Goal: Task Accomplishment & Management: Complete application form

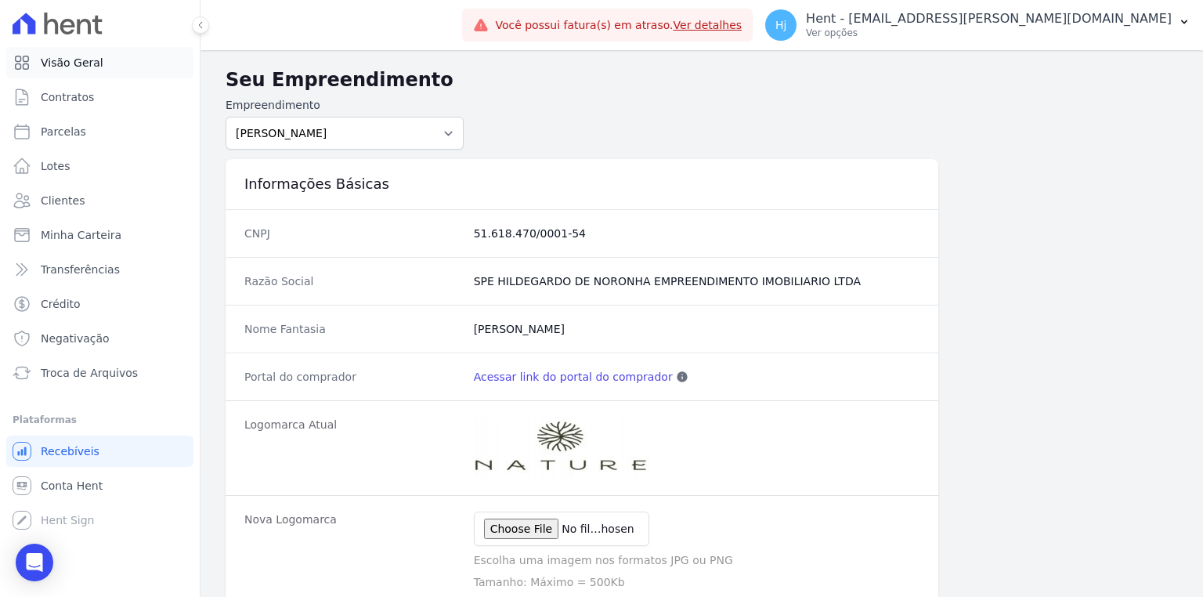
click at [75, 66] on span "Visão Geral" at bounding box center [72, 63] width 63 height 16
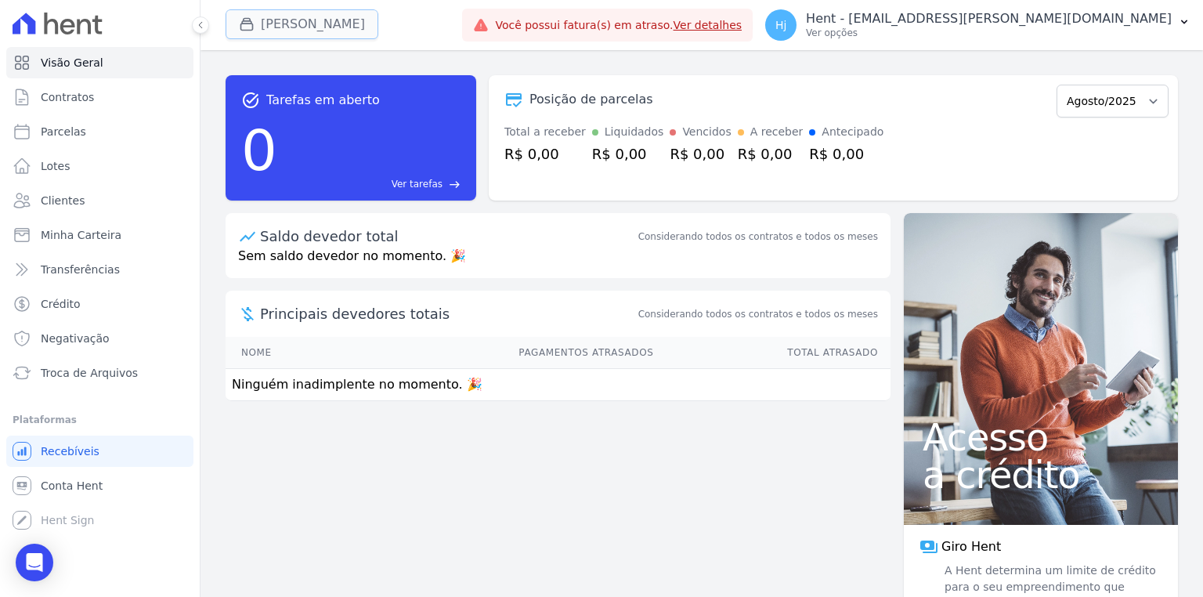
click at [283, 23] on button "[PERSON_NAME]" at bounding box center [301, 24] width 153 height 30
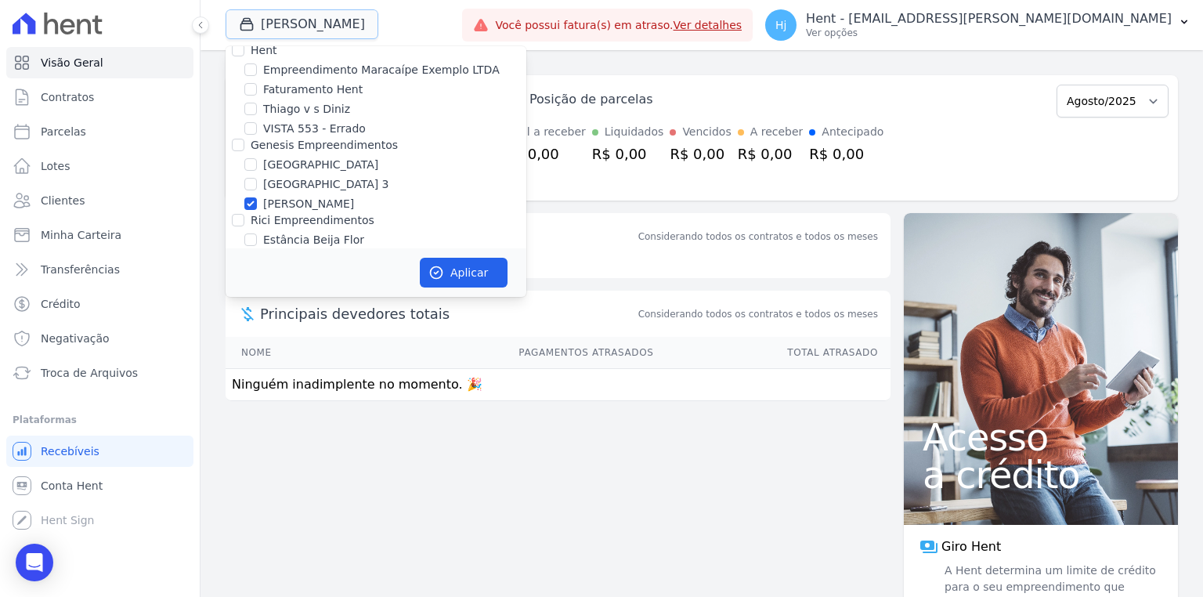
scroll to position [4948, 0]
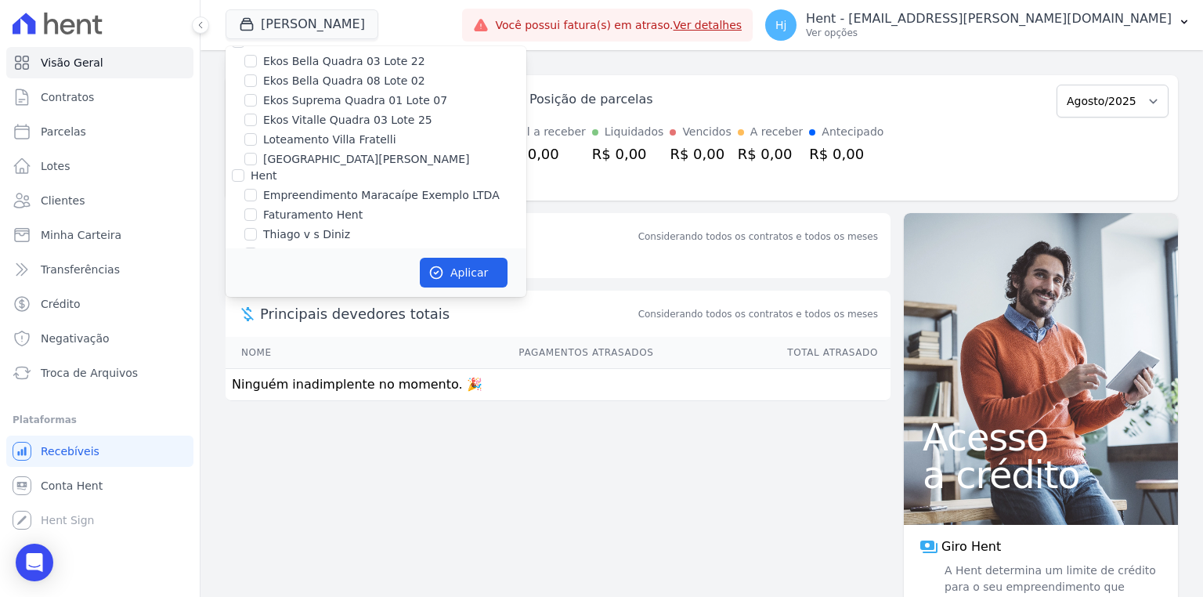
click at [254, 323] on input "[PERSON_NAME]" at bounding box center [250, 329] width 13 height 13
checkbox input "false"
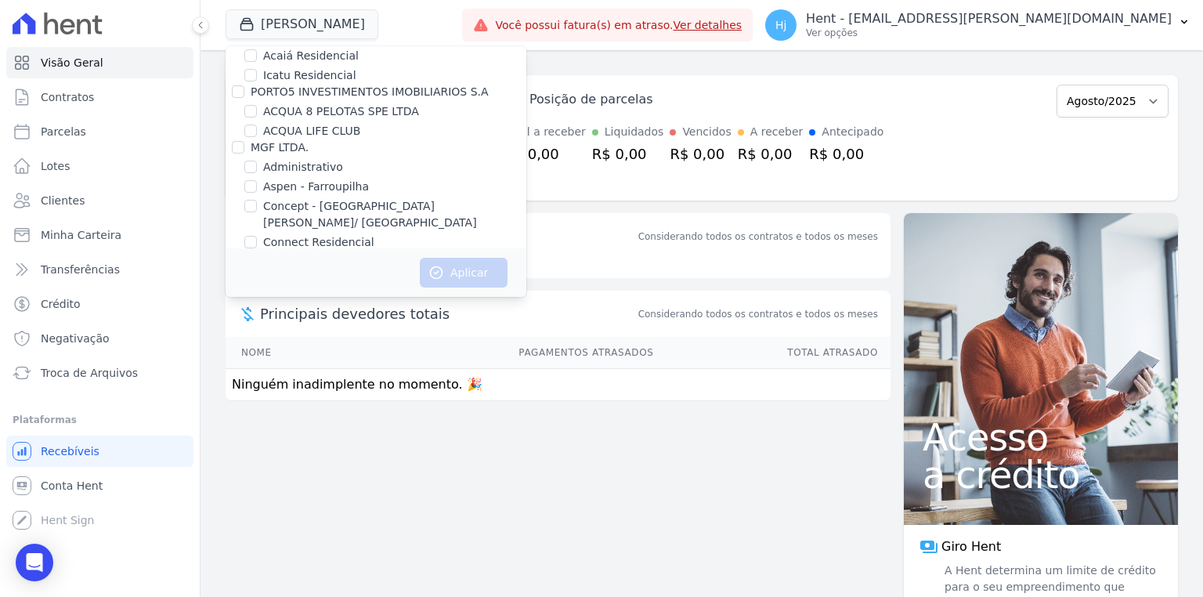
scroll to position [7698, 0]
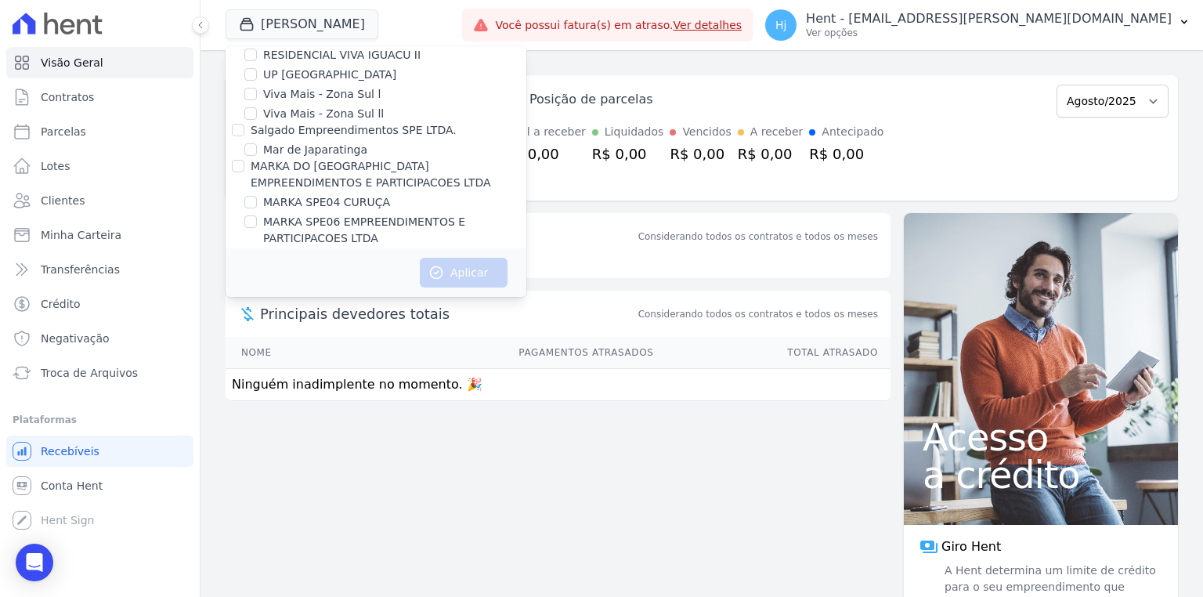
click at [312, 453] on label "MG ERNESTA INCORPORACAO SPE LTDA." at bounding box center [374, 461] width 222 height 16
click at [257, 454] on input "MG ERNESTA INCORPORACAO SPE LTDA." at bounding box center [250, 460] width 13 height 13
checkbox input "true"
click at [460, 280] on button "Aplicar" at bounding box center [464, 273] width 88 height 30
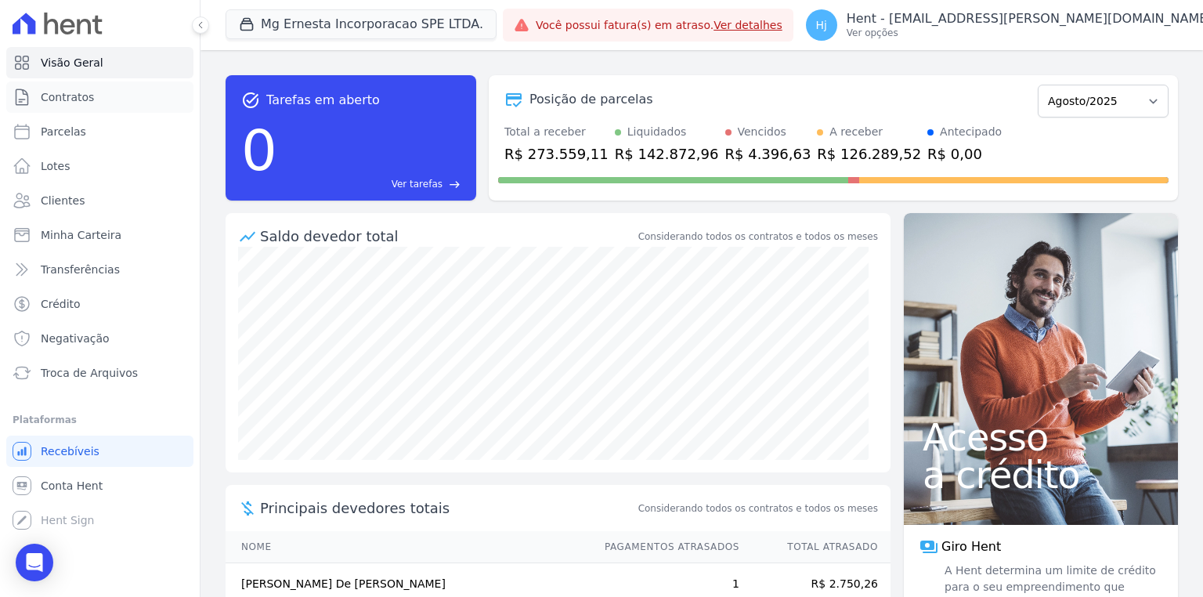
click at [79, 99] on span "Contratos" at bounding box center [67, 97] width 53 height 16
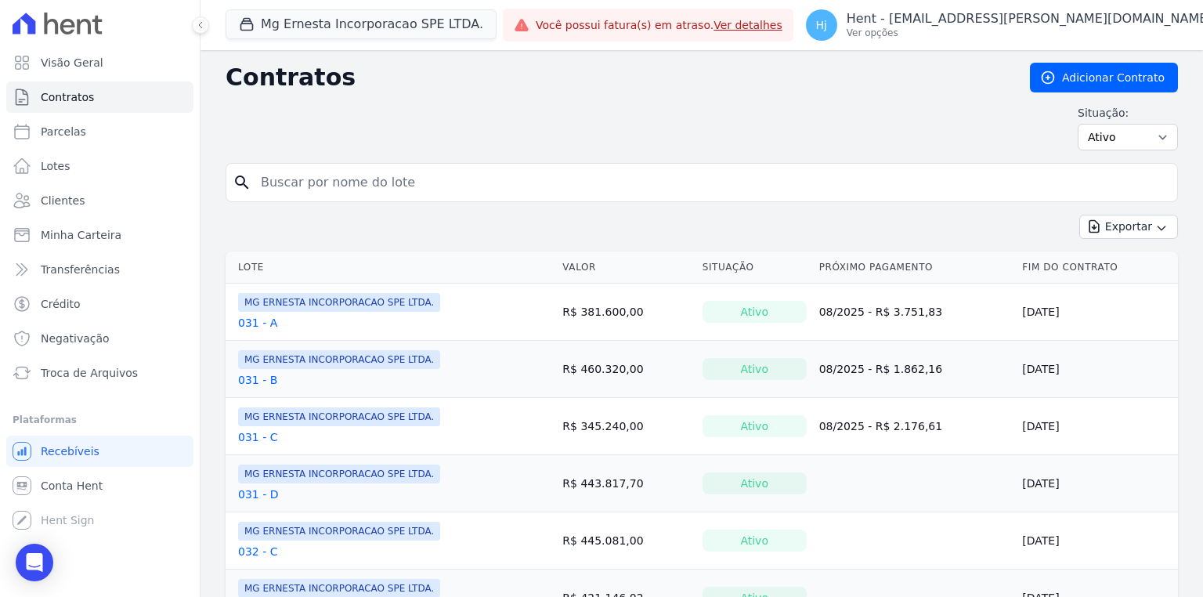
click at [451, 186] on input "search" at bounding box center [710, 182] width 919 height 31
type input "44"
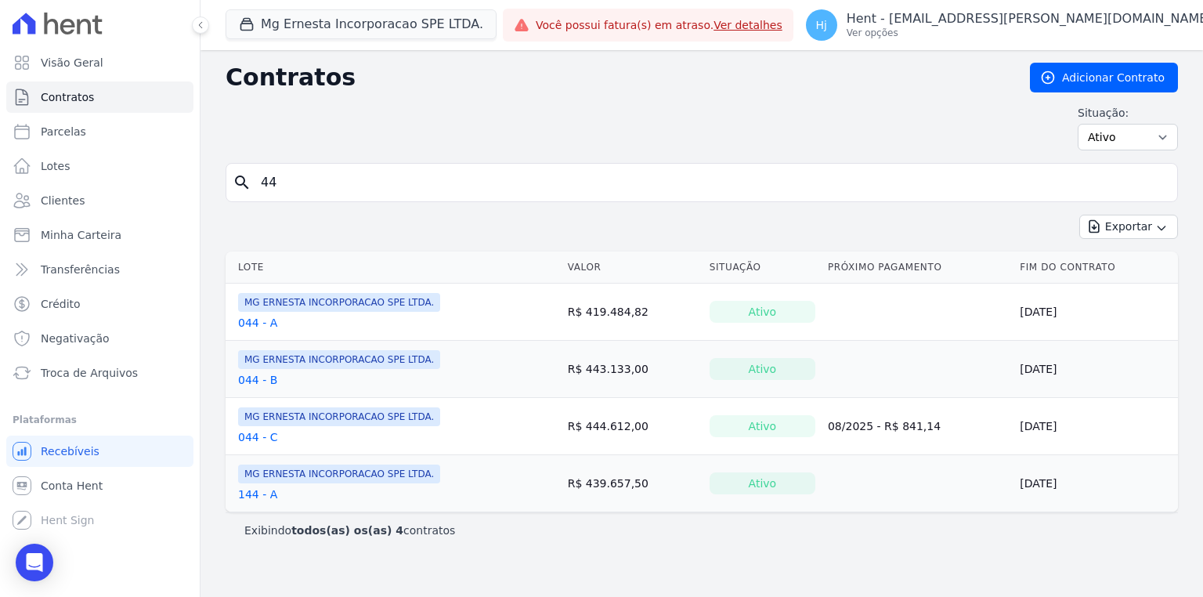
drag, startPoint x: 306, startPoint y: 179, endPoint x: 206, endPoint y: 197, distance: 102.0
click at [206, 197] on div "Contratos Adicionar Contrato Situação: Ativo Todos Pausado Distratado Rascunho …" at bounding box center [701, 323] width 1002 height 546
type input "82"
click at [319, 179] on input "82" at bounding box center [710, 182] width 919 height 31
click at [316, 187] on input "82" at bounding box center [710, 182] width 919 height 31
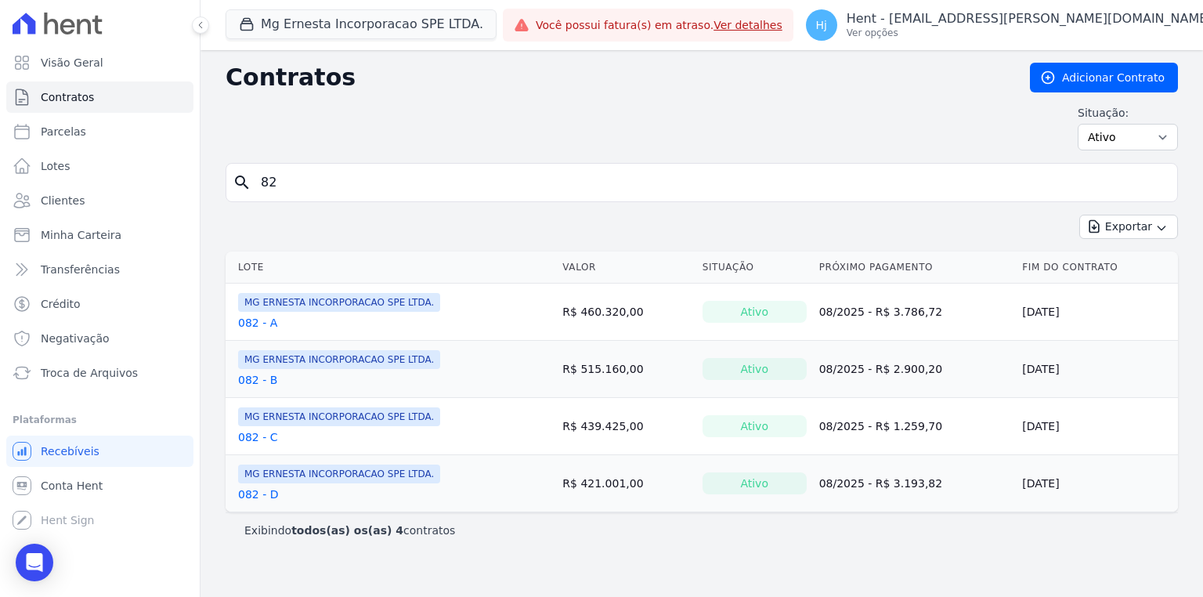
click at [252, 492] on link "082 - D" at bounding box center [258, 494] width 40 height 16
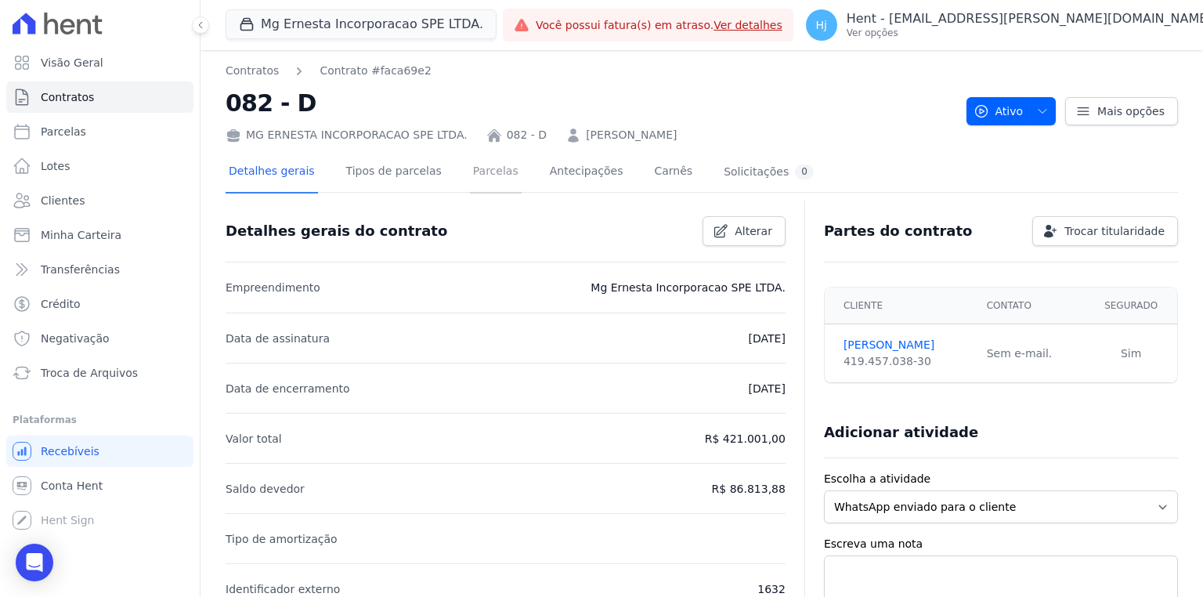
click at [470, 173] on link "Parcelas" at bounding box center [496, 172] width 52 height 41
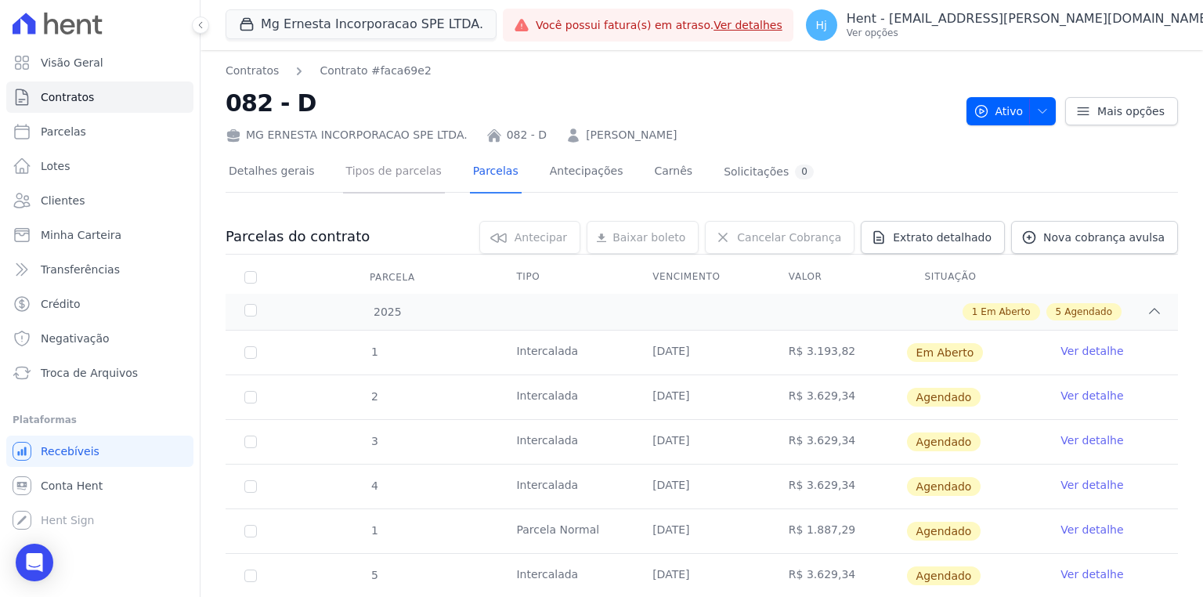
click at [376, 171] on link "Tipos de parcelas" at bounding box center [394, 172] width 102 height 41
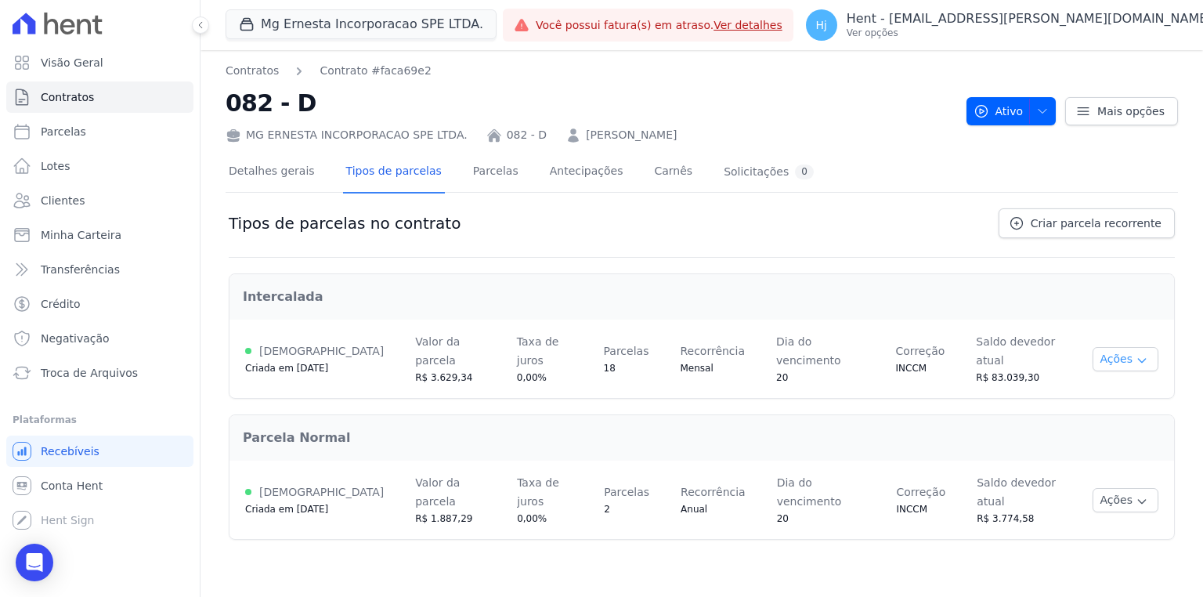
click at [1138, 359] on icon "button" at bounding box center [1141, 361] width 7 height 4
click at [1071, 227] on span "Criar parcela recorrente" at bounding box center [1095, 223] width 131 height 16
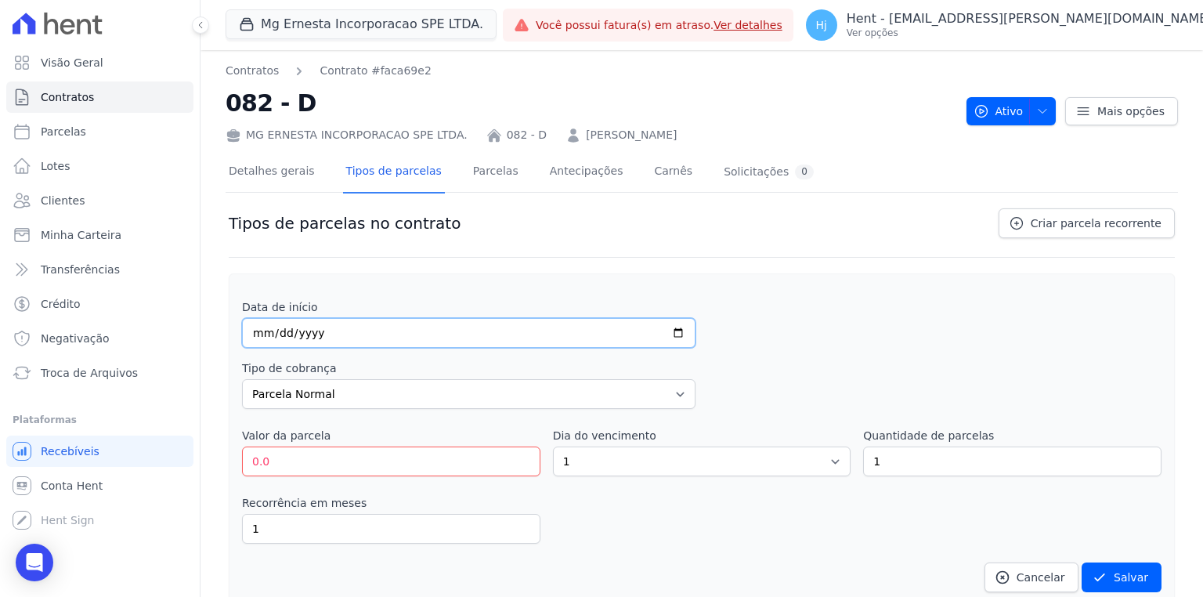
click at [257, 332] on input "date" at bounding box center [468, 333] width 453 height 30
type input "2025-08-20"
drag, startPoint x: 316, startPoint y: 467, endPoint x: 221, endPoint y: 460, distance: 95.8
click at [221, 460] on div "Contratos Contrato #faca69e2 082 - D MG ERNESTA INCORPORACAO SPE LTDA. 082 - D …" at bounding box center [701, 481] width 1002 height 862
type input "3163.45"
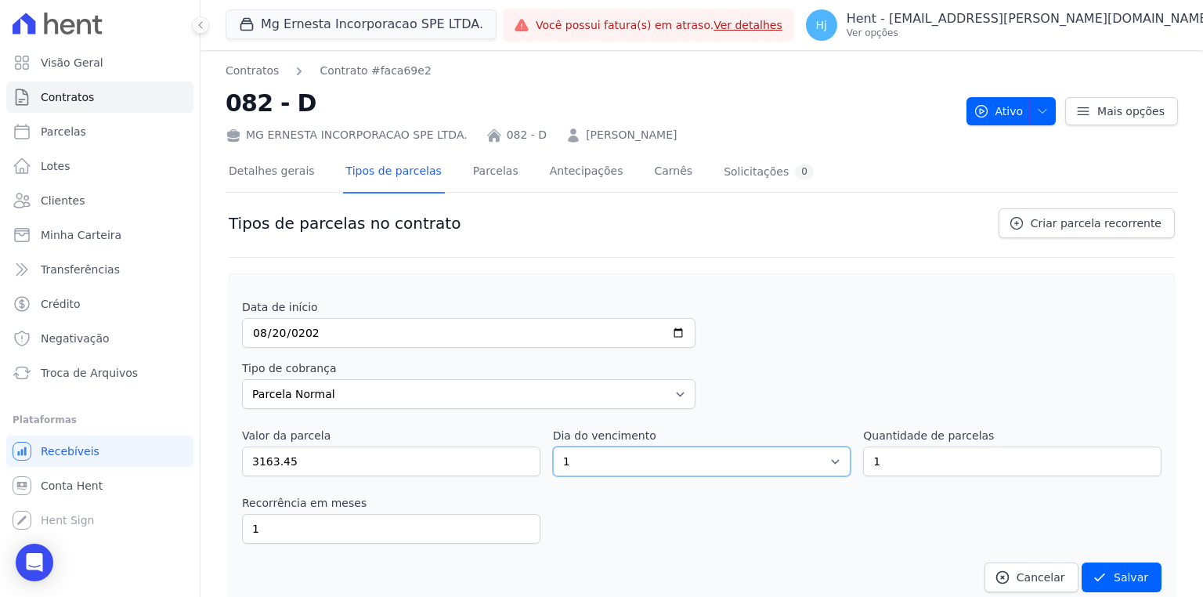
click at [623, 458] on select "1 2 3 4 5 6 7 8 9 10 11 12 13 14 15 16 17 18 19 20 21 22 23 24 25 26 27 28 29 3…" at bounding box center [702, 461] width 298 height 30
select select "20"
click at [553, 446] on select "1 2 3 4 5 6 7 8 9 10 11 12 13 14 15 16 17 18 19 20 21 22 23 24 25 26 27 28 29 3…" at bounding box center [702, 461] width 298 height 30
click at [1113, 572] on button "Salvar" at bounding box center [1121, 577] width 80 height 30
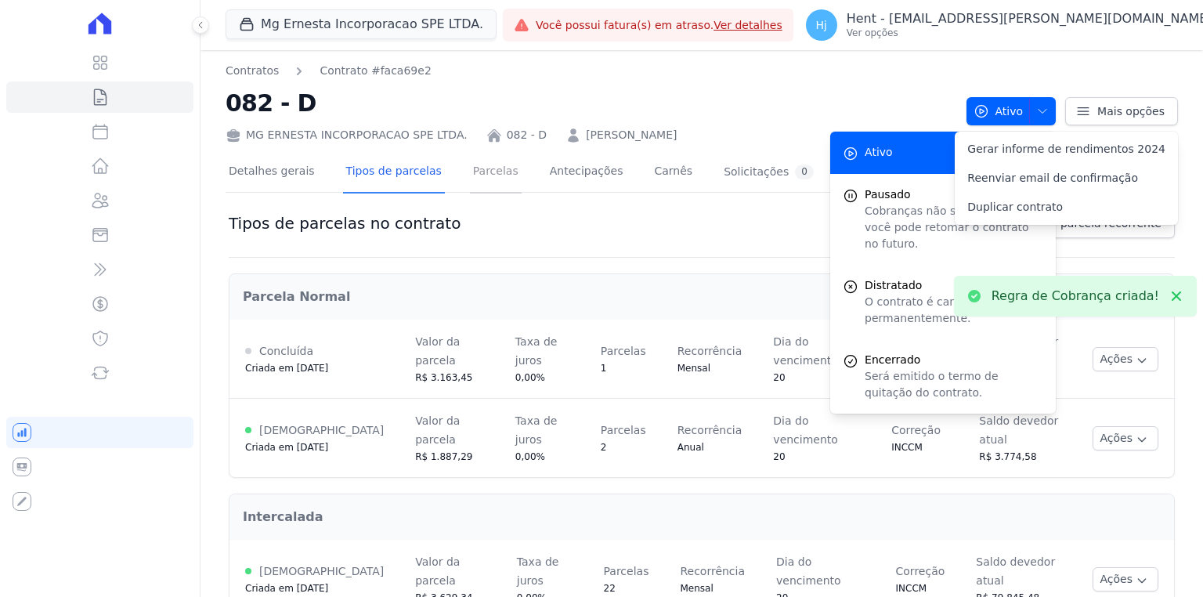
click at [489, 178] on link "Parcelas" at bounding box center [496, 172] width 52 height 41
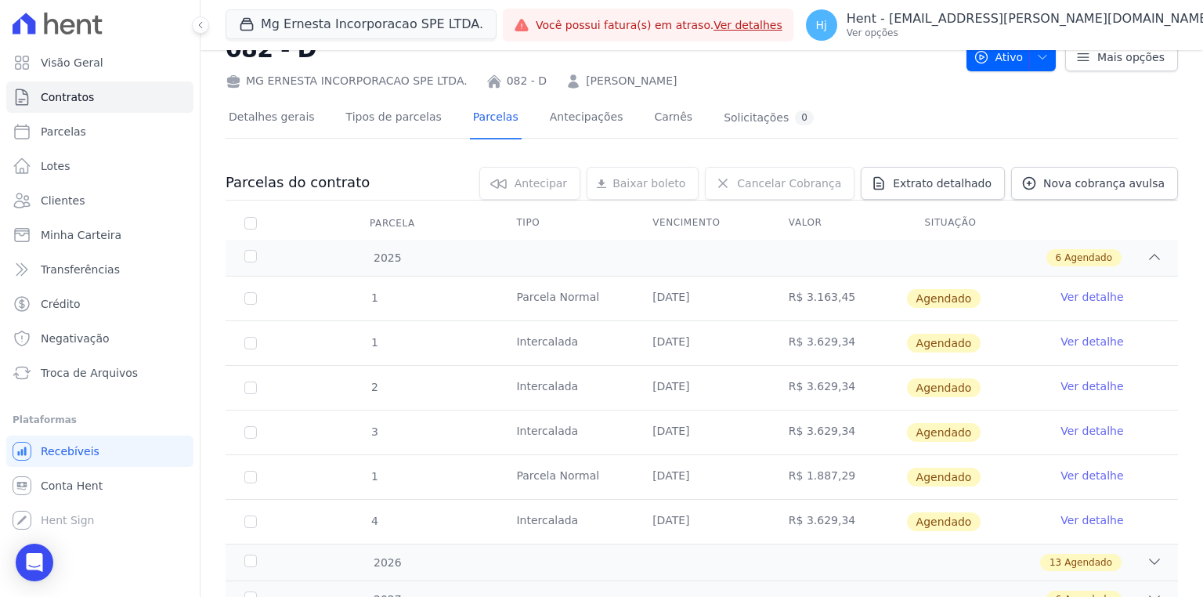
scroll to position [119, 0]
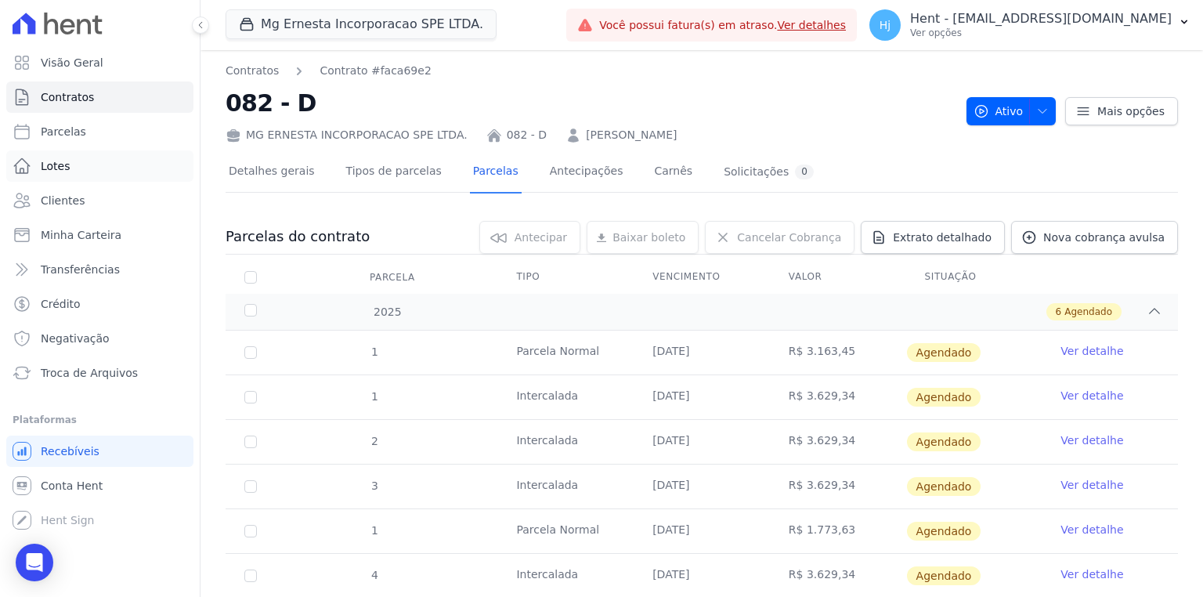
click at [70, 168] on link "Lotes" at bounding box center [99, 165] width 187 height 31
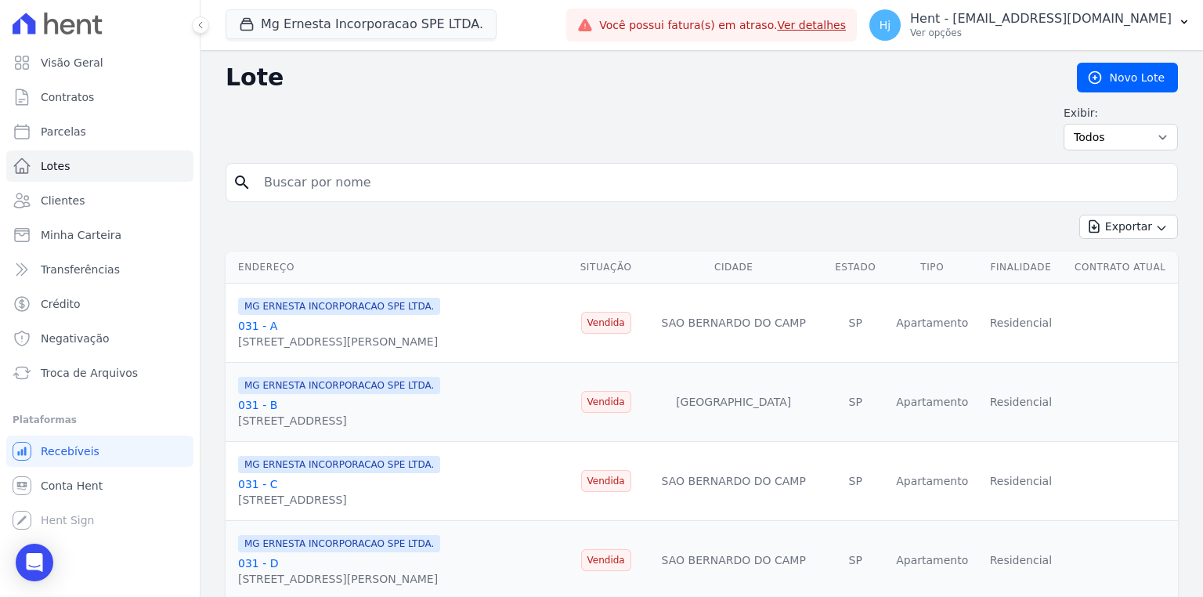
click at [321, 185] on input "search" at bounding box center [712, 182] width 916 height 31
type input "44"
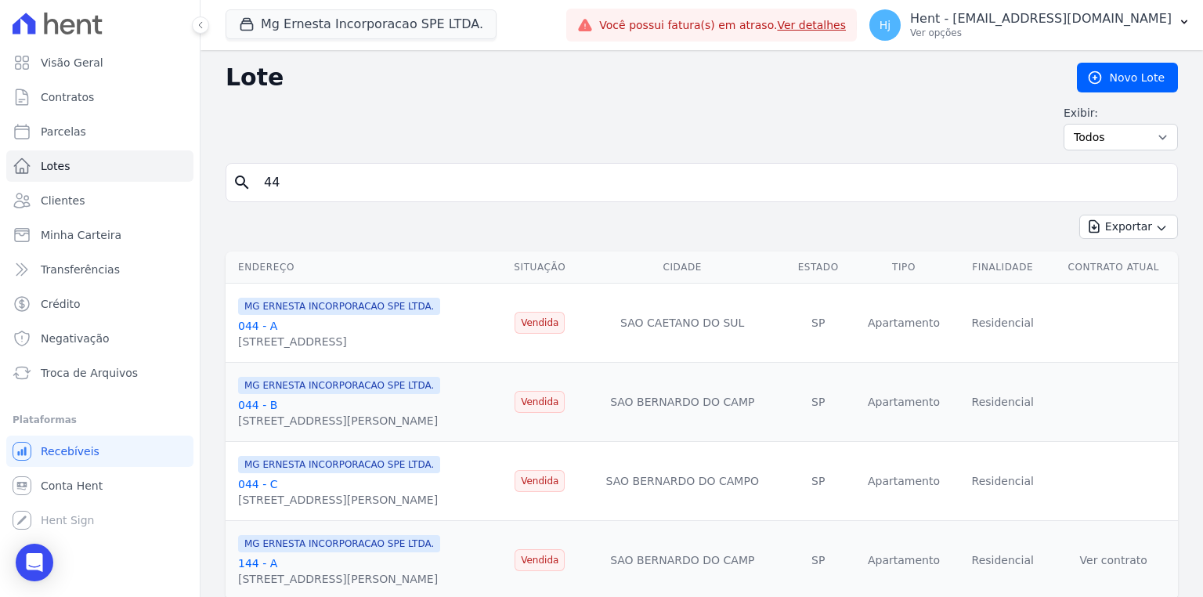
click at [258, 322] on link "044 - A" at bounding box center [257, 325] width 39 height 13
click at [258, 329] on link "044 - A" at bounding box center [257, 325] width 39 height 13
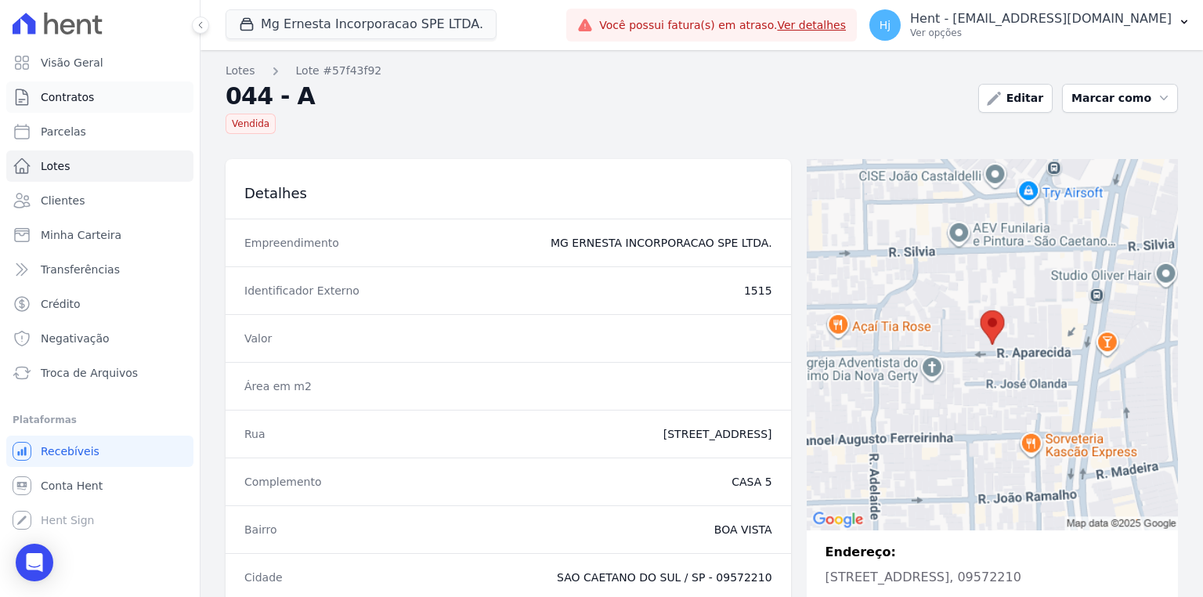
click at [74, 103] on span "Contratos" at bounding box center [67, 97] width 53 height 16
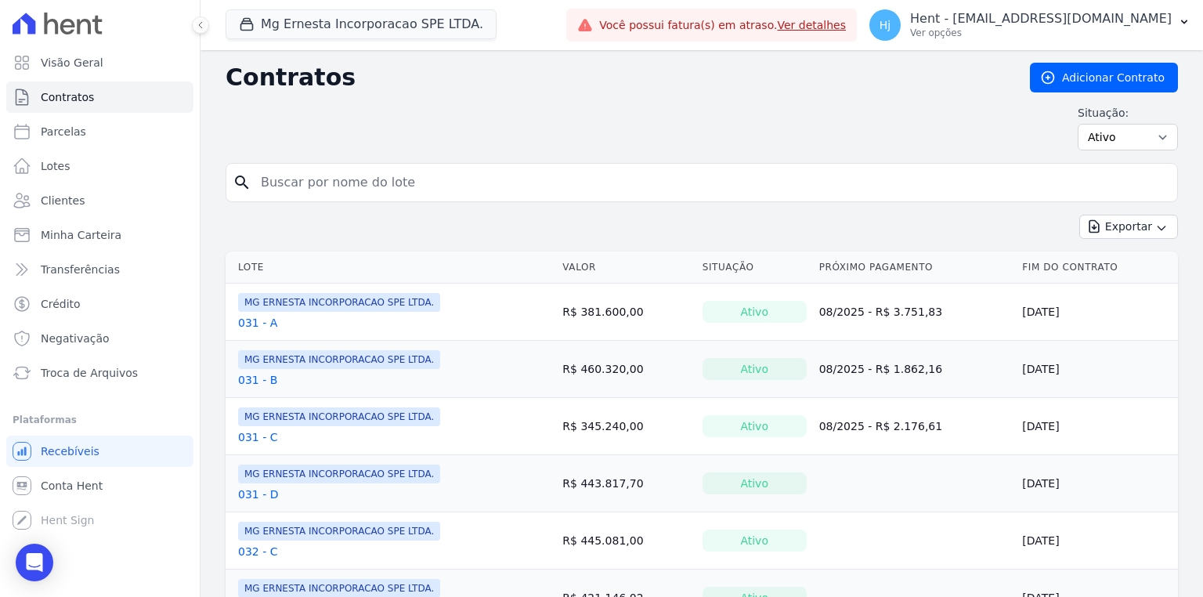
click at [254, 318] on link "031 - A" at bounding box center [257, 323] width 39 height 16
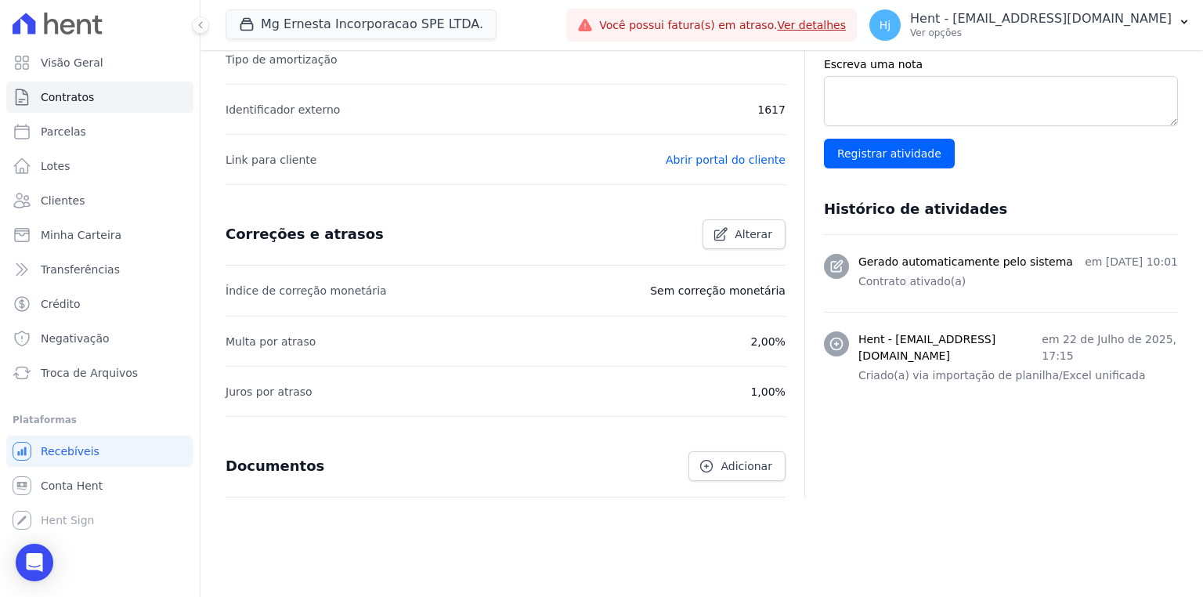
scroll to position [489, 0]
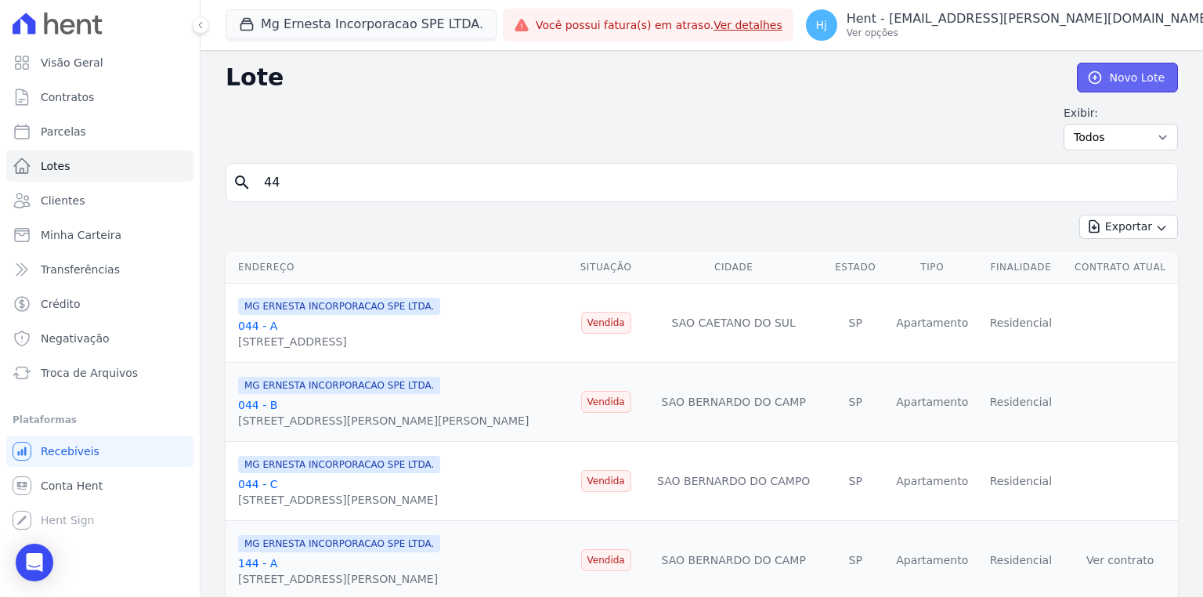
click at [1098, 77] on link "Novo Lote" at bounding box center [1127, 78] width 101 height 30
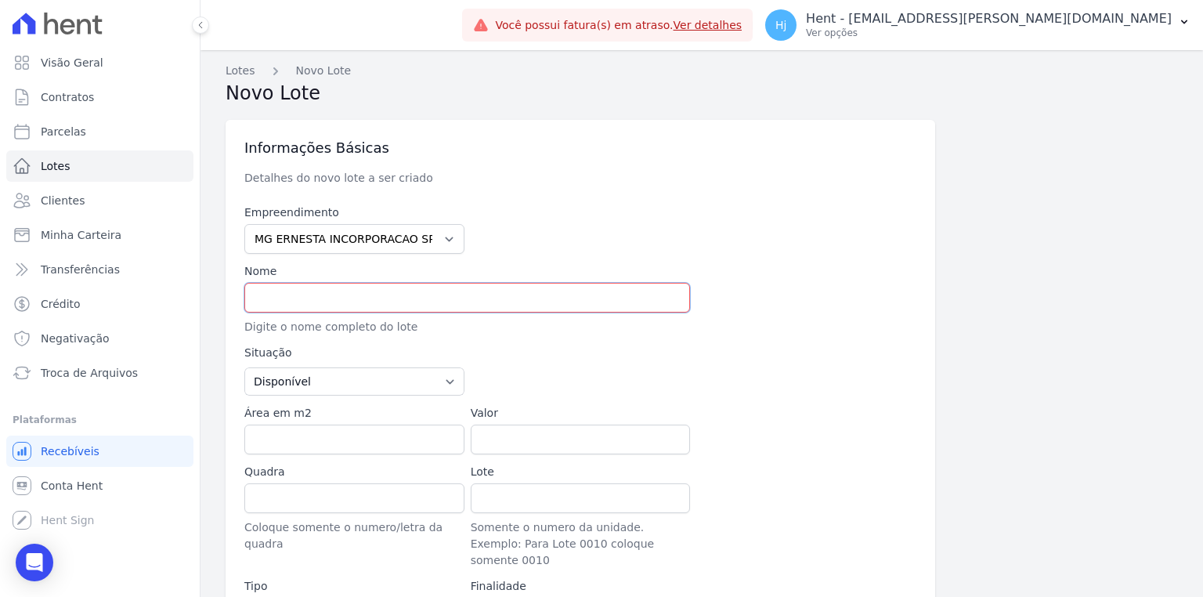
click at [305, 300] on input "text" at bounding box center [466, 298] width 445 height 30
click at [269, 300] on input "044-D" at bounding box center [466, 298] width 445 height 30
click at [280, 298] on input "044 -D" at bounding box center [466, 298] width 445 height 30
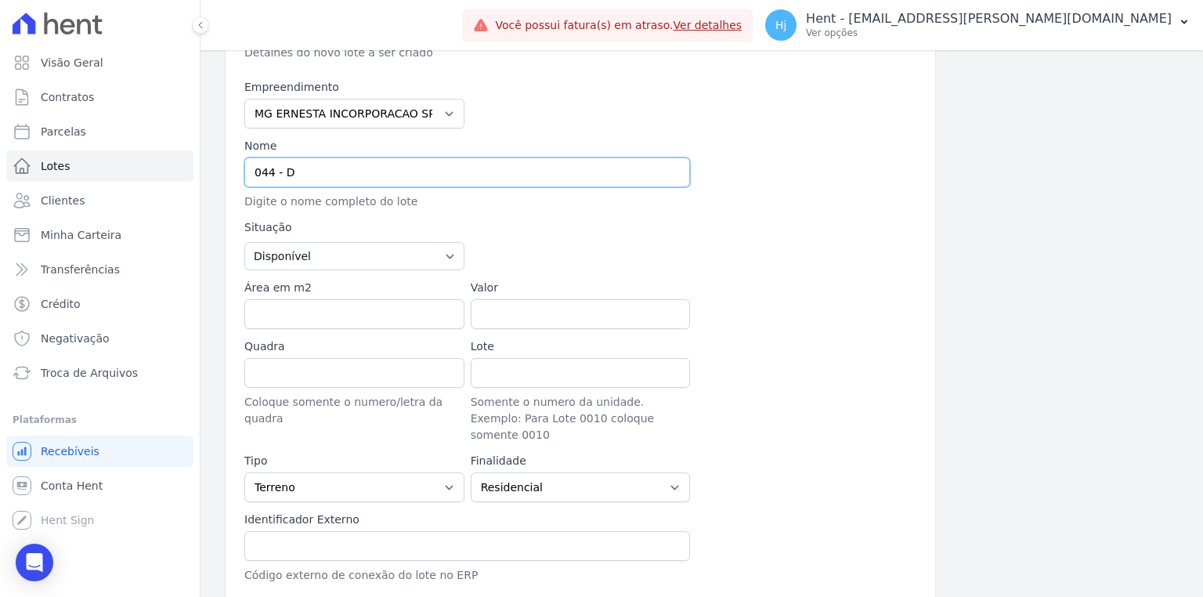
scroll to position [251, 0]
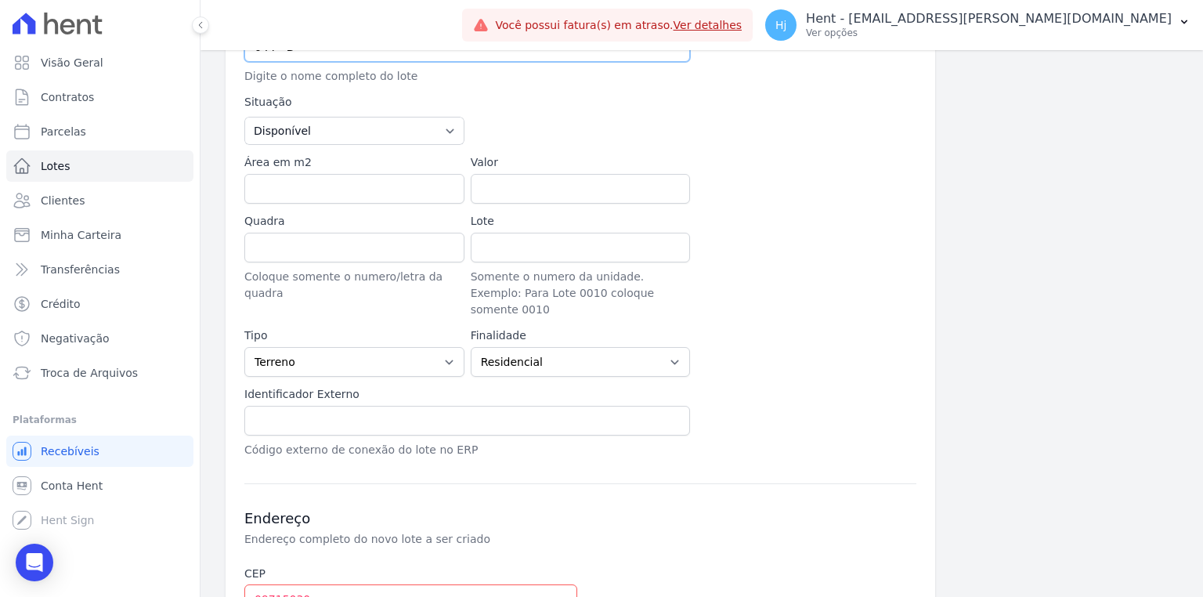
type input "044 - D"
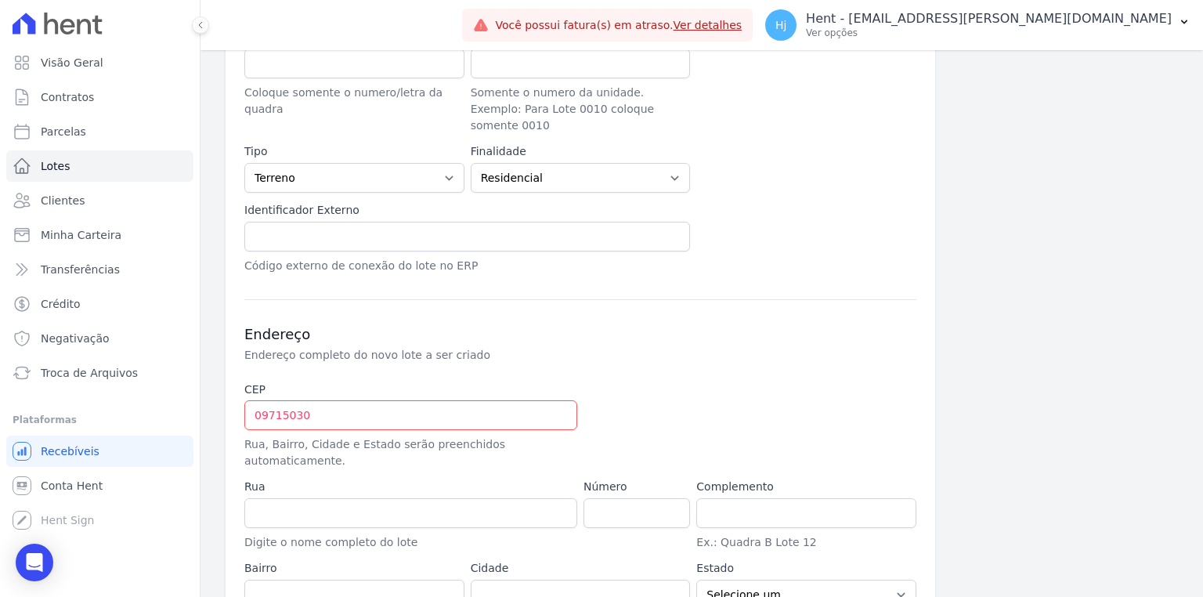
scroll to position [438, 0]
drag, startPoint x: 298, startPoint y: 391, endPoint x: 217, endPoint y: 391, distance: 81.4
click at [217, 391] on div "Lotes Novo Lote Novo Lote Informações Básicas Detalhes do novo lote a ser criad…" at bounding box center [701, 148] width 1002 height 1073
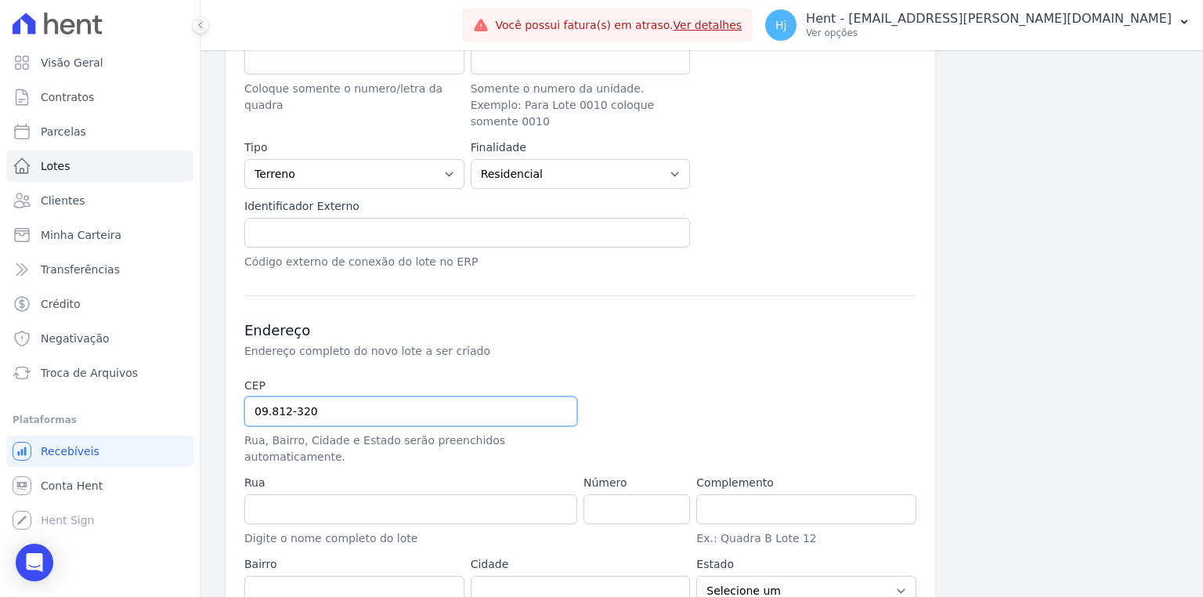
type input "09.812-320"
click at [611, 494] on input "number" at bounding box center [636, 509] width 106 height 30
type input "Rua Teodumira Barreira de Figueiredo"
type input "Dos Casa"
type input "São Bernardo do Campo"
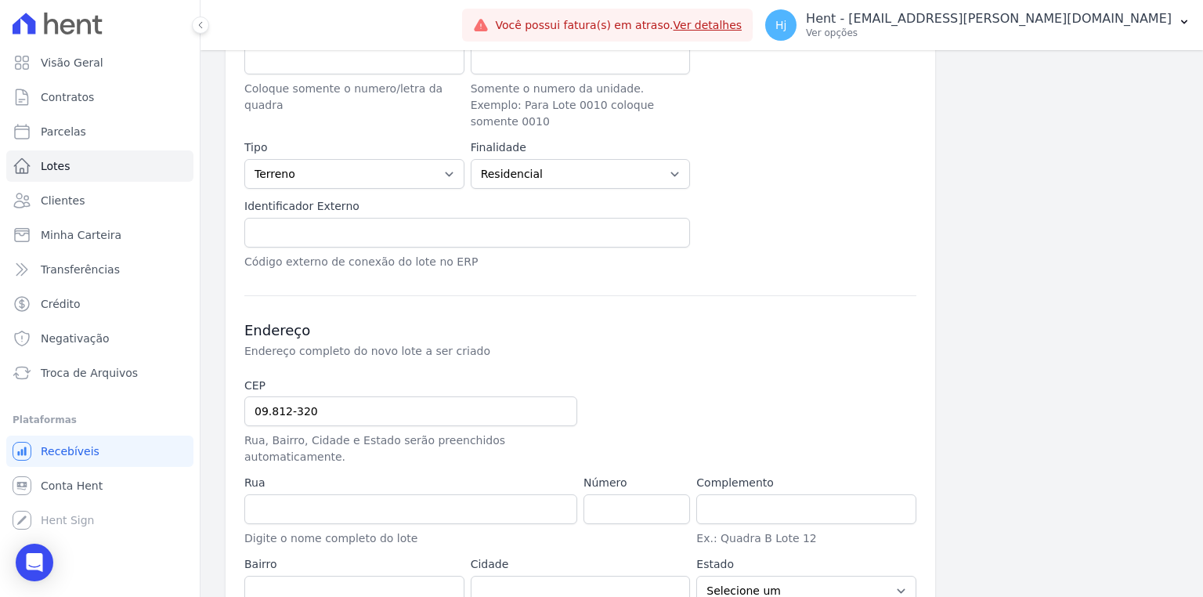
select select "SP"
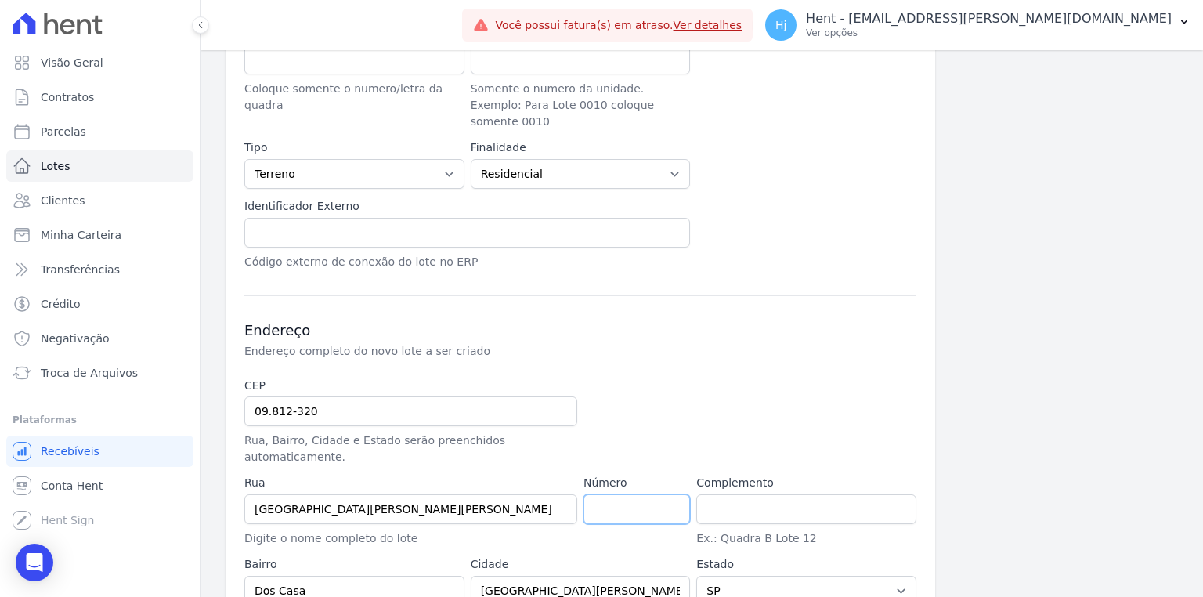
click at [617, 494] on input "number" at bounding box center [636, 509] width 106 height 30
type input "114"
click at [744, 494] on input "text" at bounding box center [806, 509] width 220 height 30
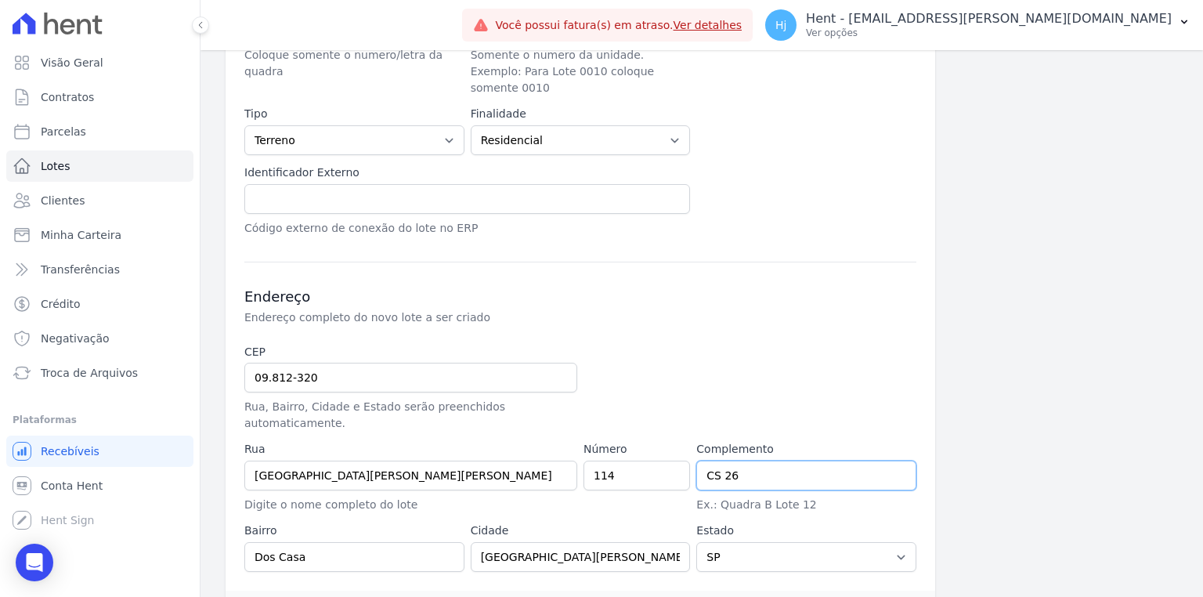
scroll to position [490, 0]
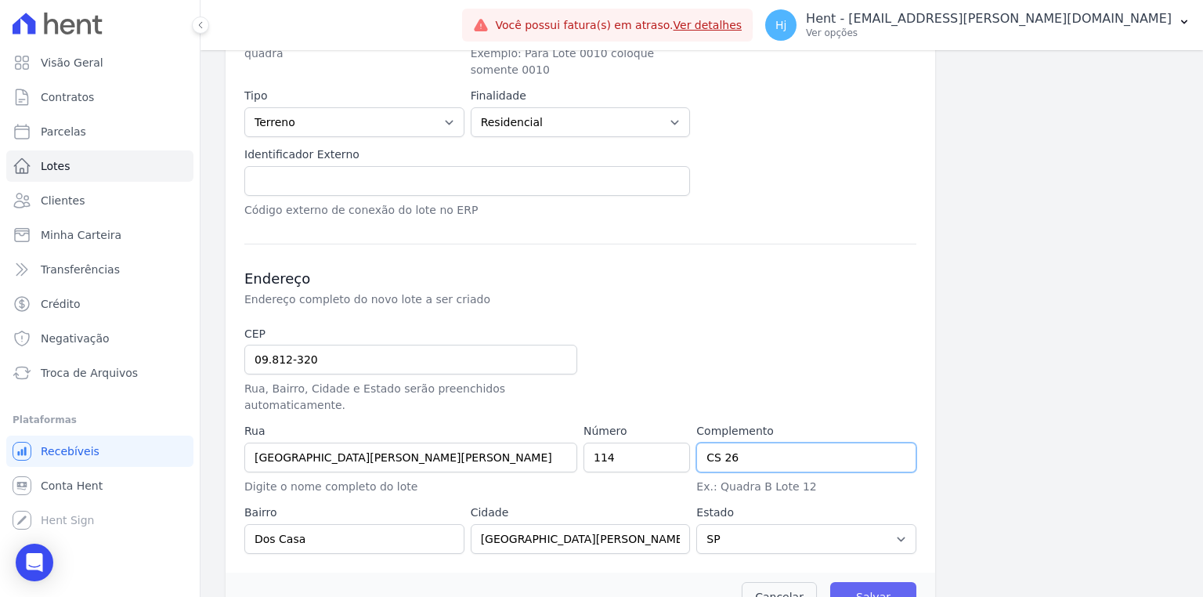
type input "CS 26"
click at [853, 582] on input "Salvar" at bounding box center [873, 597] width 86 height 30
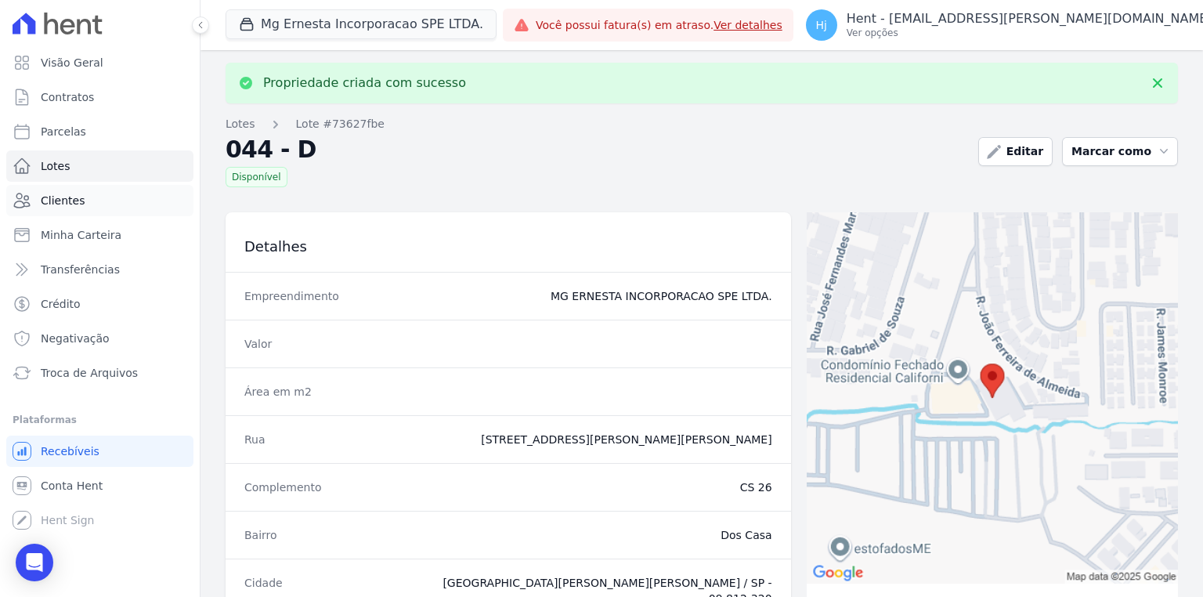
click at [98, 207] on link "Clientes" at bounding box center [99, 200] width 187 height 31
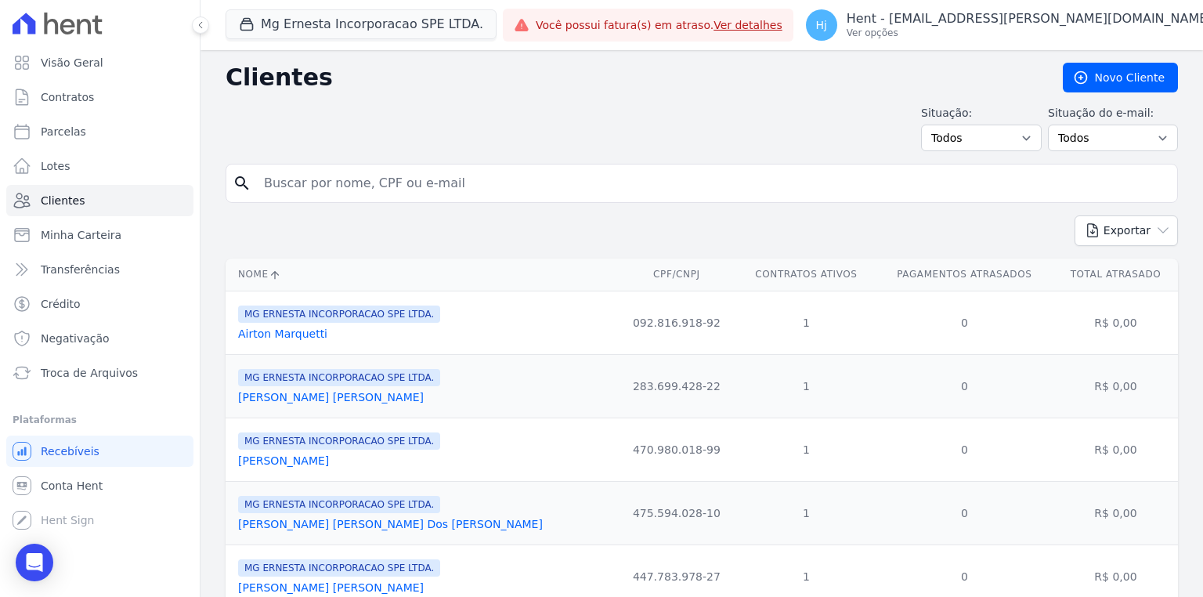
click at [388, 187] on input "search" at bounding box center [712, 183] width 916 height 31
click at [365, 172] on input "search" at bounding box center [712, 183] width 916 height 31
paste input "LAURA REGINA VILLA"
type input "LAURA REGINA VILLA"
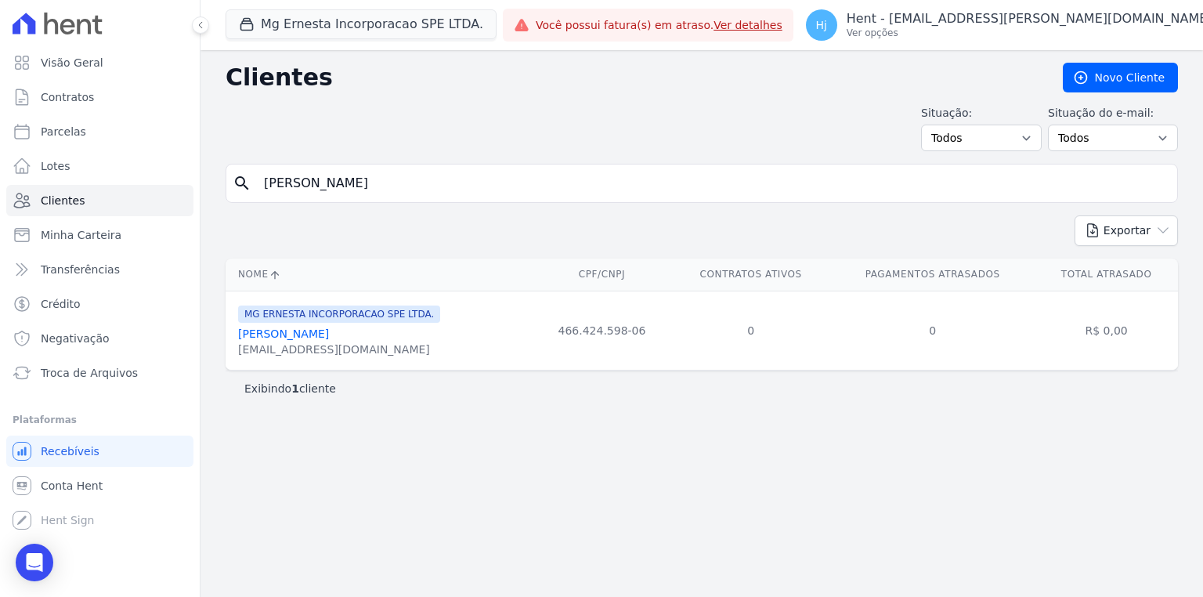
click at [290, 334] on link "Laura Regina Villa" at bounding box center [283, 333] width 91 height 13
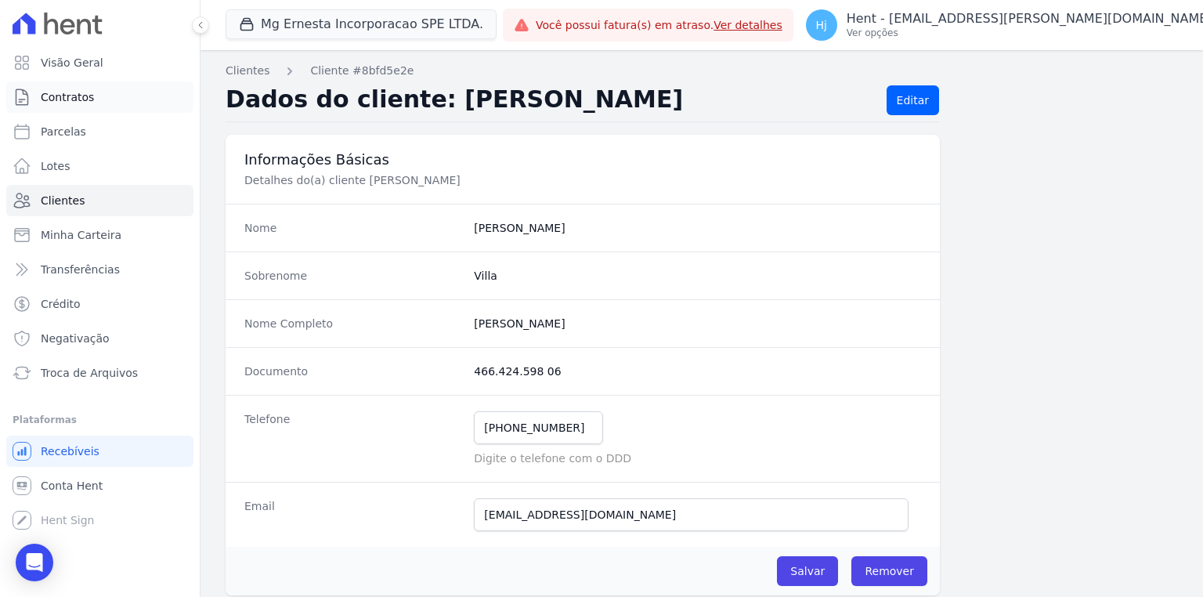
click at [72, 94] on span "Contratos" at bounding box center [67, 97] width 53 height 16
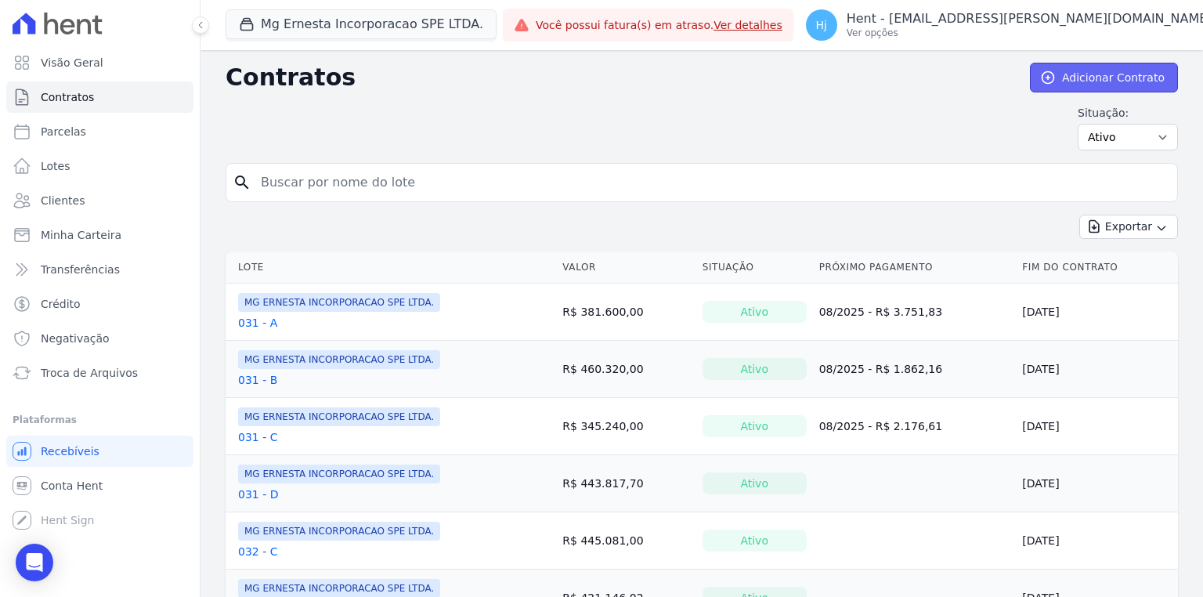
click at [1115, 74] on link "Adicionar Contrato" at bounding box center [1104, 78] width 148 height 30
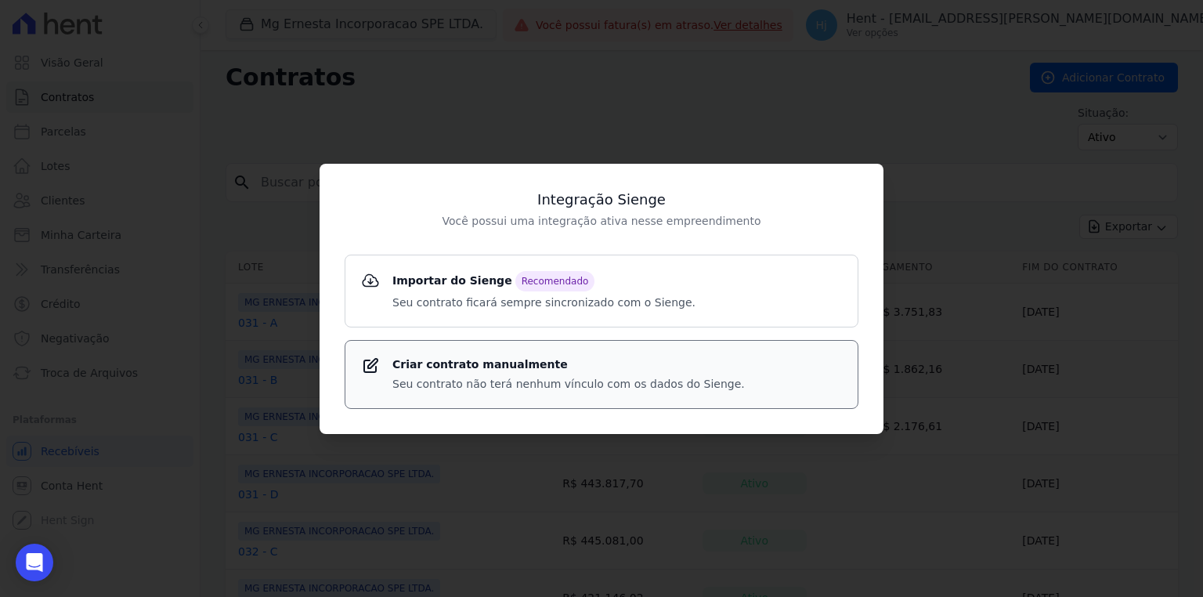
click at [585, 389] on p "Seu contrato não terá nenhum vínculo com os dados do Sienge." at bounding box center [568, 384] width 352 height 16
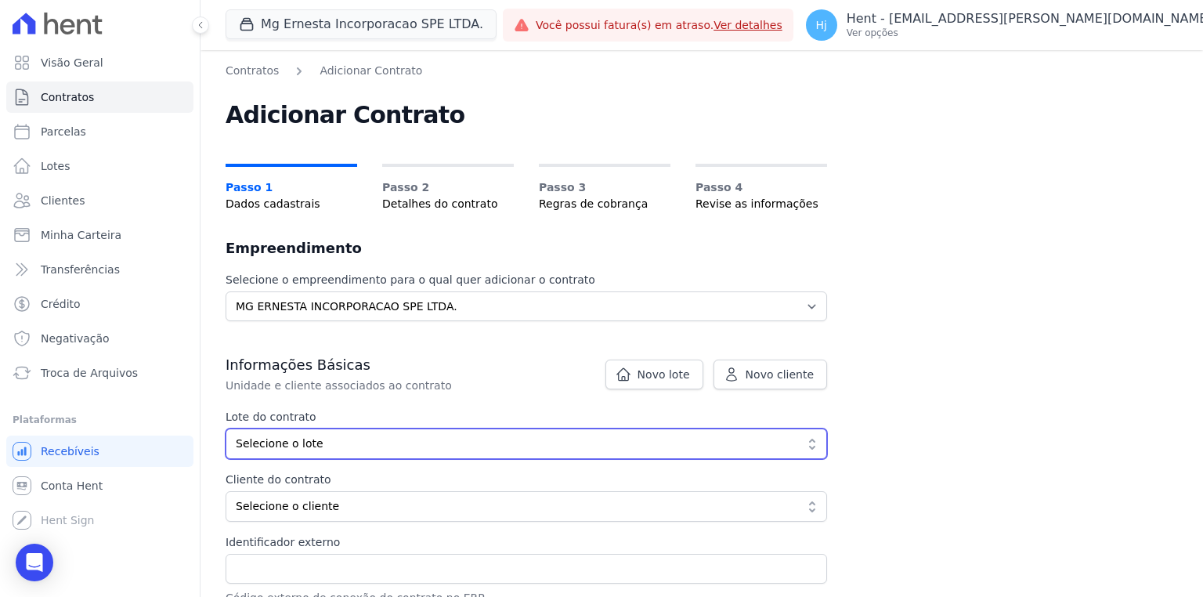
click at [563, 448] on span "Selecione o lote" at bounding box center [515, 443] width 559 height 16
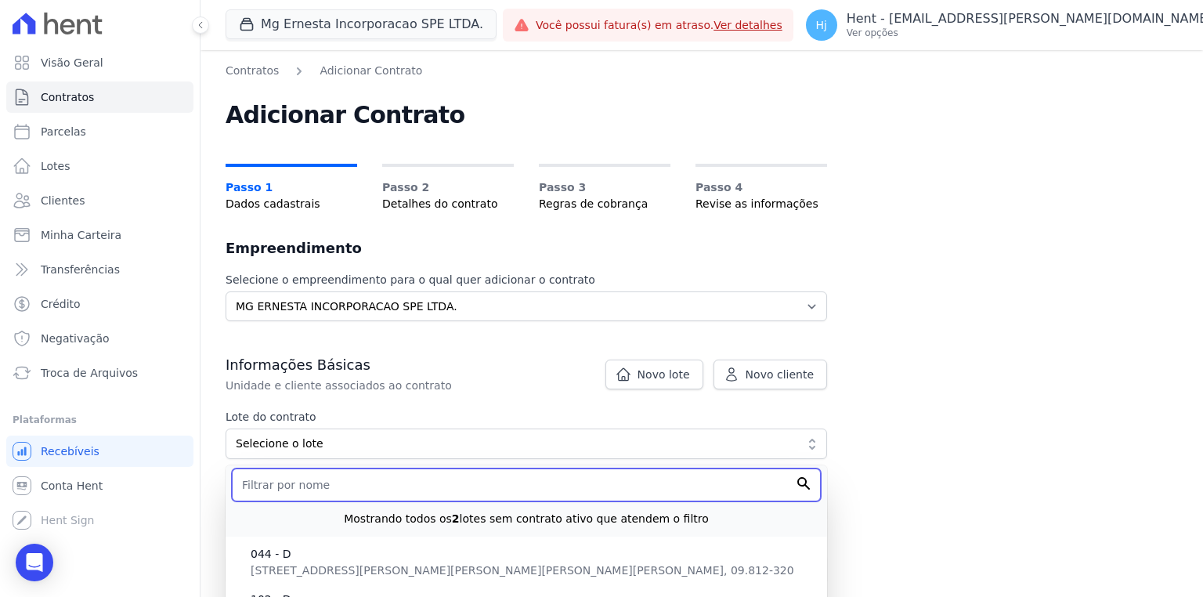
click at [423, 489] on input "text" at bounding box center [526, 484] width 589 height 33
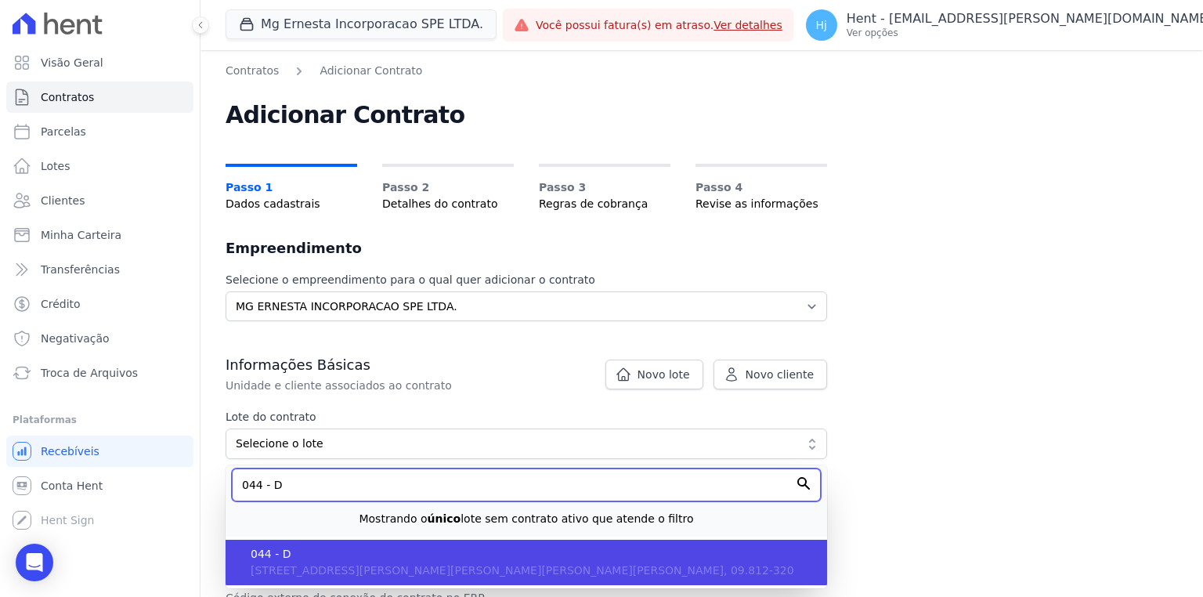
type input "044 - D"
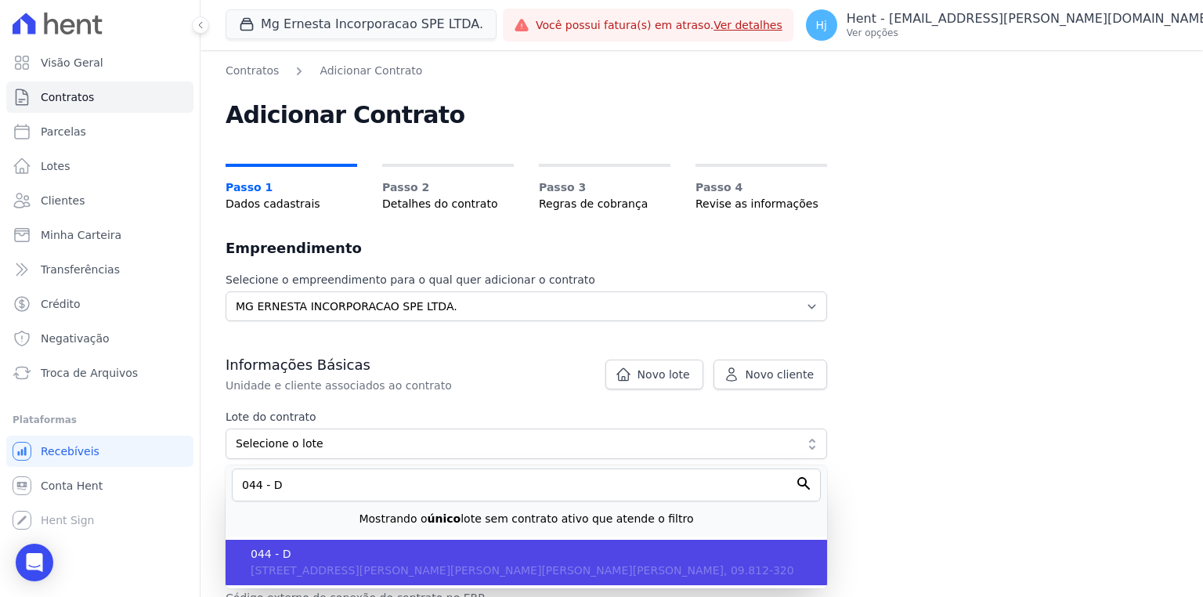
click at [369, 548] on span "044 - D" at bounding box center [533, 554] width 564 height 16
type input "73627fbe-039c-4d53-a45e-a8d2073e9534"
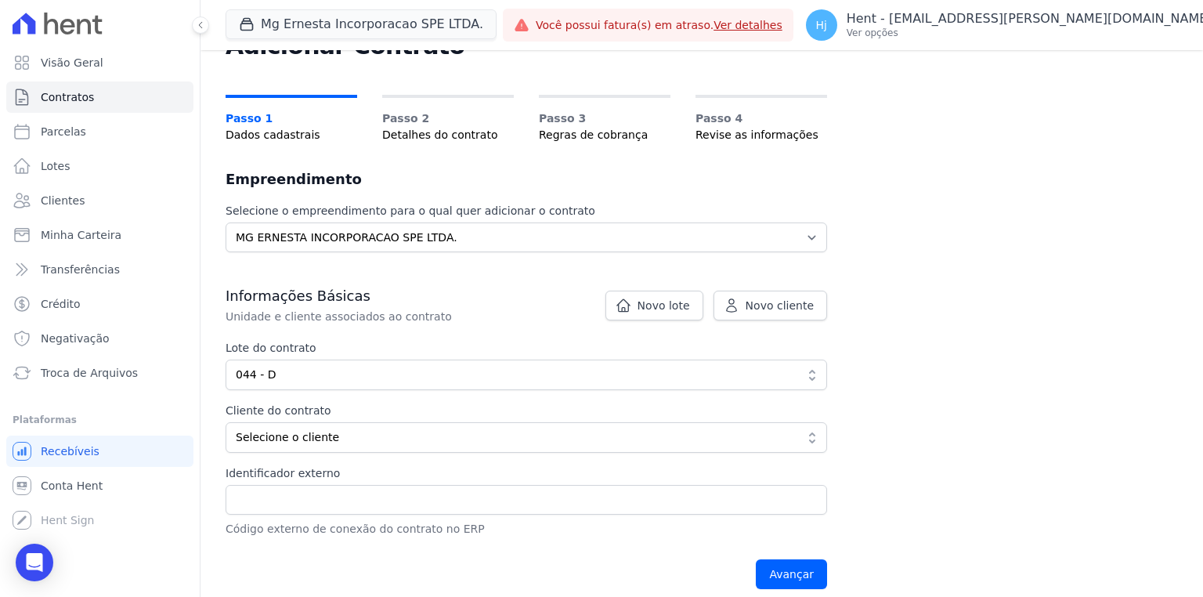
scroll to position [188, 0]
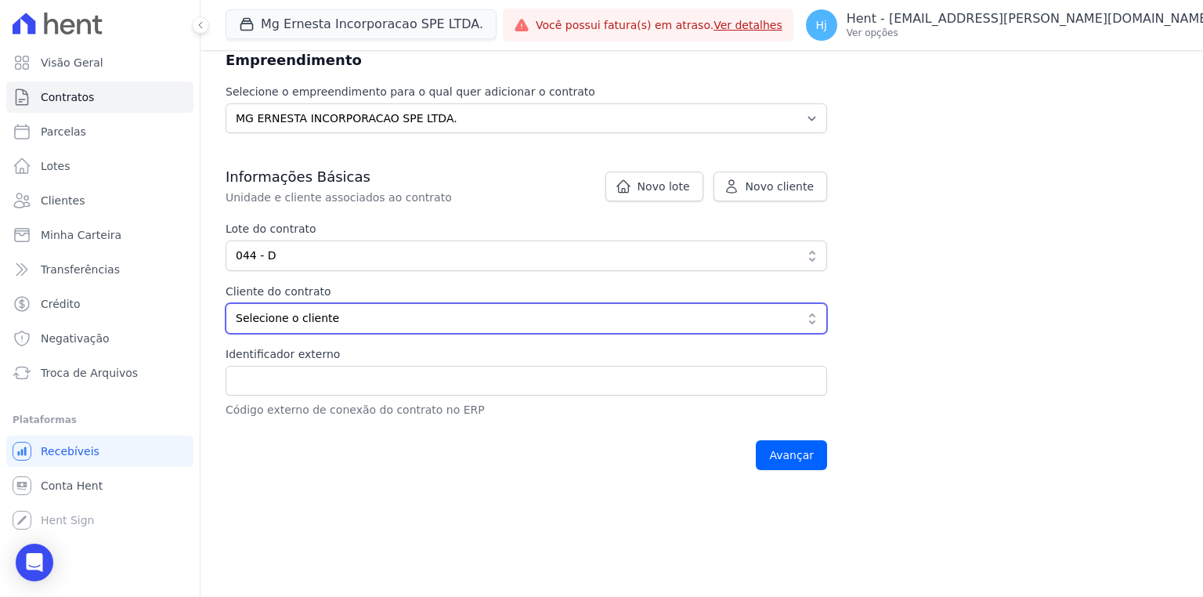
click at [384, 328] on button "Selecione o cliente" at bounding box center [525, 318] width 601 height 31
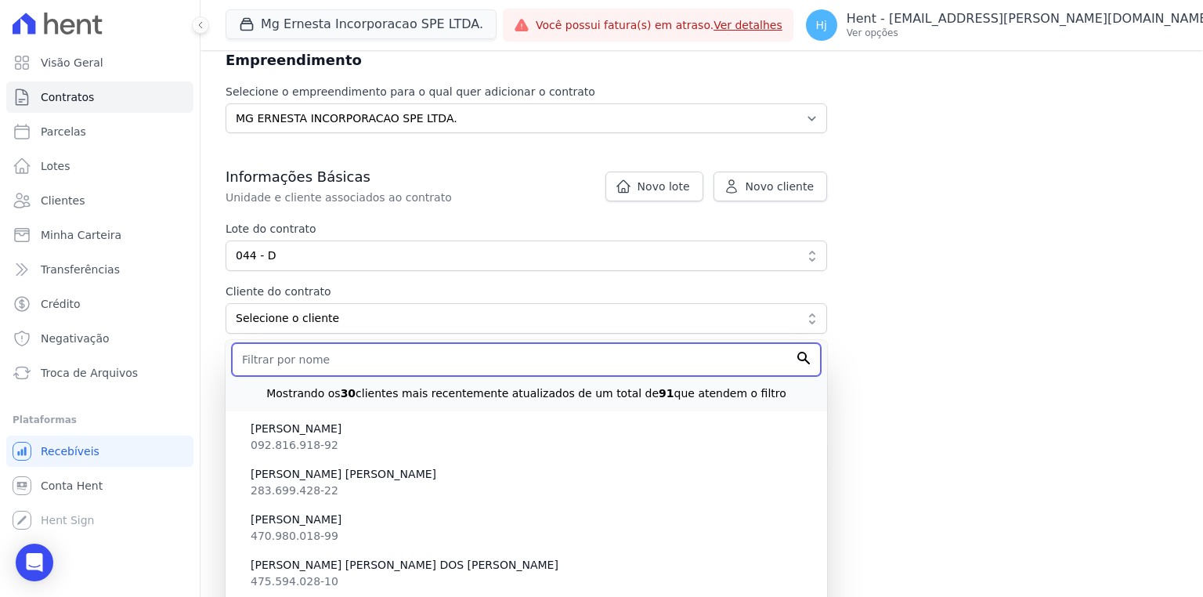
click at [418, 355] on input "text" at bounding box center [526, 359] width 589 height 33
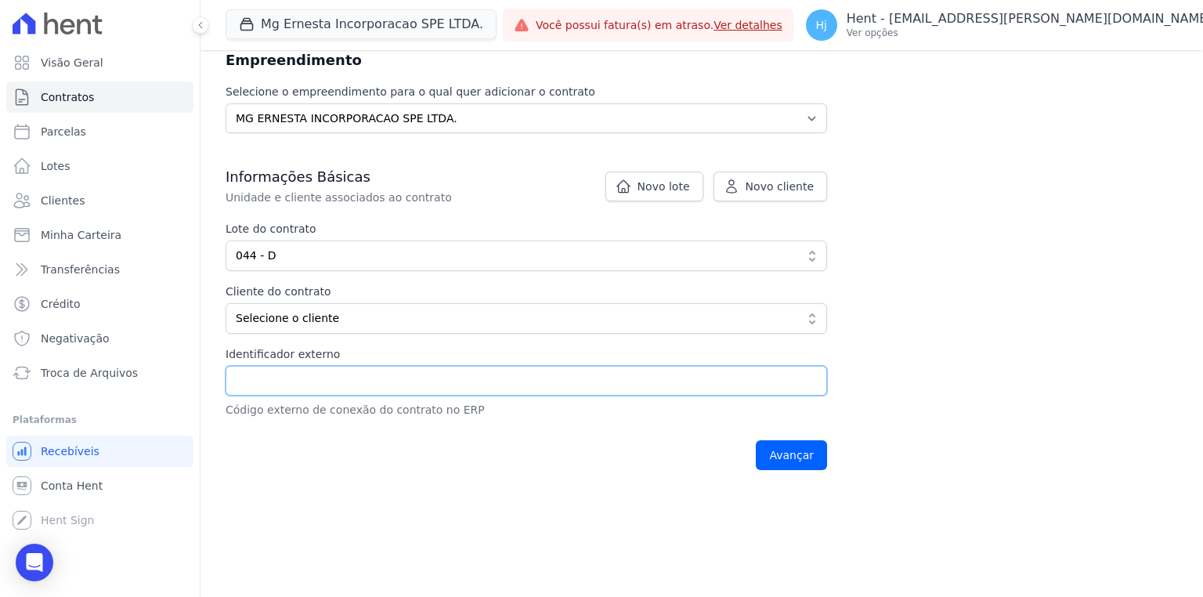
click at [244, 376] on input "Identificador externo" at bounding box center [525, 381] width 601 height 30
paste input "LAURA REGINA VILLA"
click at [526, 370] on input "LAURA REGINA VILLA" at bounding box center [525, 381] width 601 height 30
click at [518, 376] on input "LAURA REGINA VILLA" at bounding box center [525, 381] width 601 height 30
type input "LAURA REGINA VILLA"
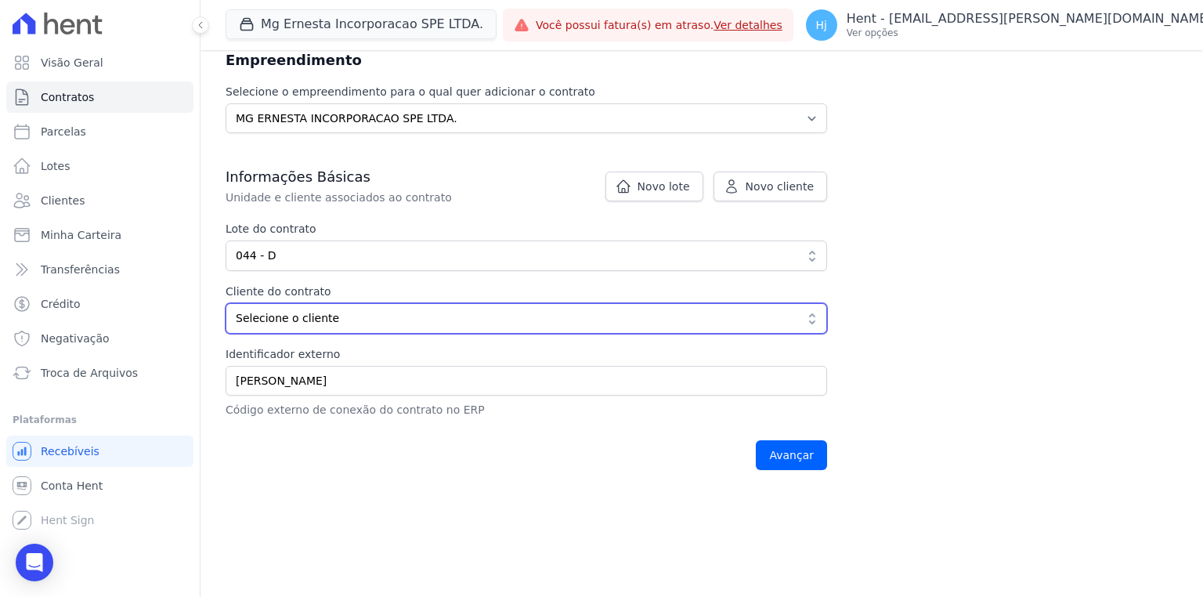
click at [568, 313] on span "Selecione o cliente" at bounding box center [515, 318] width 559 height 16
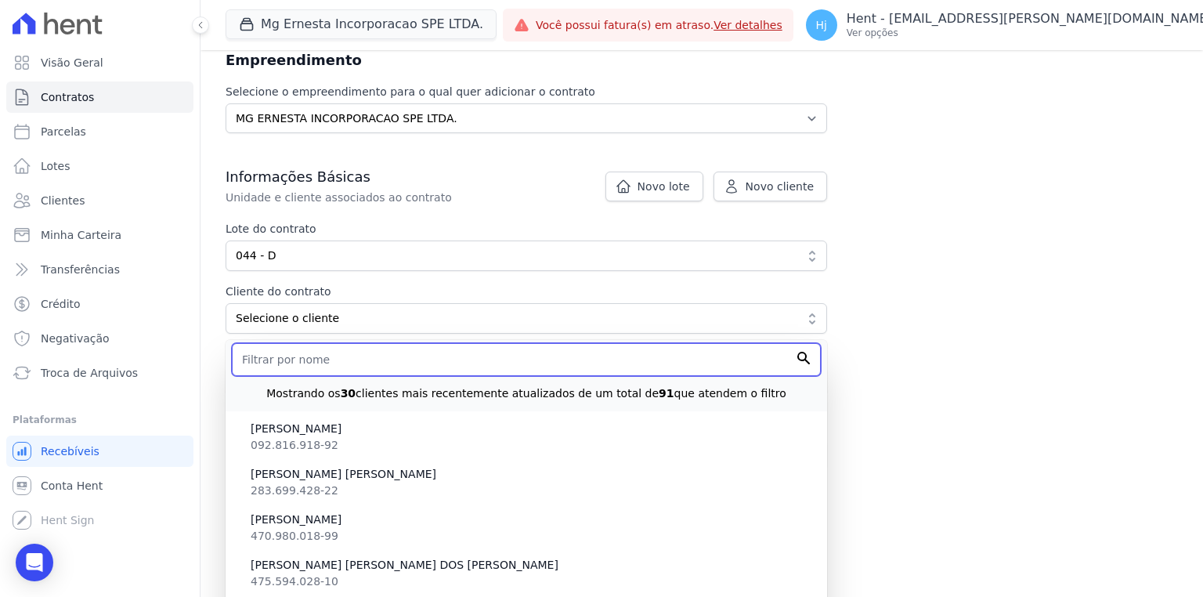
click at [481, 369] on input "text" at bounding box center [526, 359] width 589 height 33
paste input "LAURA REGINA VILLA"
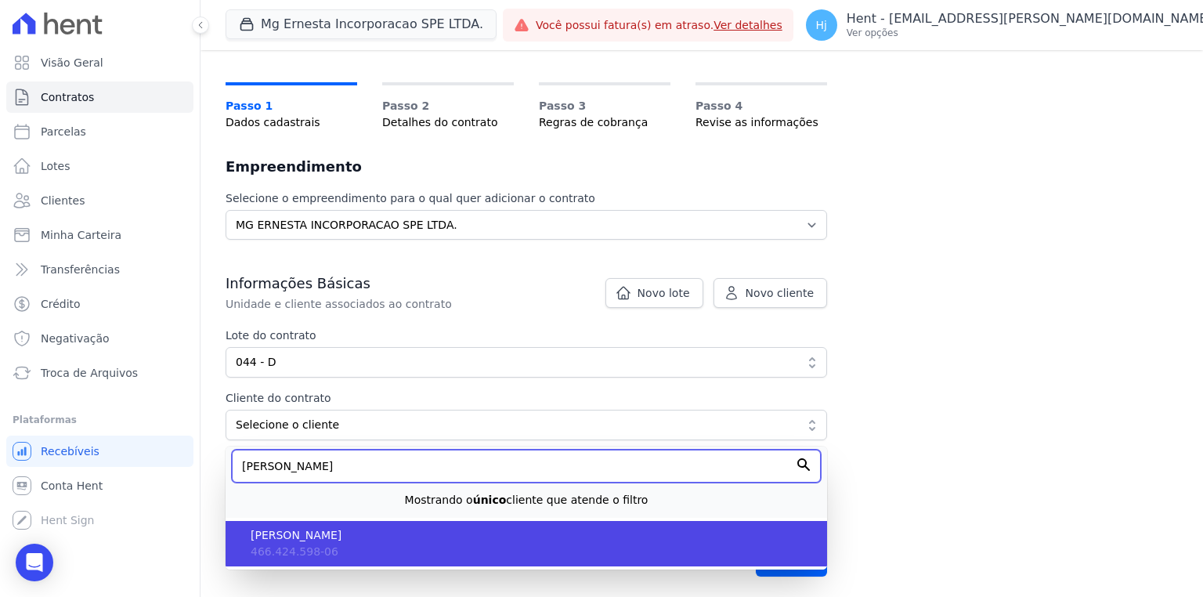
type input "LAURA REGINA VILLA"
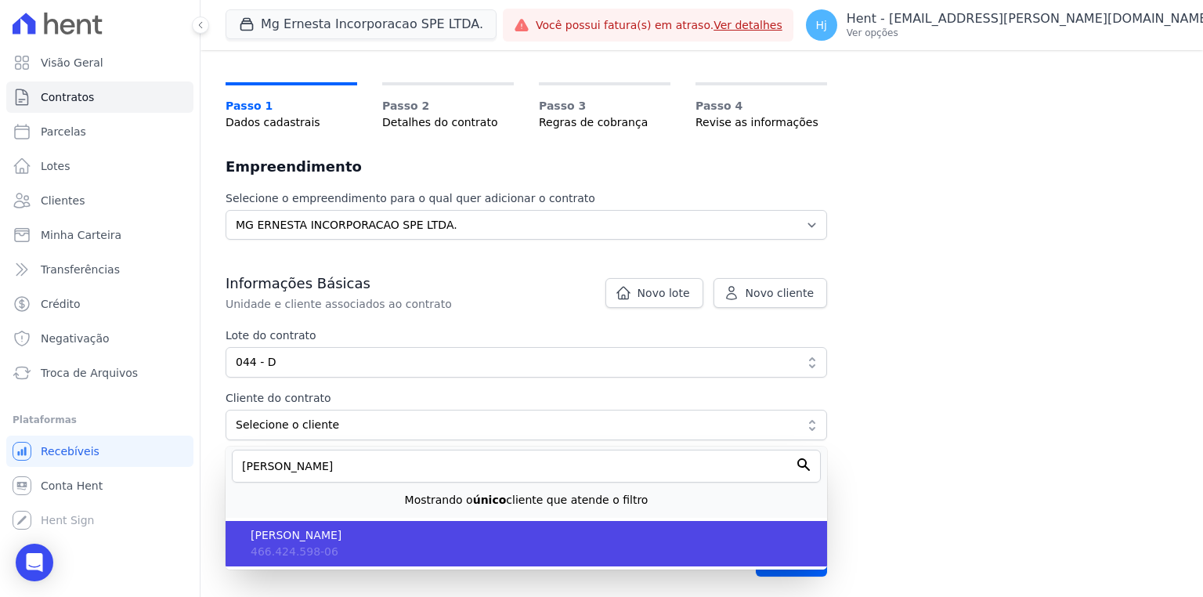
click at [369, 534] on span "LAURA REGINA VILLA" at bounding box center [533, 535] width 564 height 16
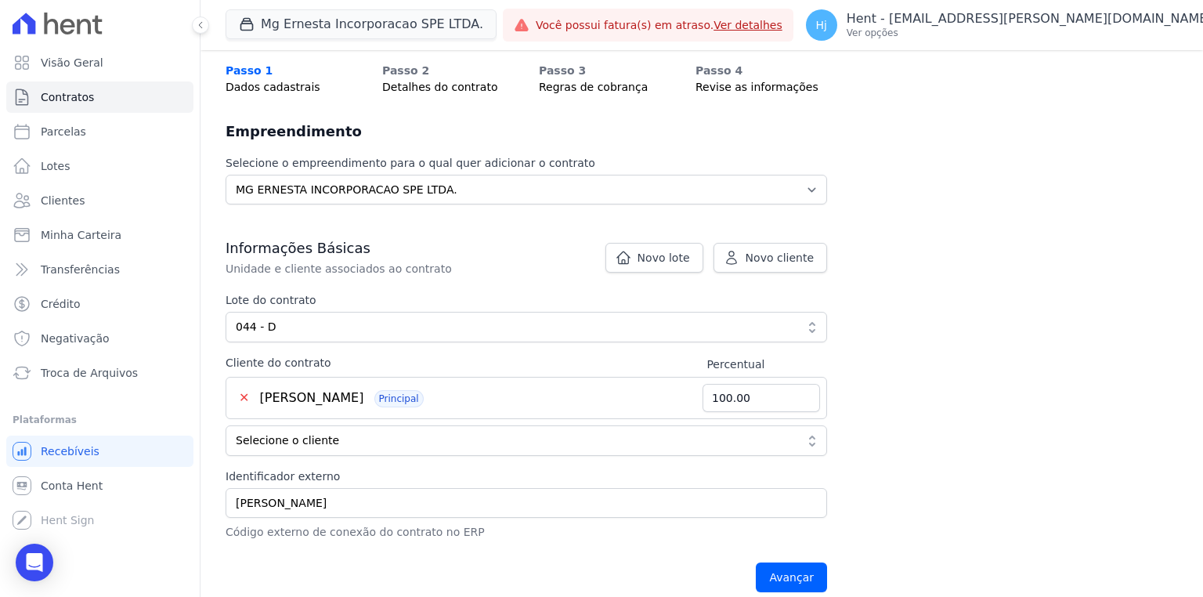
scroll to position [132, 0]
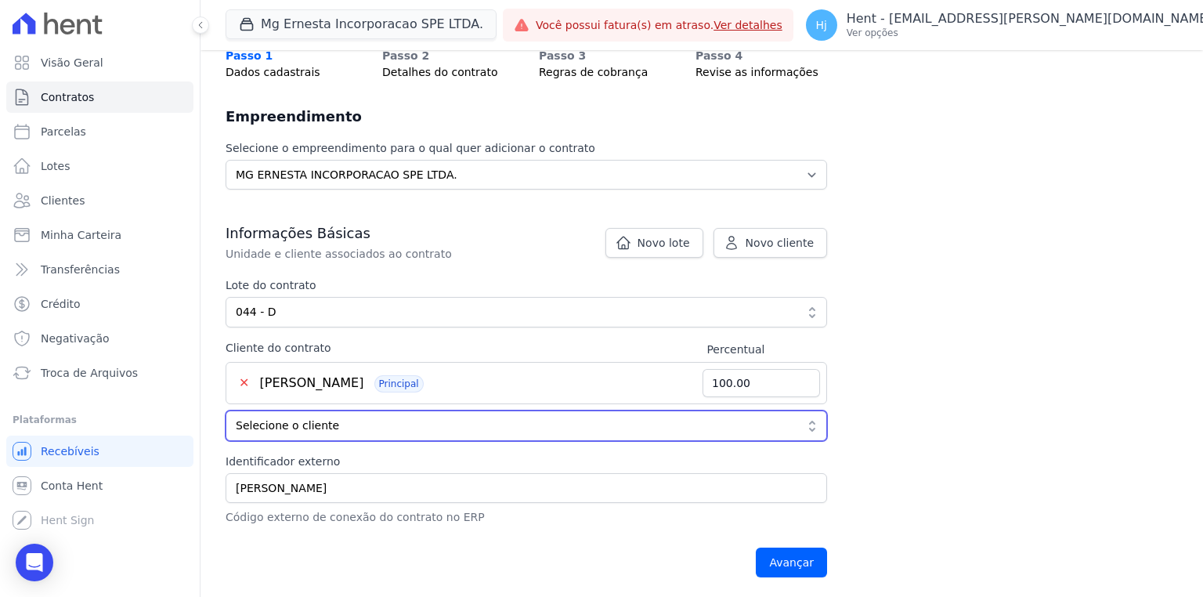
click at [384, 425] on span "Selecione o cliente" at bounding box center [515, 425] width 559 height 16
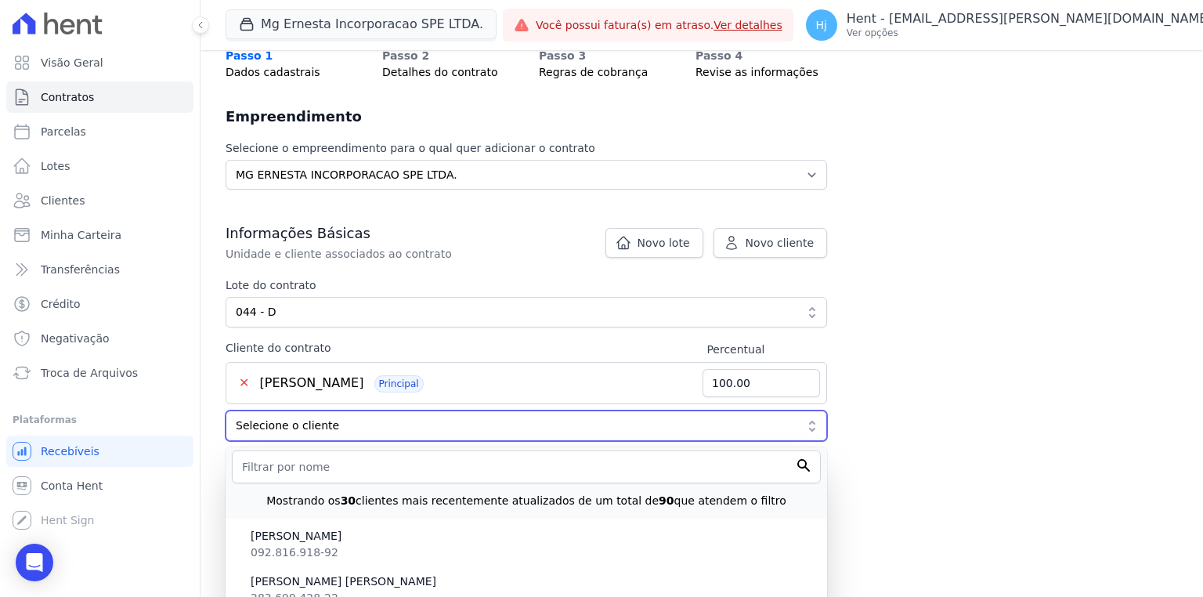
click at [384, 425] on span "Selecione o cliente" at bounding box center [515, 425] width 559 height 16
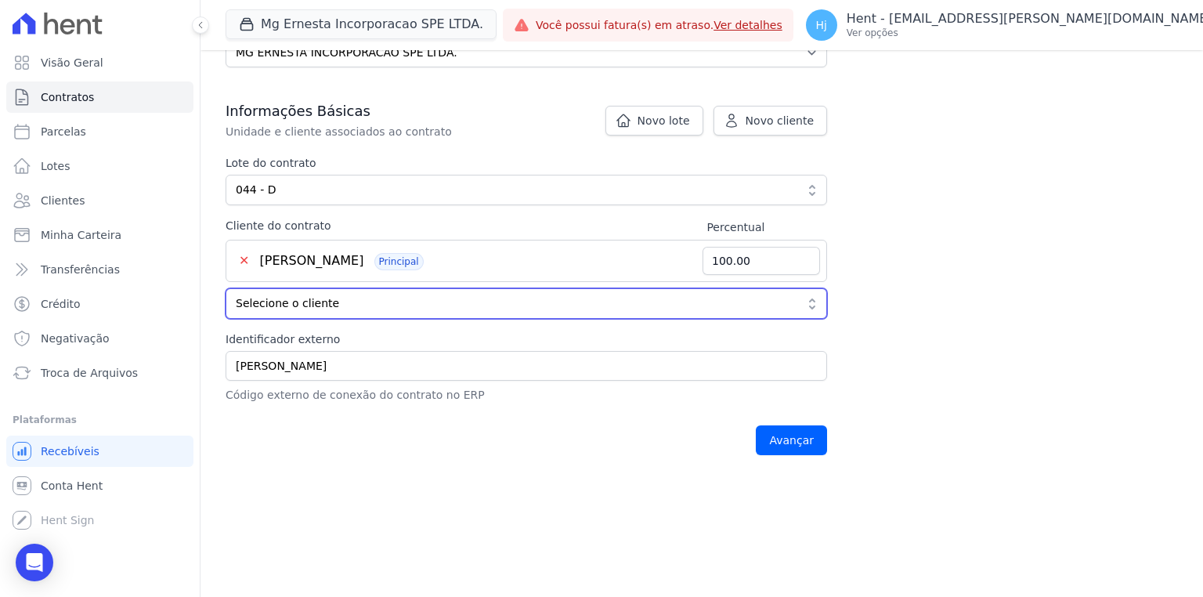
scroll to position [257, 0]
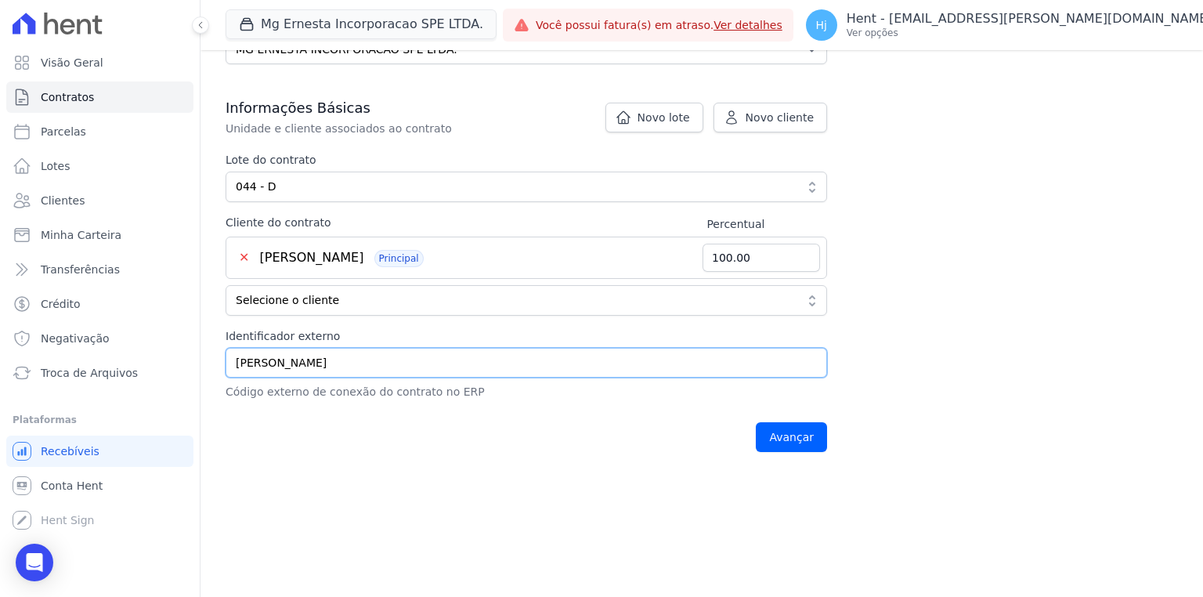
drag, startPoint x: 359, startPoint y: 366, endPoint x: 199, endPoint y: 355, distance: 160.8
click at [199, 355] on div "Visão Geral Contratos Parcelas Lotes Clientes Minha Carteira Transferências Cré…" at bounding box center [601, 298] width 1203 height 597
type input "1701"
click at [791, 438] on input "Avançar" at bounding box center [791, 437] width 71 height 30
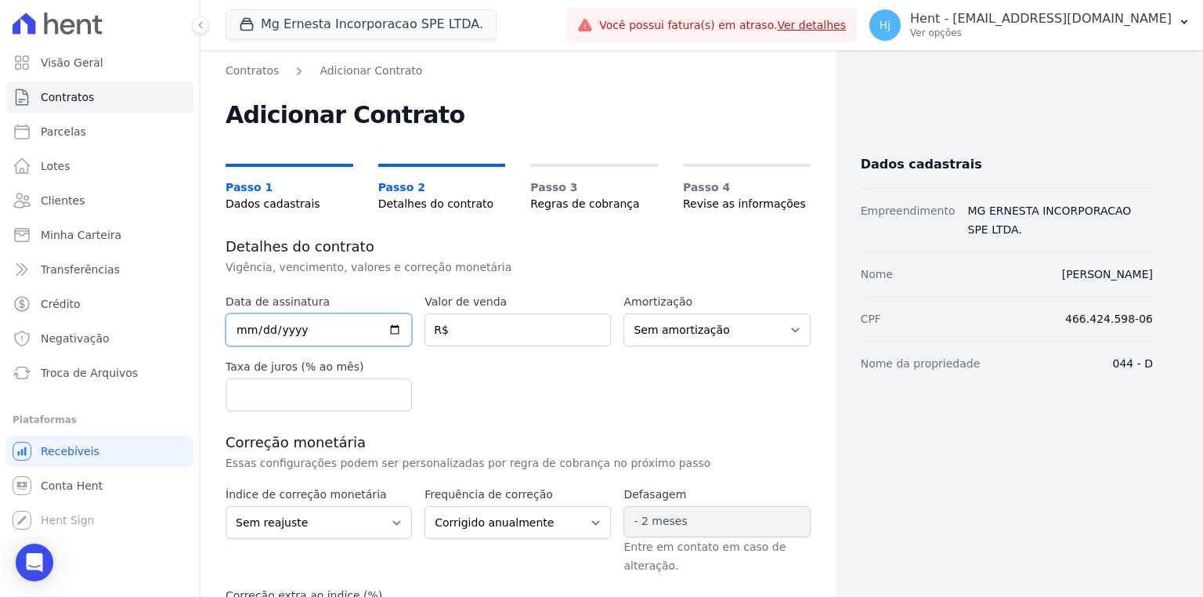
click at [243, 330] on input "date" at bounding box center [318, 329] width 186 height 33
type input "2025-08-01"
click at [490, 367] on div "Data de assinatura 2025-08-01 Valor de venda R$ Amortização Sem amortização Pri…" at bounding box center [517, 352] width 585 height 117
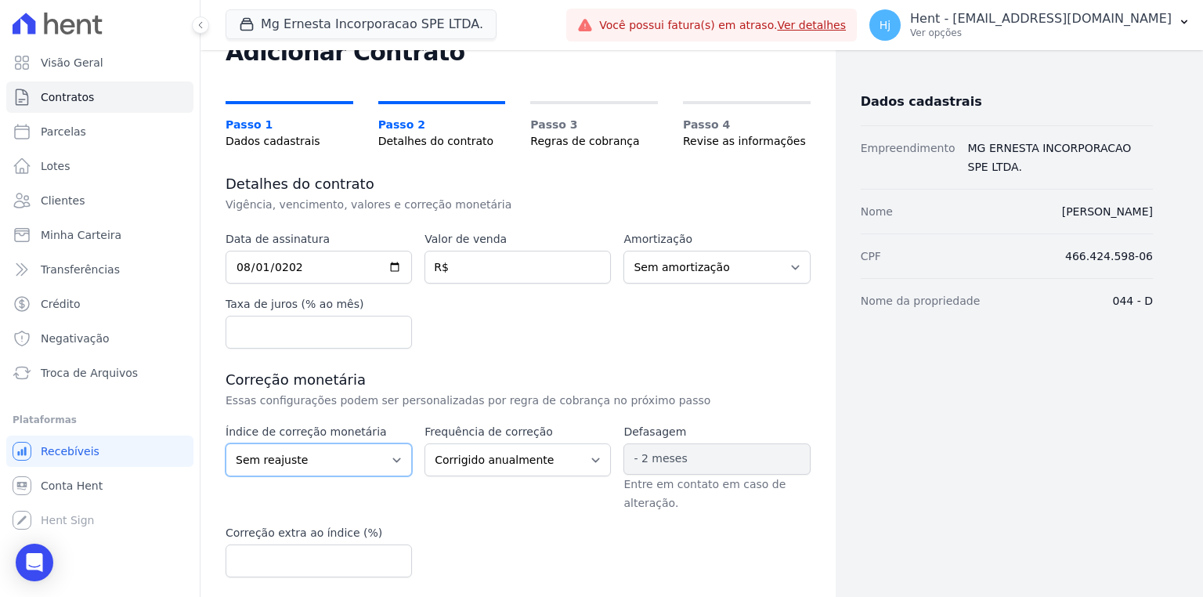
click at [380, 458] on select "Sem reajuste Média dos últimos 12 meses acumulado de INCCM Média dos últimos 12…" at bounding box center [318, 459] width 186 height 33
select select "inccm"
click at [225, 443] on select "Sem reajuste Média dos últimos 12 meses acumulado de INCCM Média dos últimos 12…" at bounding box center [318, 459] width 186 height 33
click at [298, 263] on input "2025-08-01" at bounding box center [318, 267] width 186 height 33
type input "2025-08-11"
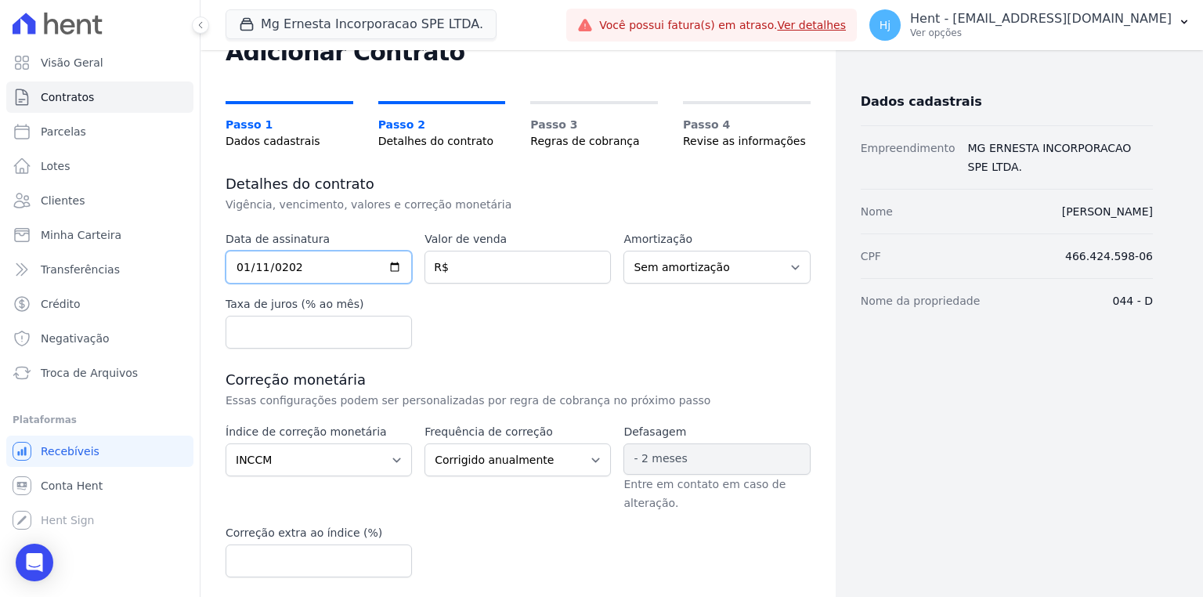
type input "2025-01-11"
click at [462, 279] on input "number" at bounding box center [517, 267] width 186 height 33
click at [658, 311] on div "Data de assinatura 2025-01-11 Valor de venda 477612 R$ Amortização Sem amortiza…" at bounding box center [517, 289] width 585 height 117
click at [492, 270] on input "477612" at bounding box center [517, 267] width 186 height 33
type input "477612.00"
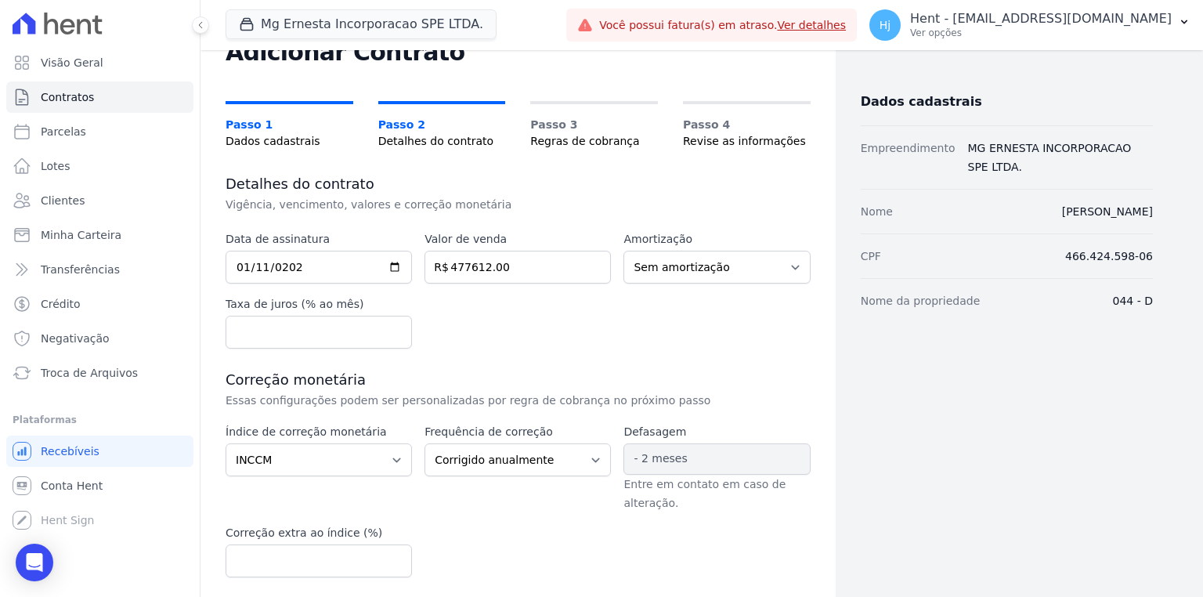
click at [493, 324] on div "Data de assinatura 2025-01-11 Valor de venda 477612.00 R$ Amortização Sem amort…" at bounding box center [517, 289] width 585 height 117
click at [463, 265] on input "477612.00" at bounding box center [517, 267] width 186 height 33
click at [385, 461] on select "Sem reajuste Média dos últimos 12 meses acumulado de INCCM Média dos últimos 12…" at bounding box center [318, 459] width 186 height 33
select select
click at [225, 443] on select "Sem reajuste Média dos últimos 12 meses acumulado de INCCM Média dos últimos 12…" at bounding box center [318, 459] width 186 height 33
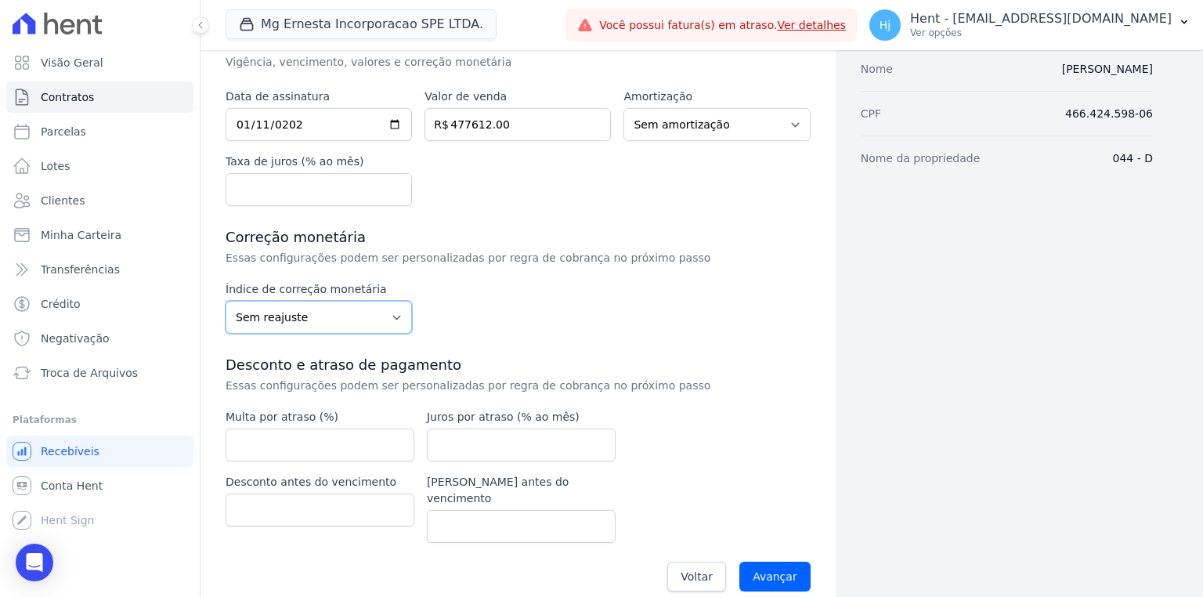
scroll to position [206, 0]
click at [295, 450] on input "number" at bounding box center [319, 443] width 189 height 33
type input "2"
click at [475, 447] on input "number" at bounding box center [521, 443] width 189 height 33
type input "1"
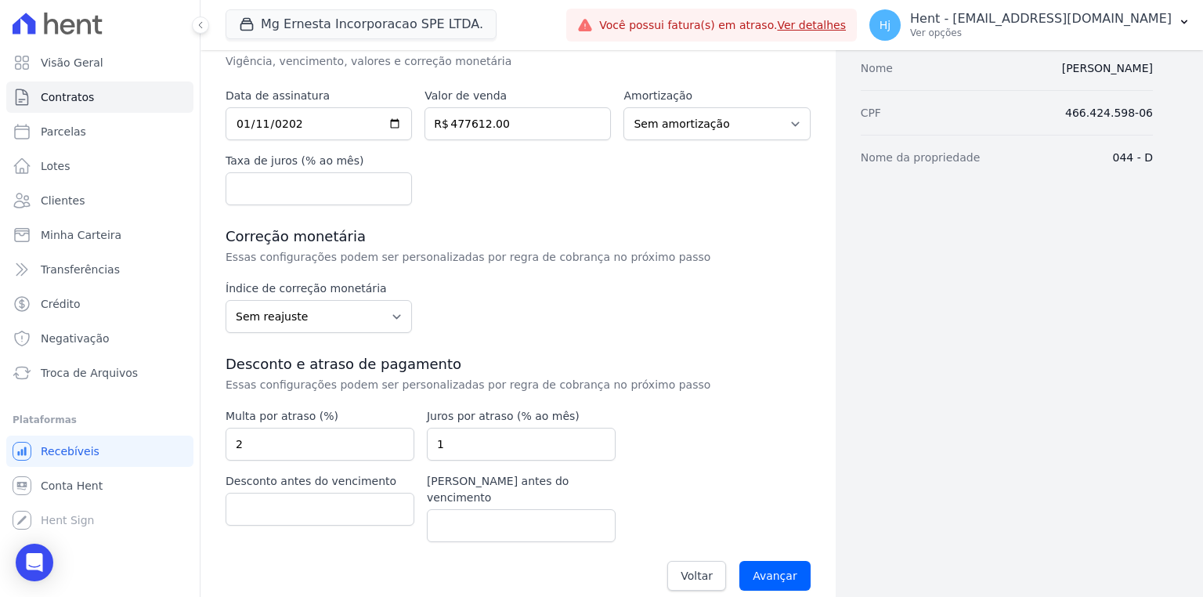
click at [687, 420] on div "Data de assinatura 2025-01-11 Valor de venda 477612.00 R$ Amortização Sem amort…" at bounding box center [517, 344] width 585 height 512
click at [769, 561] on input "Avançar" at bounding box center [774, 576] width 71 height 30
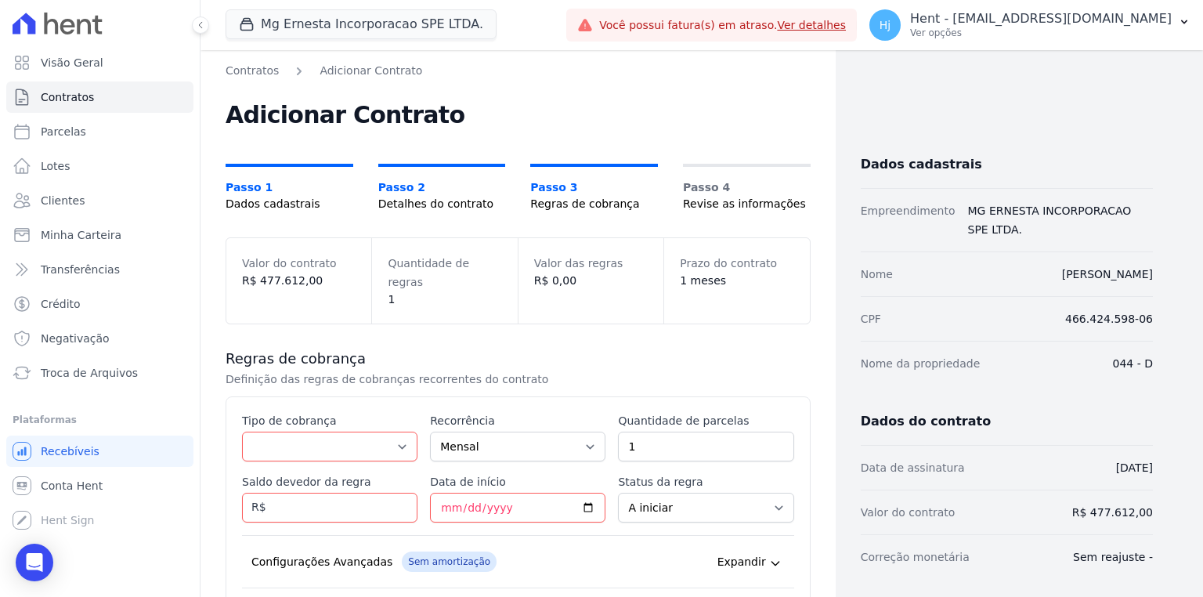
scroll to position [63, 0]
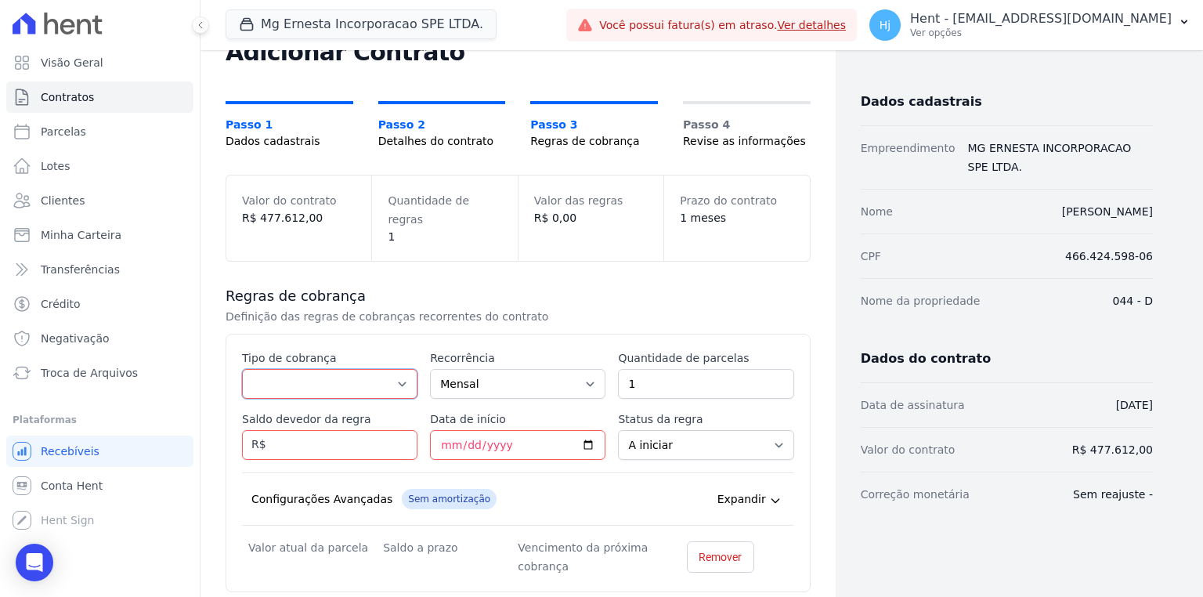
click at [395, 369] on select "Parcela Normal Entrada Sinal Intercalada Chaves Pré-chaves Pós-chaves Impostos …" at bounding box center [329, 384] width 175 height 30
click at [614, 308] on p "Definição das regras de cobranças recorrentes do contrato" at bounding box center [488, 316] width 526 height 16
click at [395, 369] on select "Parcela Normal Entrada Sinal Intercalada Chaves Pré-chaves Pós-chaves Impostos …" at bounding box center [329, 384] width 175 height 30
click at [242, 369] on select "Parcela Normal Entrada Sinal Intercalada Chaves Pré-chaves Pós-chaves Impostos …" at bounding box center [329, 384] width 175 height 30
click at [392, 369] on select "Parcela Normal Entrada Sinal Intercalada Chaves Pré-chaves Pós-chaves Impostos …" at bounding box center [329, 384] width 175 height 30
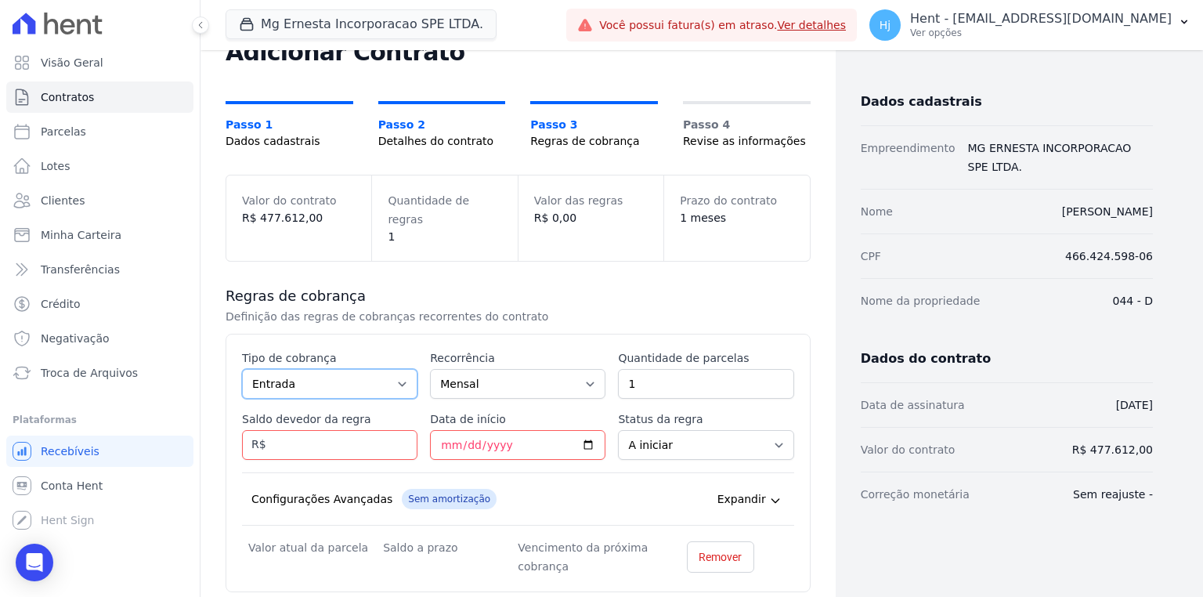
select select "standard"
click at [242, 369] on select "Parcela Normal Entrada Sinal Intercalada Chaves Pré-chaves Pós-chaves Impostos …" at bounding box center [329, 384] width 175 height 30
drag, startPoint x: 641, startPoint y: 354, endPoint x: 598, endPoint y: 356, distance: 43.1
click at [598, 356] on div "Esse tipo de parcela não entra no saldo devedor do contrato. Tipo de cobrança P…" at bounding box center [518, 462] width 552 height 225
type input "2"
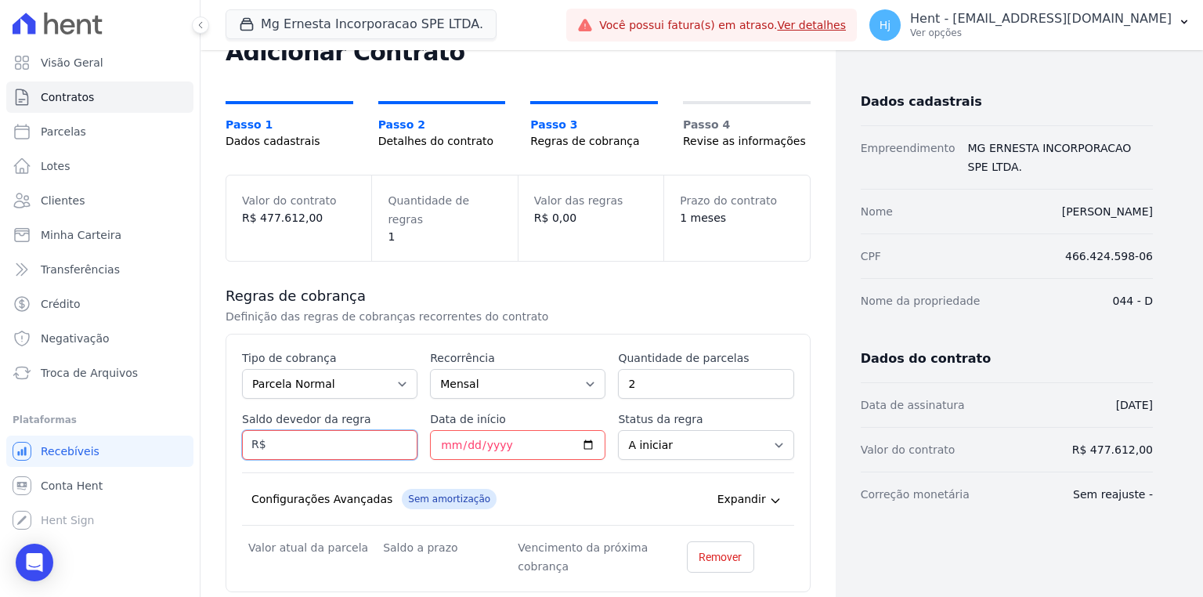
click at [338, 430] on input "Saldo devedor da regra" at bounding box center [329, 445] width 175 height 30
click at [315, 430] on input "Saldo devedor da regra" at bounding box center [329, 445] width 175 height 30
type input "1029.96"
click at [439, 430] on input "Data de início" at bounding box center [517, 445] width 175 height 30
type input "2025-08-20"
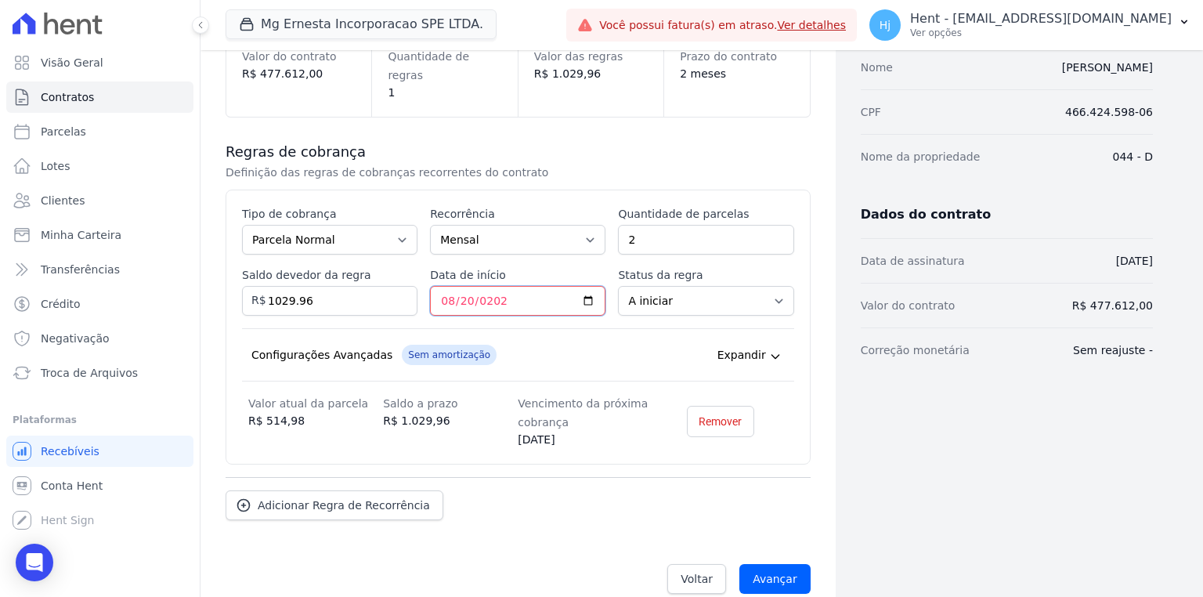
scroll to position [207, 0]
drag, startPoint x: 317, startPoint y: 283, endPoint x: 234, endPoint y: 275, distance: 83.4
click at [234, 275] on div "Esse tipo de parcela não entra no saldo devedor do contrato. Tipo de cobrança P…" at bounding box center [517, 326] width 585 height 275
type input "2059.92"
click at [529, 327] on div "Configurações Avançadas Sem amortização Price adjustment index/ Price adjustmen…" at bounding box center [518, 353] width 552 height 53
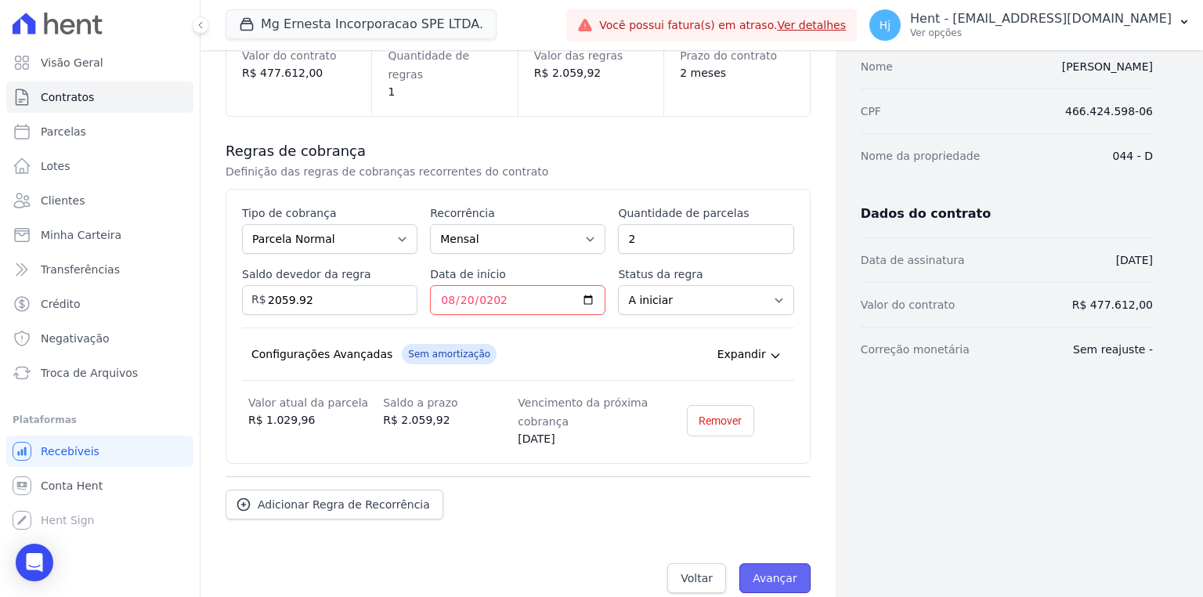
click at [774, 563] on input "Avançar" at bounding box center [774, 578] width 71 height 30
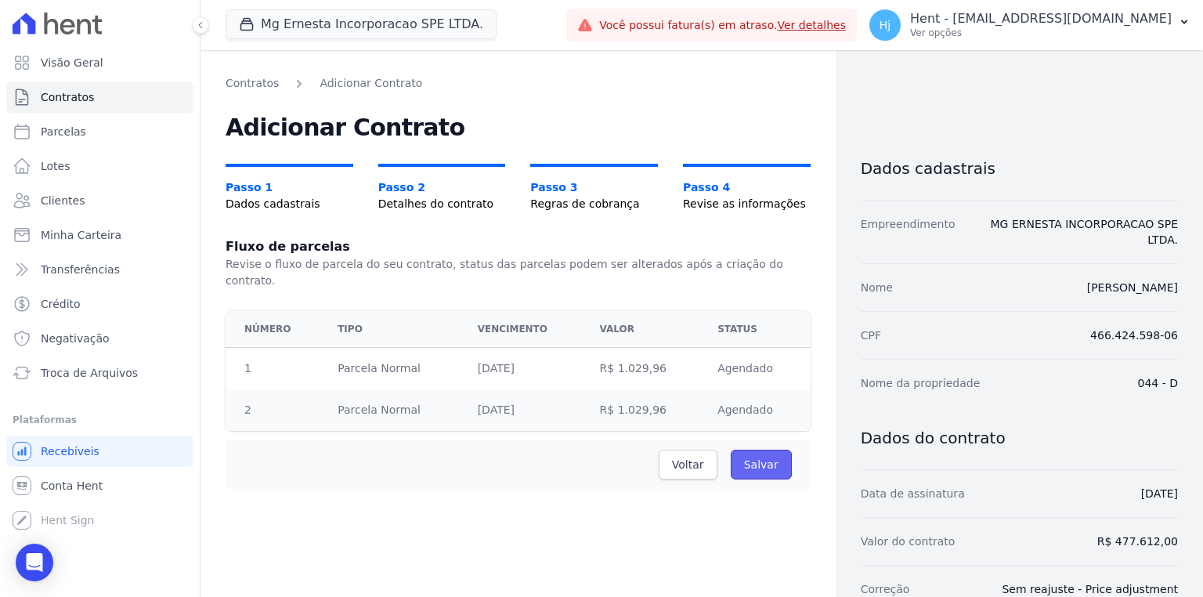
click at [755, 451] on input "Salvar" at bounding box center [760, 464] width 61 height 30
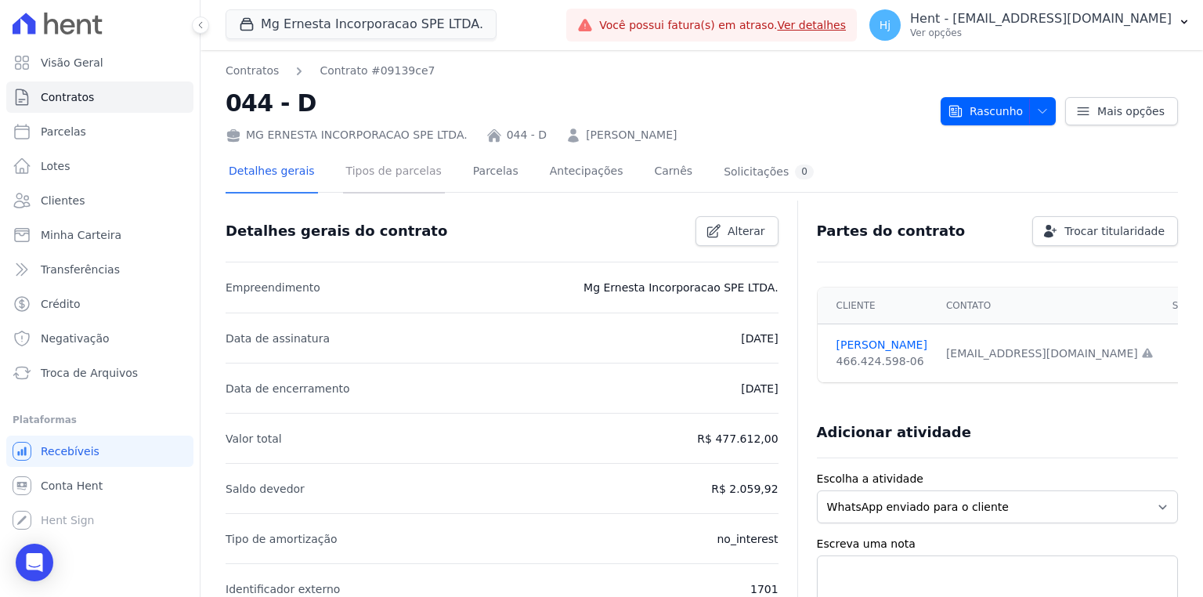
click at [373, 171] on link "Tipos de parcelas" at bounding box center [394, 172] width 102 height 41
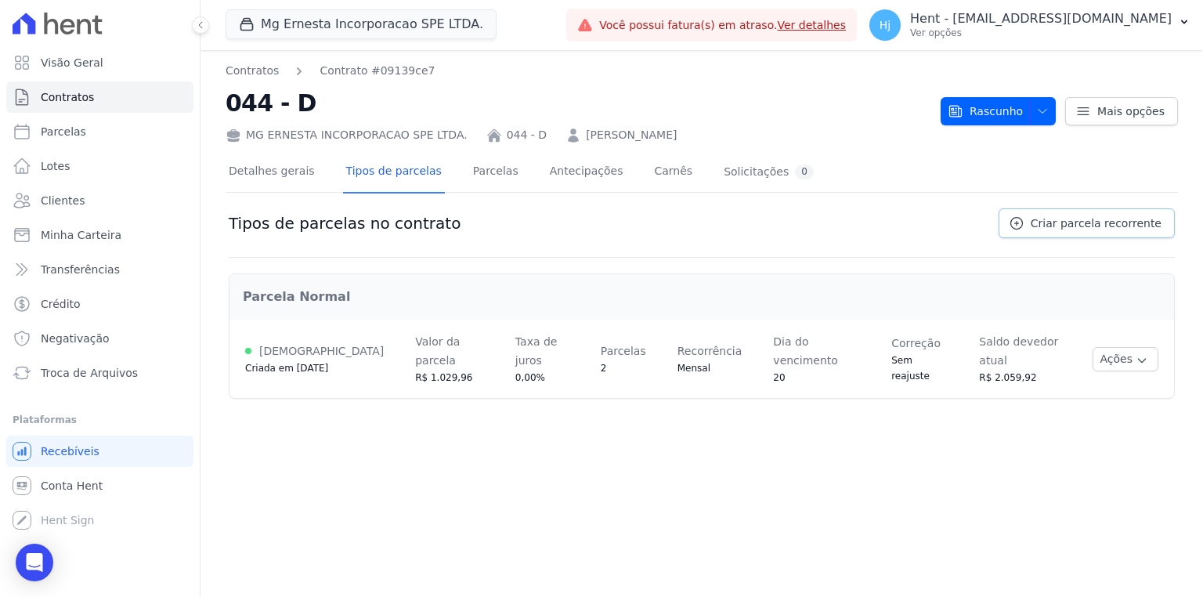
click at [1091, 219] on span "Criar parcela recorrente" at bounding box center [1095, 223] width 131 height 16
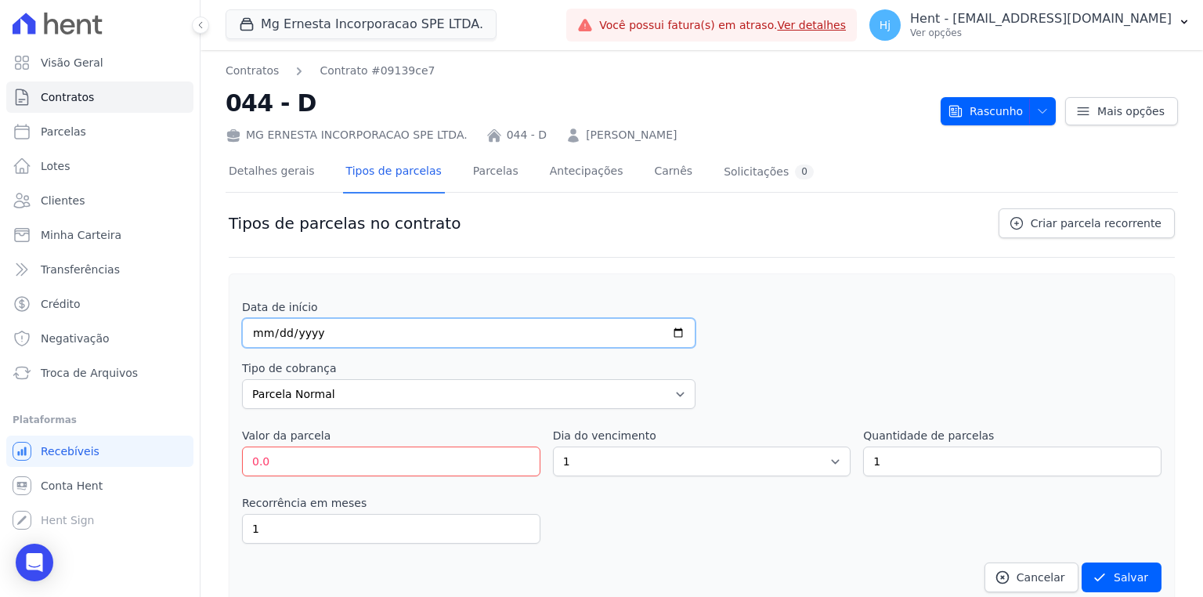
click at [257, 335] on input "date" at bounding box center [468, 333] width 453 height 30
type input "2025-10-20"
drag, startPoint x: 282, startPoint y: 457, endPoint x: 245, endPoint y: 457, distance: 36.8
click at [245, 457] on input "0.0" at bounding box center [391, 461] width 298 height 30
type input "2175.28"
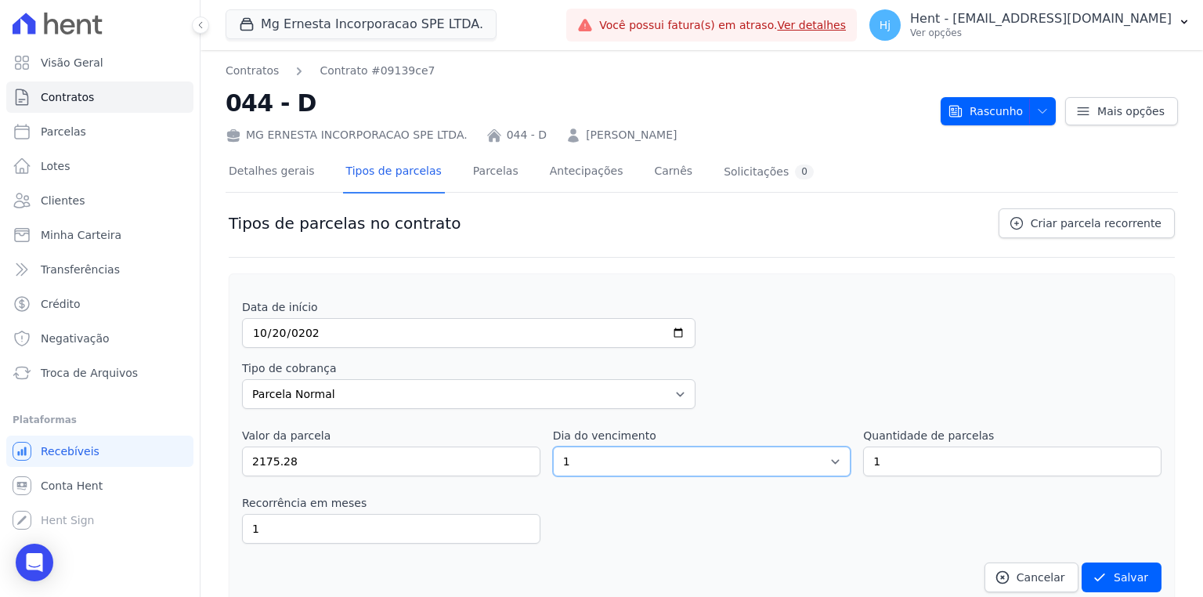
click at [669, 465] on select "1 2 3 4 5 6 7 8 9 10 11 12 13 14 15 16 17 18 19 20 21 22 23 24 25 26 27 28 29 3…" at bounding box center [702, 461] width 298 height 30
select select "20"
click at [553, 446] on select "1 2 3 4 5 6 7 8 9 10 11 12 13 14 15 16 17 18 19 20 21 22 23 24 25 26 27 28 29 3…" at bounding box center [702, 461] width 298 height 30
click at [1112, 574] on button "Salvar" at bounding box center [1121, 577] width 80 height 30
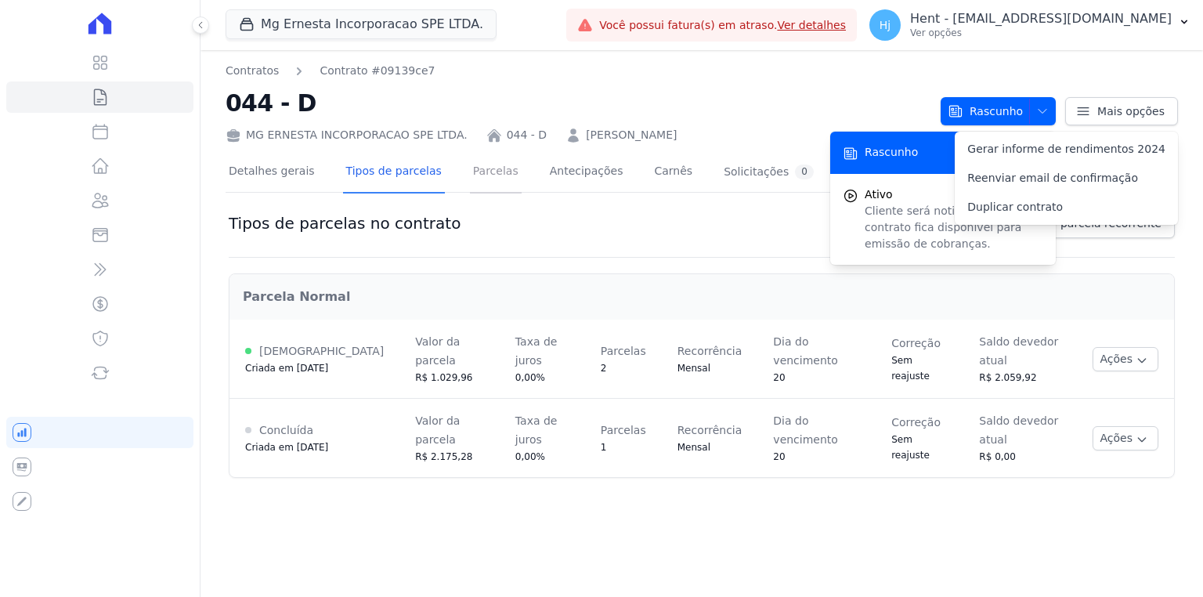
click at [482, 173] on link "Parcelas" at bounding box center [496, 172] width 52 height 41
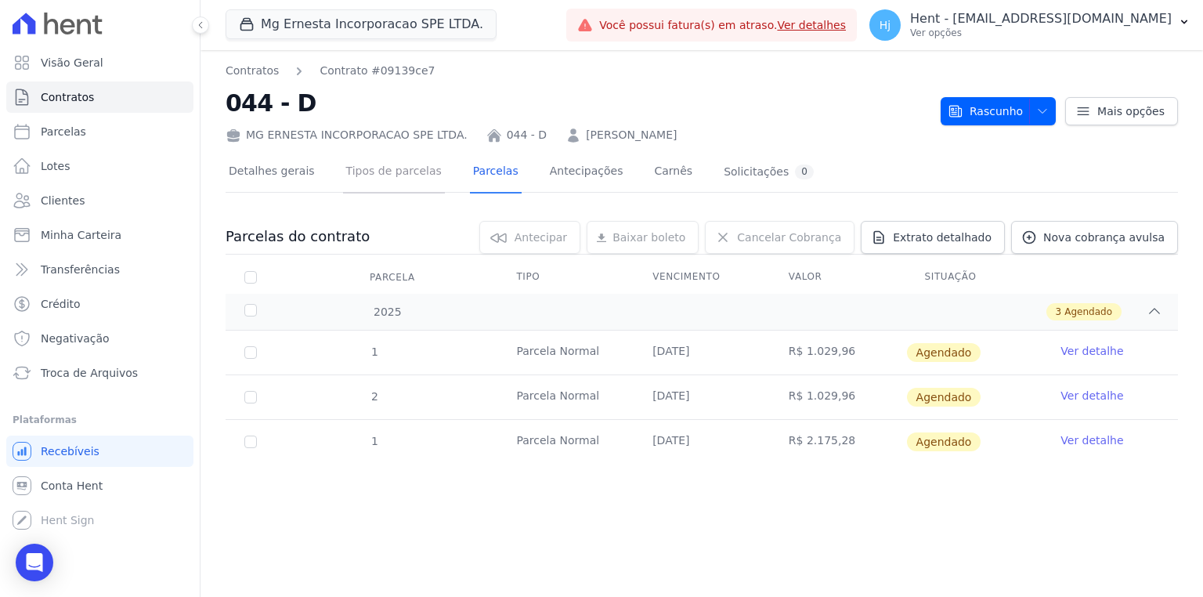
click at [402, 172] on link "Tipos de parcelas" at bounding box center [394, 172] width 102 height 41
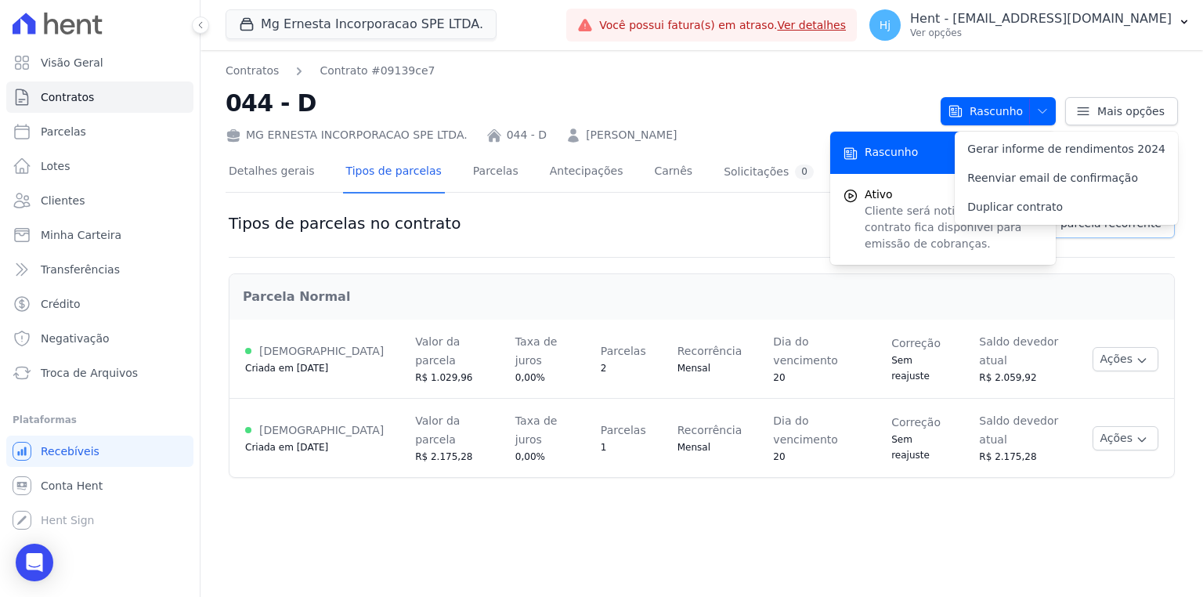
drag, startPoint x: 1042, startPoint y: 216, endPoint x: 1035, endPoint y: 224, distance: 10.5
click at [1042, 216] on div "Contratos Contrato #09139ce7 044 - D MG ERNESTA INCORPORACAO SPE LTDA. 044 - D …" at bounding box center [701, 323] width 1002 height 546
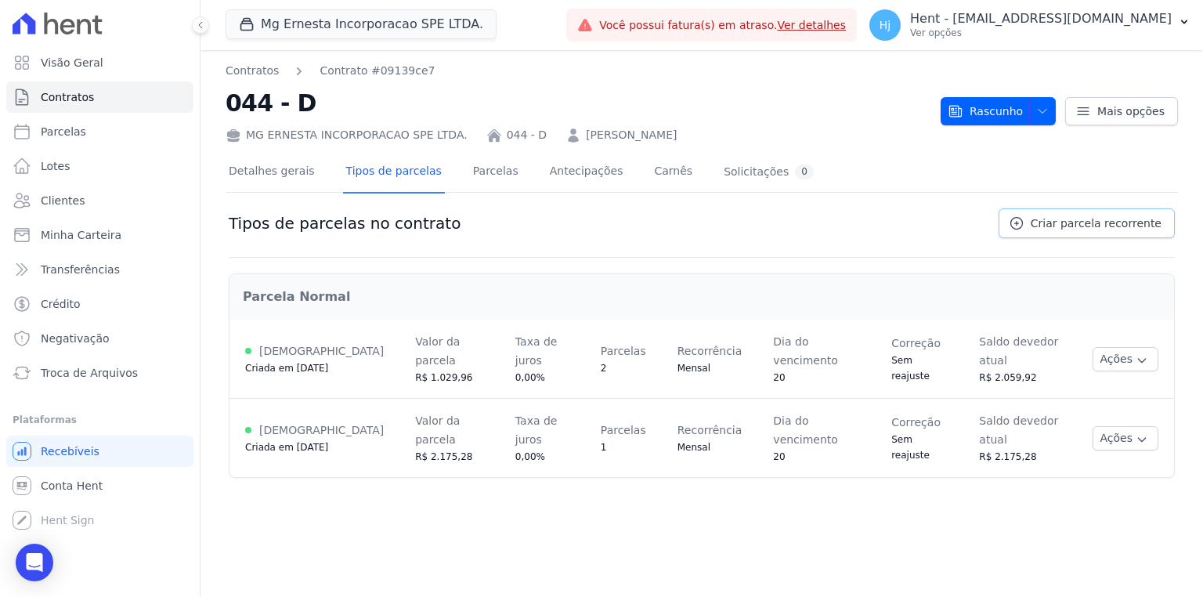
click at [1056, 222] on span "Criar parcela recorrente" at bounding box center [1095, 223] width 131 height 16
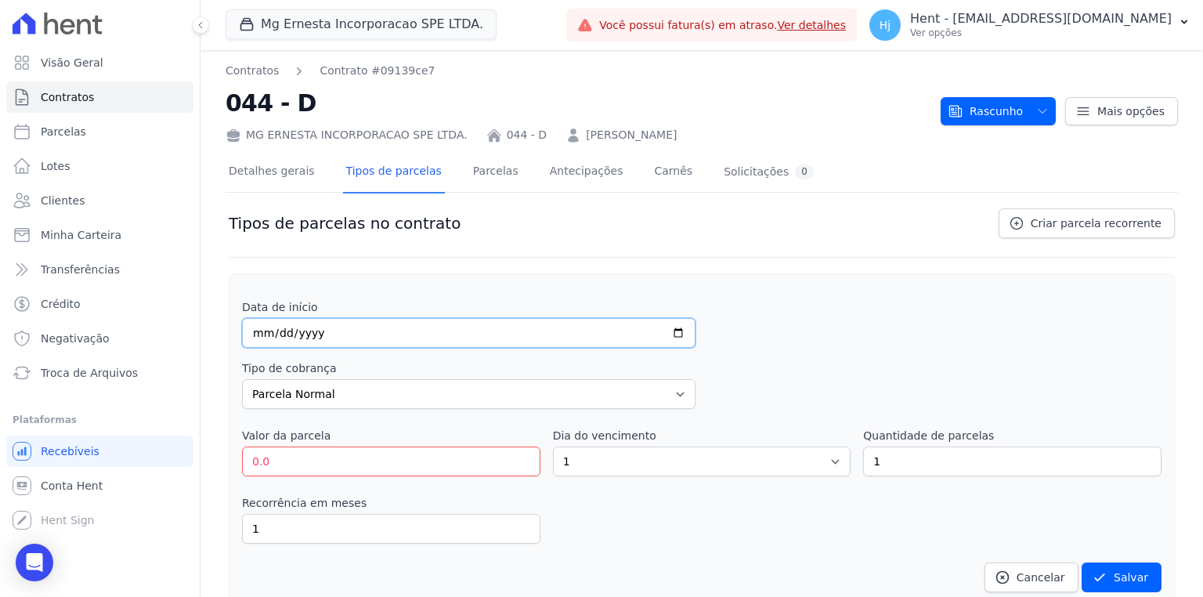
click at [261, 337] on input "date" at bounding box center [468, 333] width 453 height 30
type input "2025-11-20"
drag, startPoint x: 276, startPoint y: 456, endPoint x: 235, endPoint y: 452, distance: 41.7
click at [235, 452] on div "Data de início 2025-11-20 Tipo de cobrança Parcela Normal Entrada Sinal Interca…" at bounding box center [702, 439] width 946 height 332
type input "2574.90"
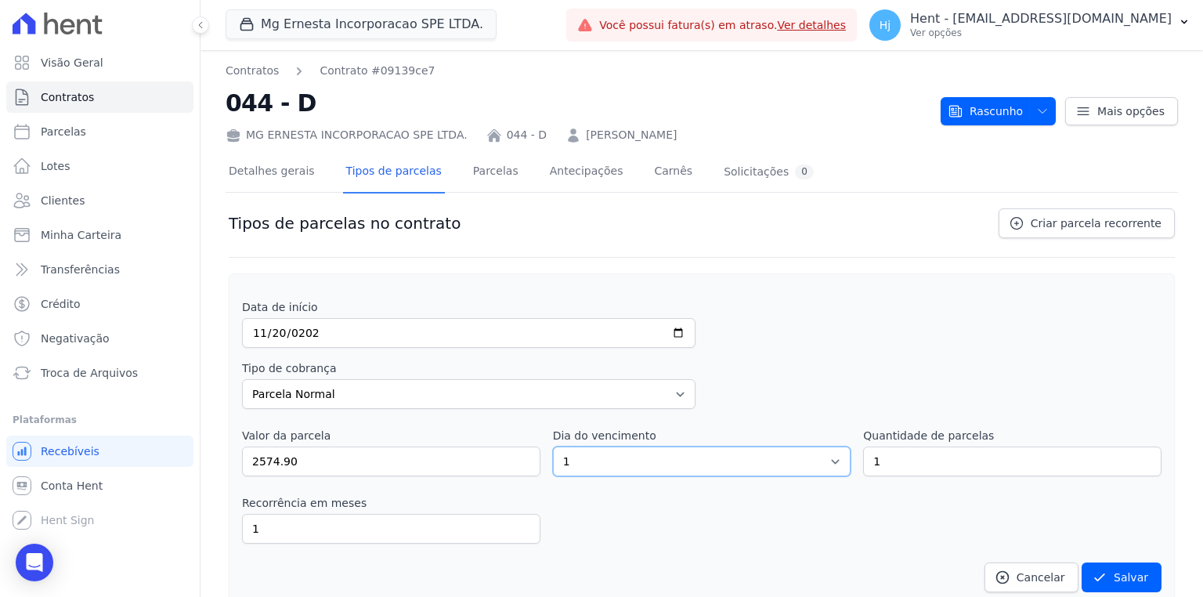
click at [592, 465] on select "1 2 3 4 5 6 7 8 9 10 11 12 13 14 15 16 17 18 19 20 21 22 23 24 25 26 27 28 29 3…" at bounding box center [702, 461] width 298 height 30
select select "20"
click at [553, 446] on select "1 2 3 4 5 6 7 8 9 10 11 12 13 14 15 16 17 18 19 20 21 22 23 24 25 26 27 28 29 3…" at bounding box center [702, 461] width 298 height 30
drag, startPoint x: 947, startPoint y: 451, endPoint x: 911, endPoint y: 451, distance: 36.8
click at [911, 451] on input "1" at bounding box center [1012, 461] width 298 height 30
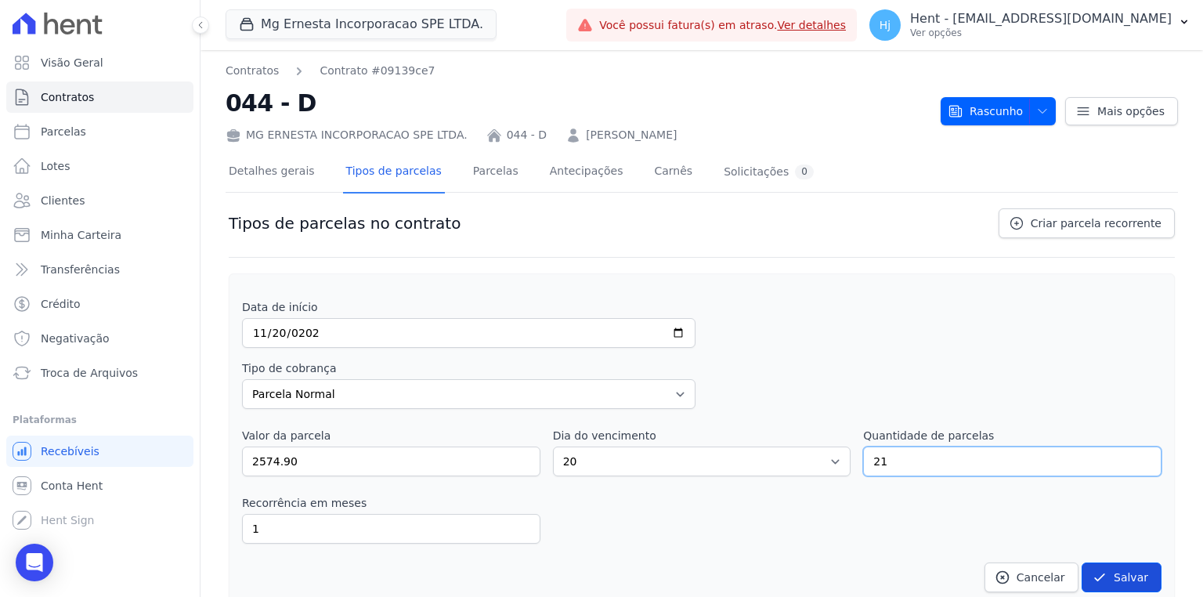
type input "21"
click at [1123, 576] on button "Salvar" at bounding box center [1121, 577] width 80 height 30
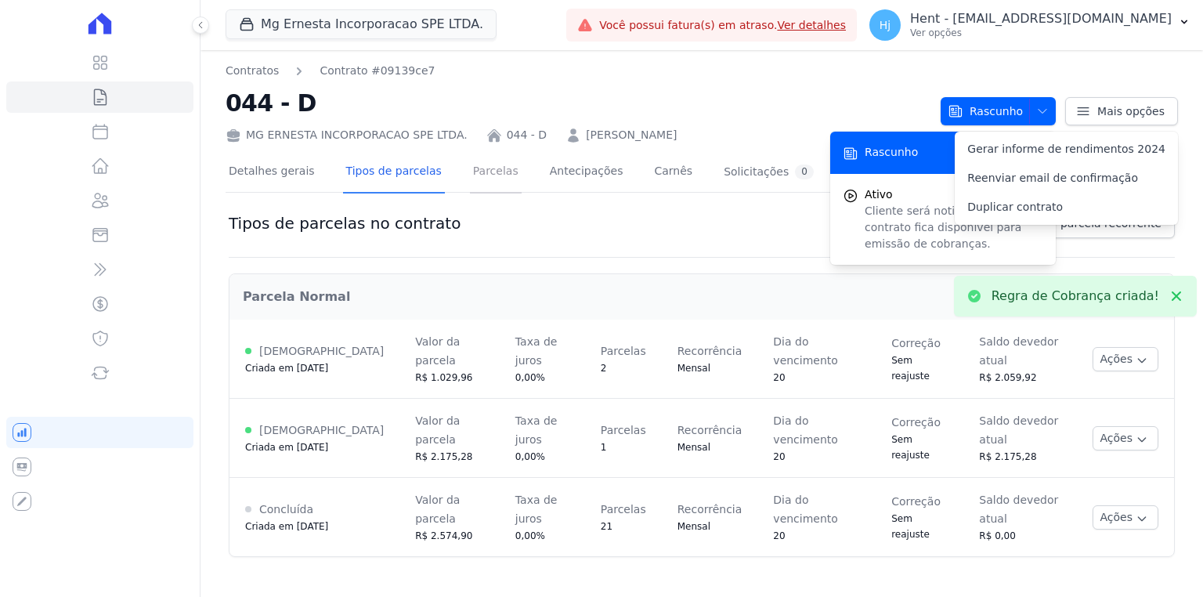
click at [476, 174] on link "Parcelas" at bounding box center [496, 172] width 52 height 41
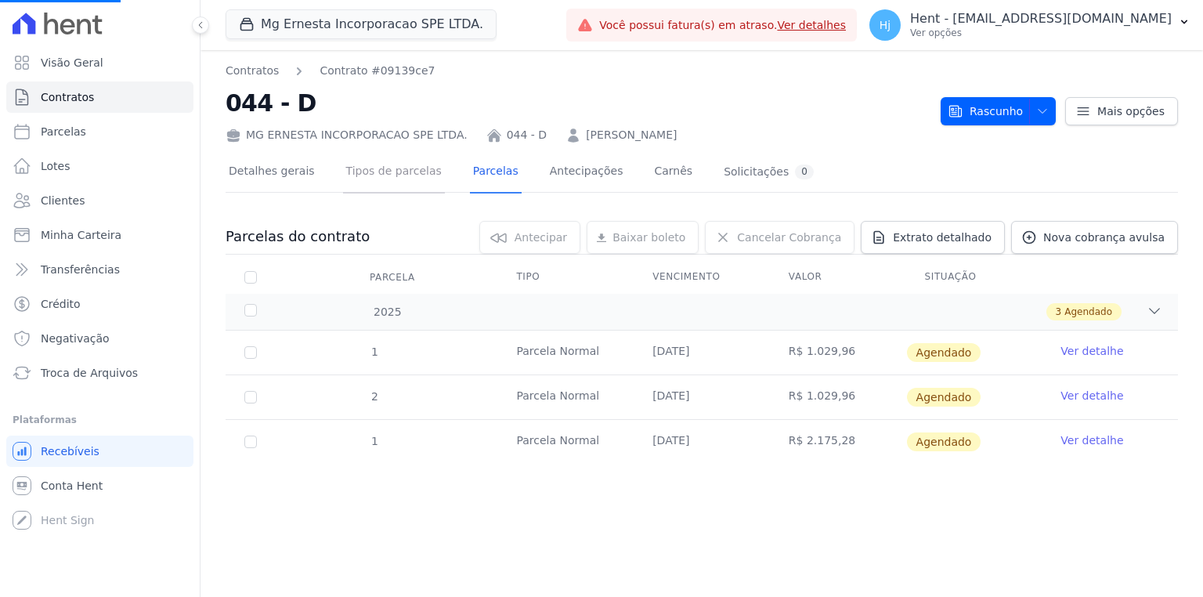
click at [402, 169] on link "Tipos de parcelas" at bounding box center [394, 172] width 102 height 41
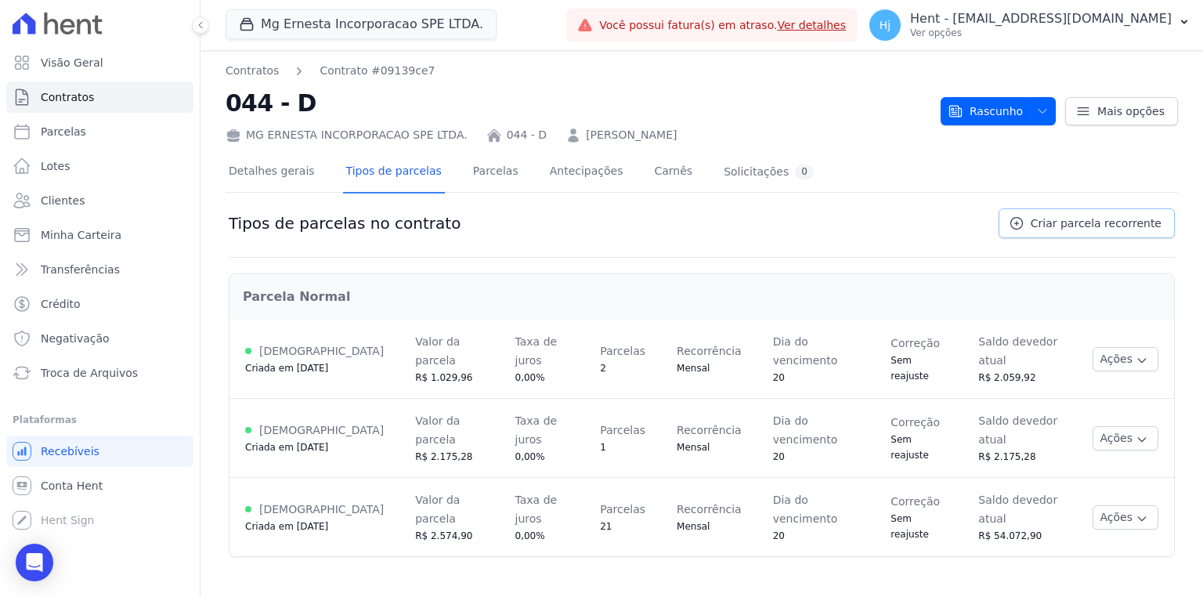
click at [1080, 227] on span "Criar parcela recorrente" at bounding box center [1095, 223] width 131 height 16
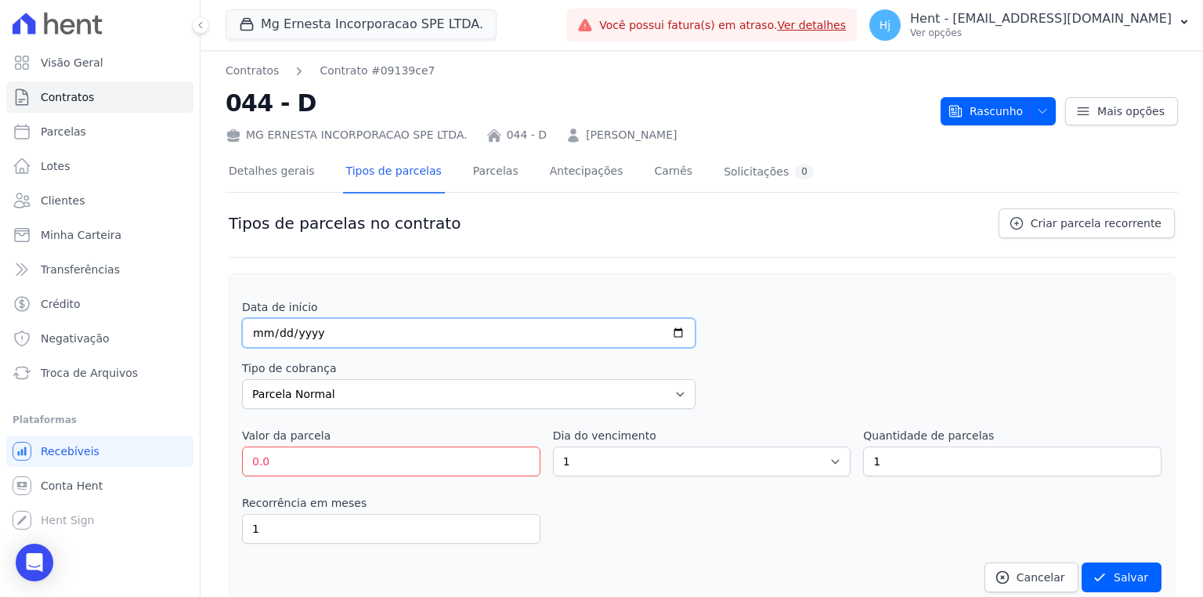
click at [255, 330] on input "date" at bounding box center [468, 333] width 453 height 30
type input "2025-12-20"
click at [629, 401] on select "Parcela Normal Entrada Sinal Intercalada Chaves Pré-chaves Pós-chaves Impostos …" at bounding box center [468, 394] width 453 height 30
select select "interleaved"
click at [242, 379] on select "Parcela Normal Entrada Sinal Intercalada Chaves Pré-chaves Pós-chaves Impostos …" at bounding box center [468, 394] width 453 height 30
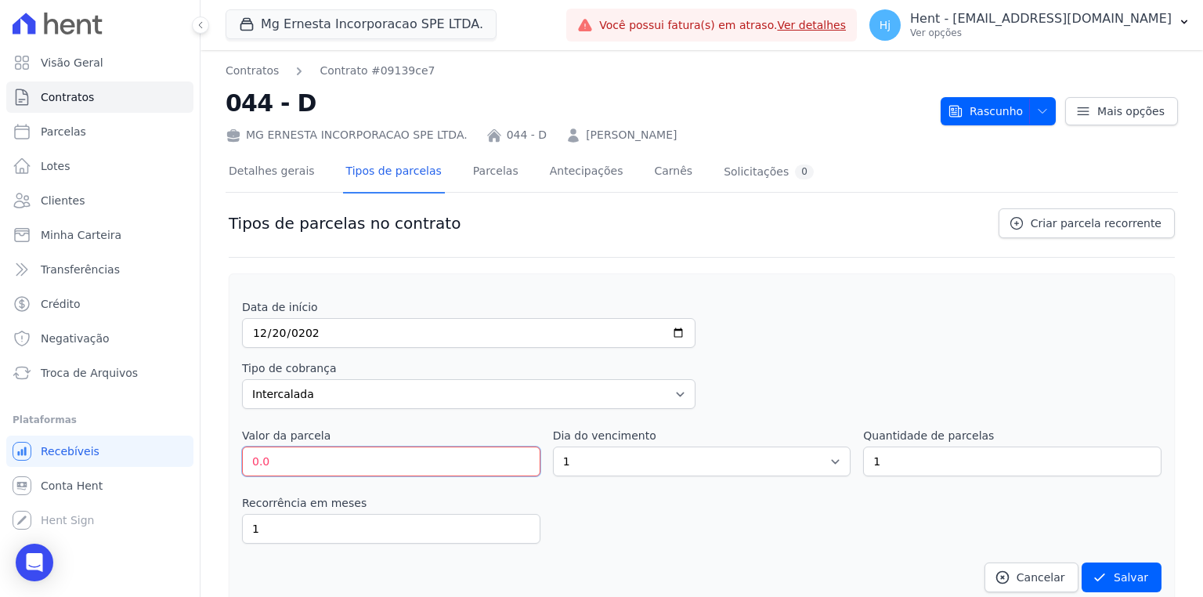
drag, startPoint x: 354, startPoint y: 451, endPoint x: 199, endPoint y: 462, distance: 155.4
click at [203, 461] on div "Contratos Contrato #09139ce7 044 - D MG ERNESTA INCORPORACAO SPE LTDA. 044 - D …" at bounding box center [701, 489] width 1002 height 879
type input "7209.73"
click at [662, 460] on select "1 2 3 4 5 6 7 8 9 10 11 12 13 14 15 16 17 18 19 20 21 22 23 24 25 26 27 28 29 3…" at bounding box center [702, 461] width 298 height 30
select select "20"
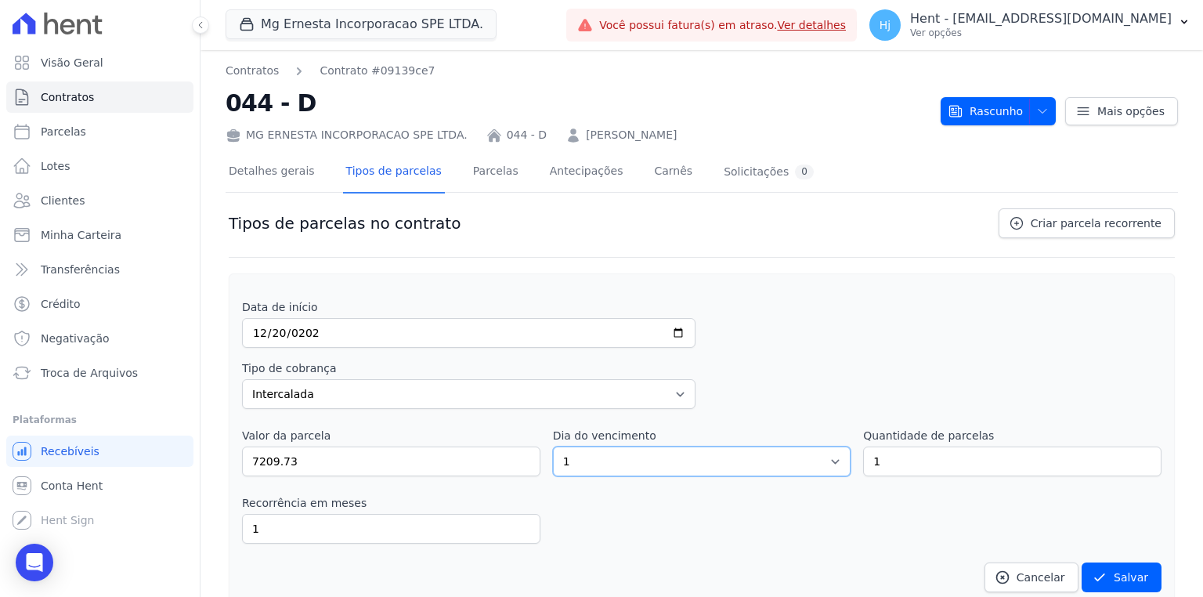
click at [553, 446] on select "1 2 3 4 5 6 7 8 9 10 11 12 13 14 15 16 17 18 19 20 21 22 23 24 25 26 27 28 29 3…" at bounding box center [702, 461] width 298 height 30
drag, startPoint x: 889, startPoint y: 457, endPoint x: 845, endPoint y: 459, distance: 43.9
click at [845, 459] on div "Valor da parcela 7209.73 Dia do vencimento 1 2 3 4 5 6 7 8 9 10 11 12 13 14 15 …" at bounding box center [701, 451] width 919 height 49
type input "2"
click at [345, 521] on input "1" at bounding box center [391, 529] width 298 height 30
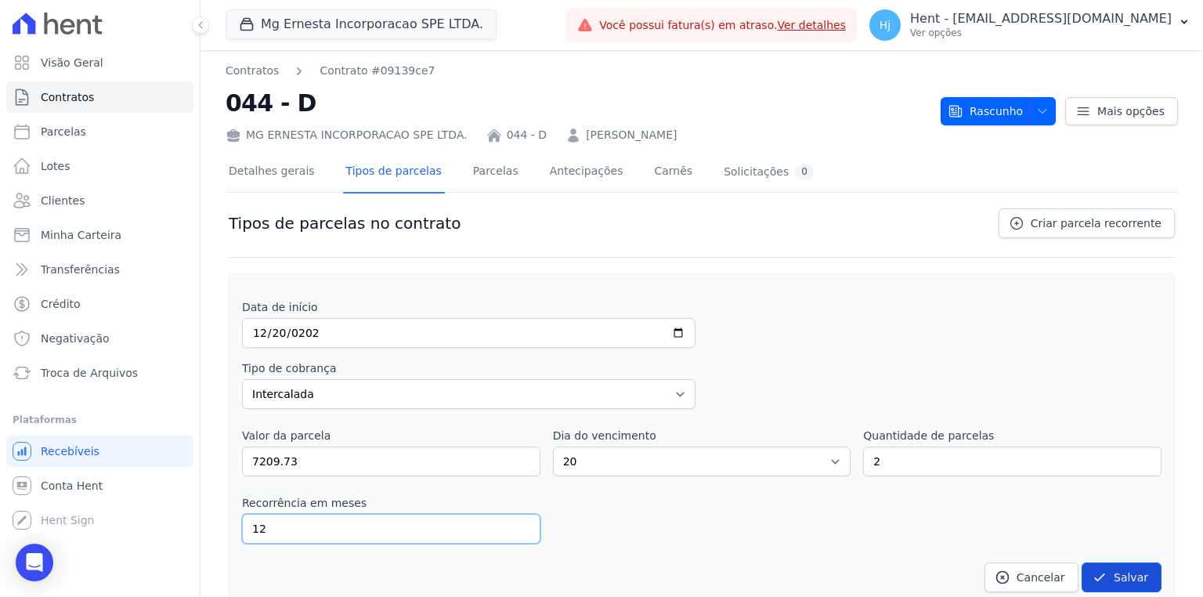
type input "12"
click at [1130, 582] on button "Salvar" at bounding box center [1121, 577] width 80 height 30
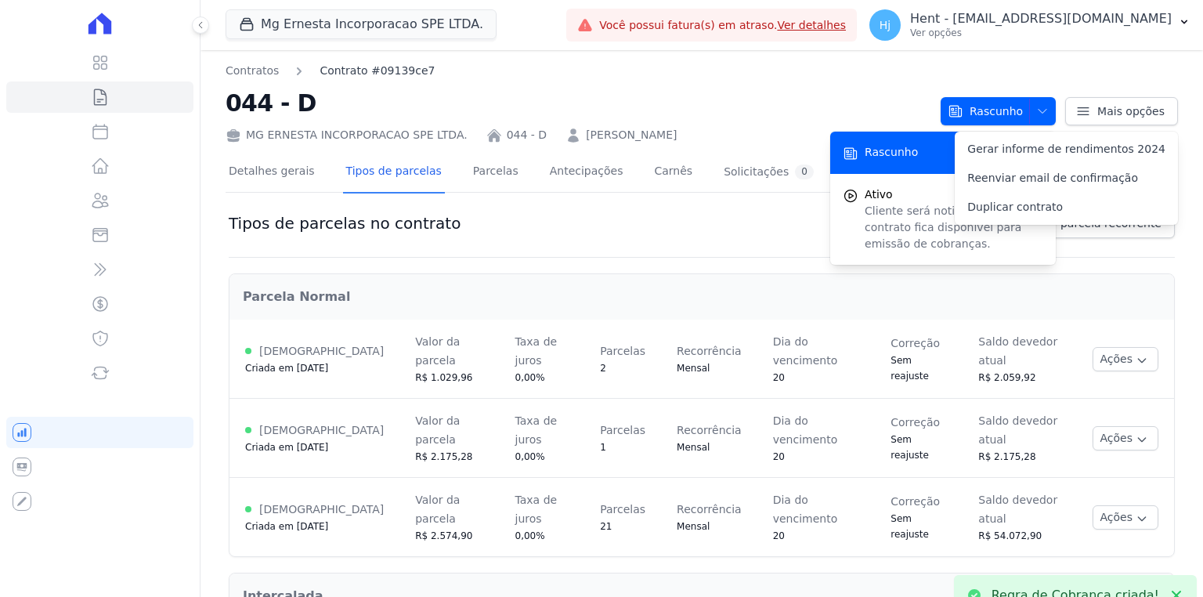
click at [382, 74] on link "Contrato #09139ce7" at bounding box center [376, 71] width 115 height 16
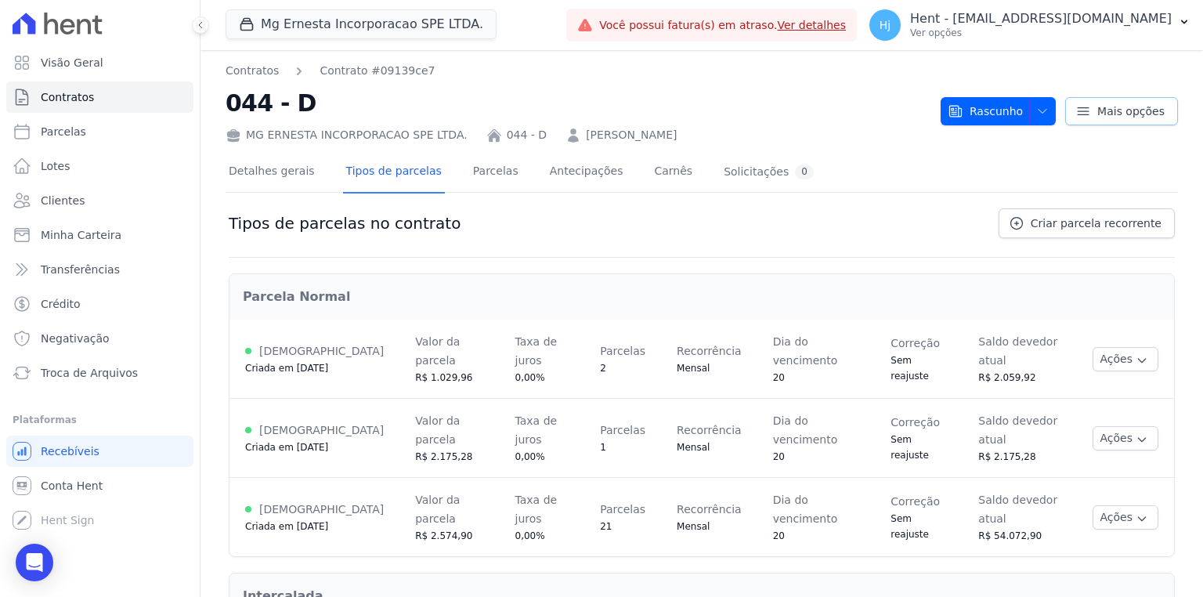
click at [1137, 119] on link "Mais opções" at bounding box center [1121, 111] width 113 height 28
click at [242, 77] on link "Contratos" at bounding box center [251, 71] width 53 height 16
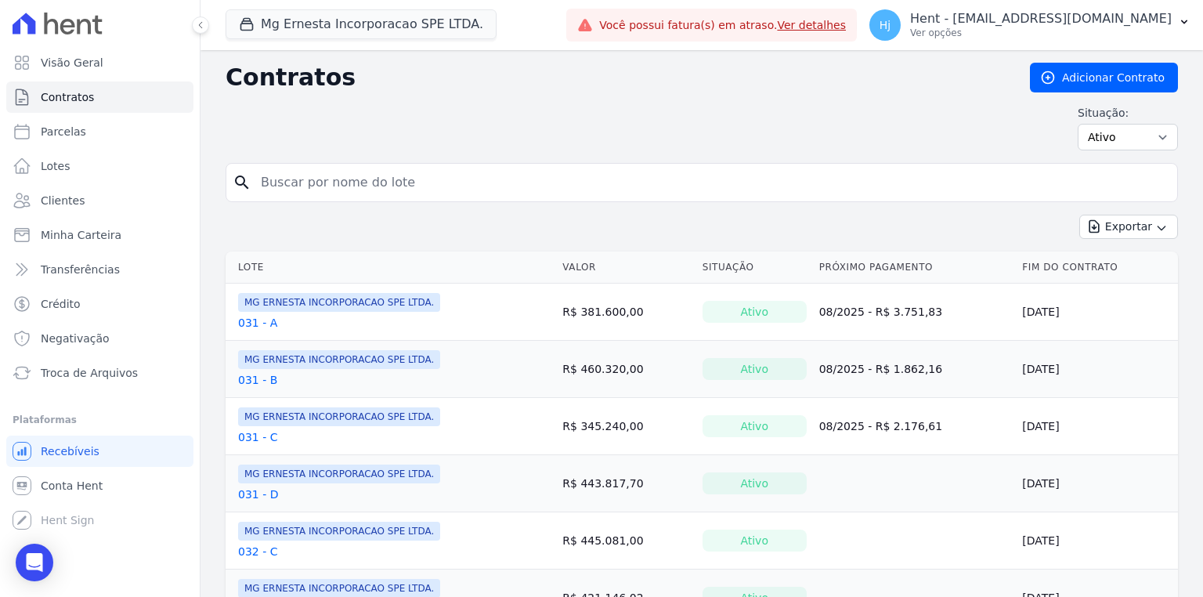
click at [451, 183] on input "search" at bounding box center [710, 182] width 919 height 31
type input "044"
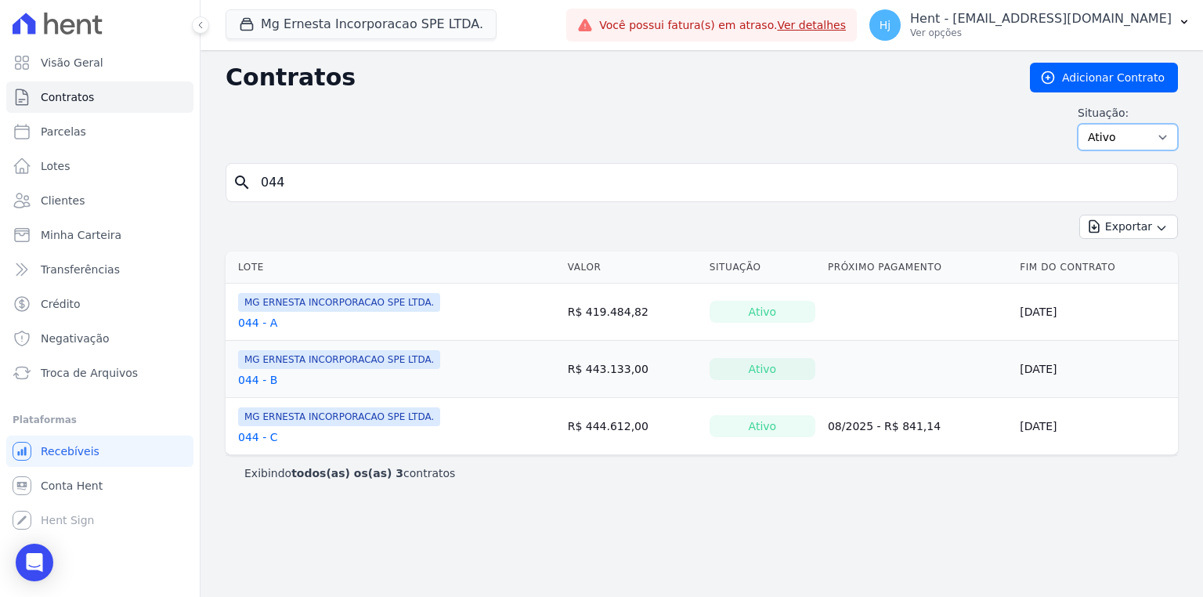
click at [1105, 136] on select "Ativo Todos Pausado Distratado Rascunho Expirado Encerrado" at bounding box center [1127, 137] width 100 height 27
select select "draft"
click at [1084, 124] on select "Ativo Todos Pausado Distratado Rascunho Expirado Encerrado" at bounding box center [1127, 137] width 100 height 27
